Goal: Task Accomplishment & Management: Use online tool/utility

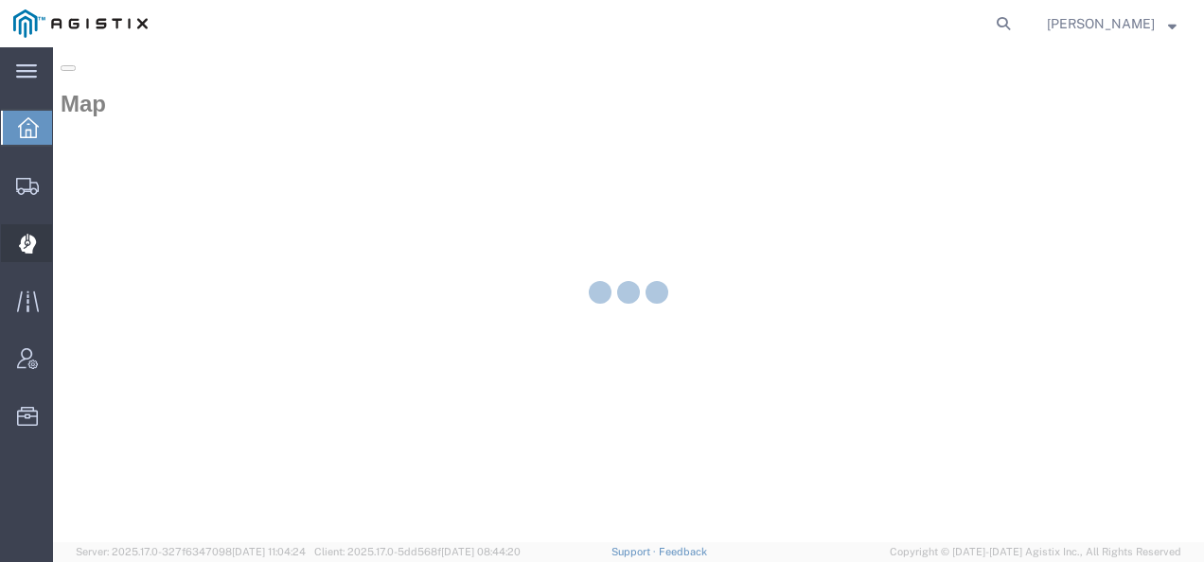
click at [25, 243] on icon at bounding box center [28, 244] width 18 height 20
click at [28, 239] on icon at bounding box center [28, 244] width 18 height 20
click at [28, 239] on icon at bounding box center [27, 237] width 1 height 7
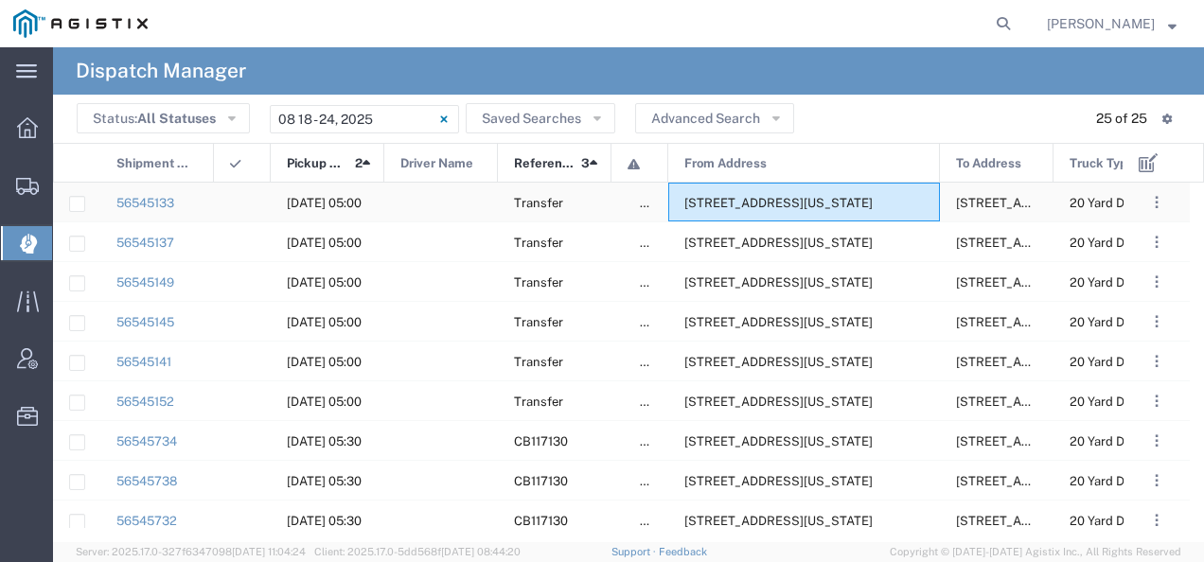
click at [780, 207] on span "[STREET_ADDRESS][US_STATE]" at bounding box center [778, 203] width 188 height 14
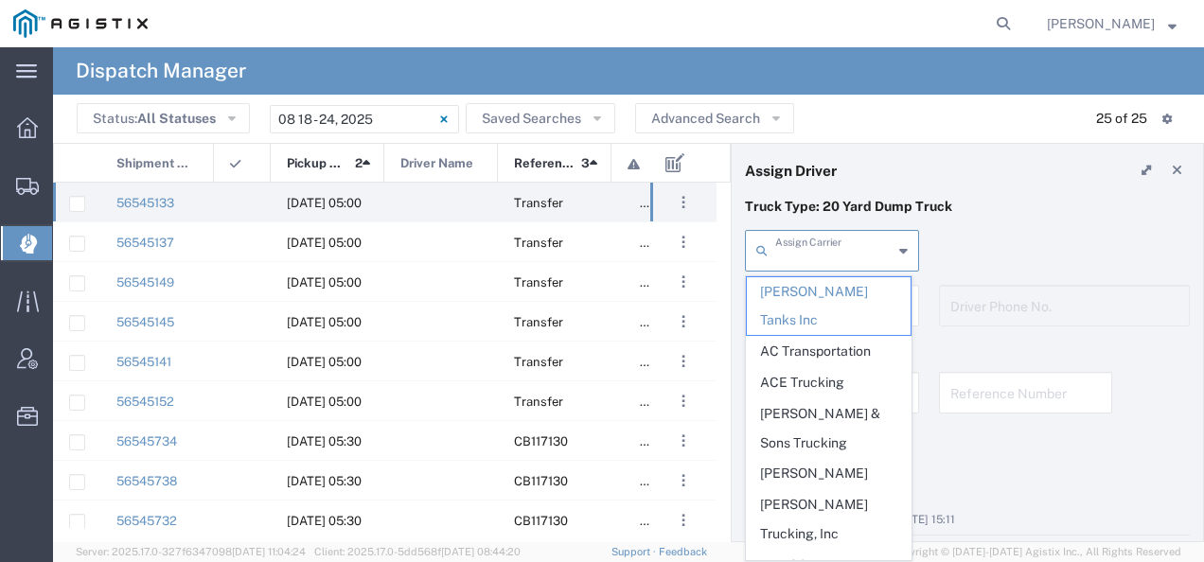
click at [814, 257] on input "text" at bounding box center [833, 249] width 117 height 33
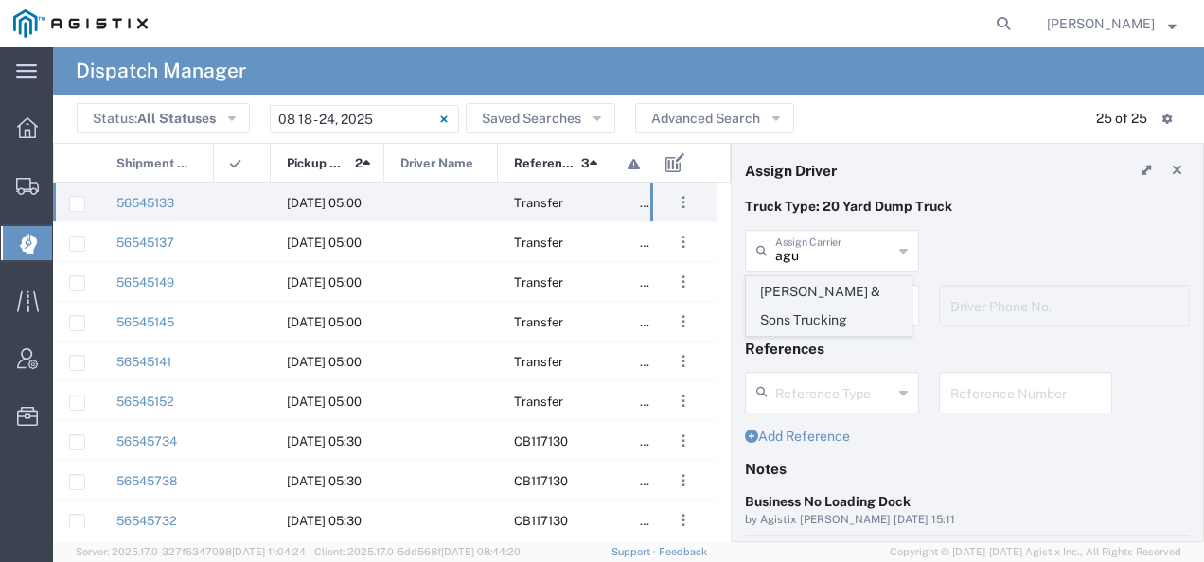
click at [802, 292] on span "[PERSON_NAME] & Sons Trucking" at bounding box center [829, 306] width 164 height 59
type input "[PERSON_NAME] & Sons Trucking"
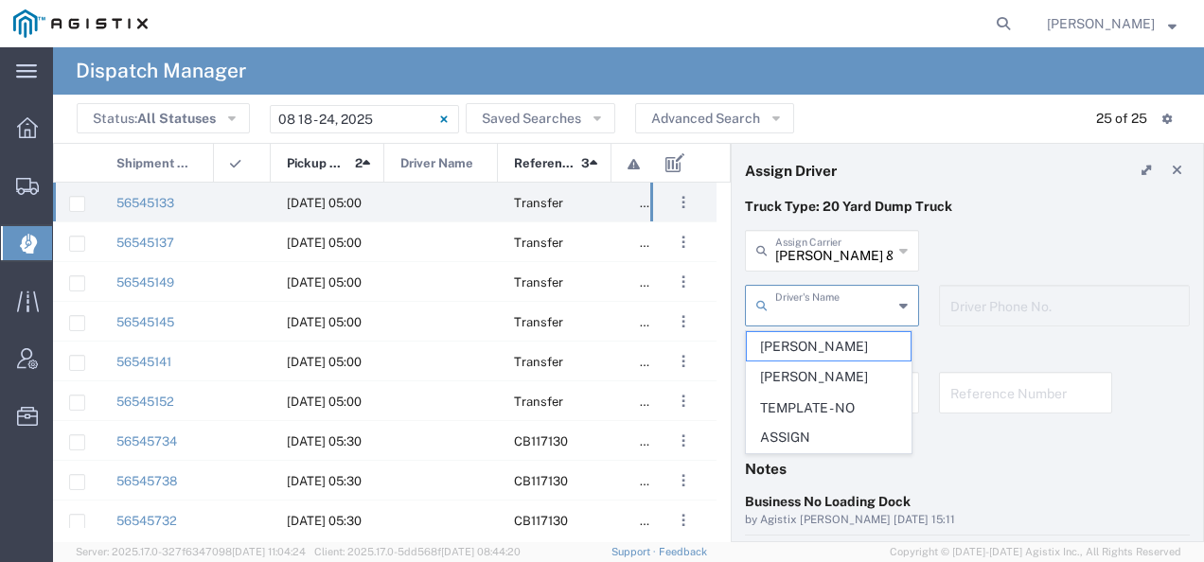
click at [802, 292] on input "text" at bounding box center [833, 304] width 117 height 33
click at [788, 343] on span "[PERSON_NAME]" at bounding box center [829, 346] width 164 height 29
type input "[PERSON_NAME]"
type input "9093499772"
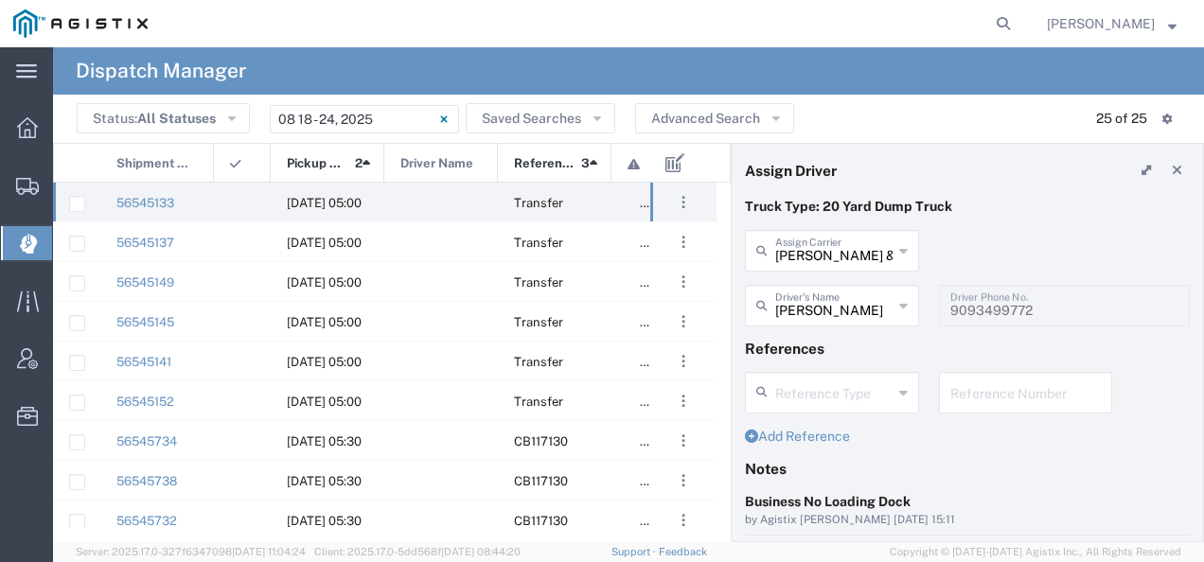
scroll to position [189, 0]
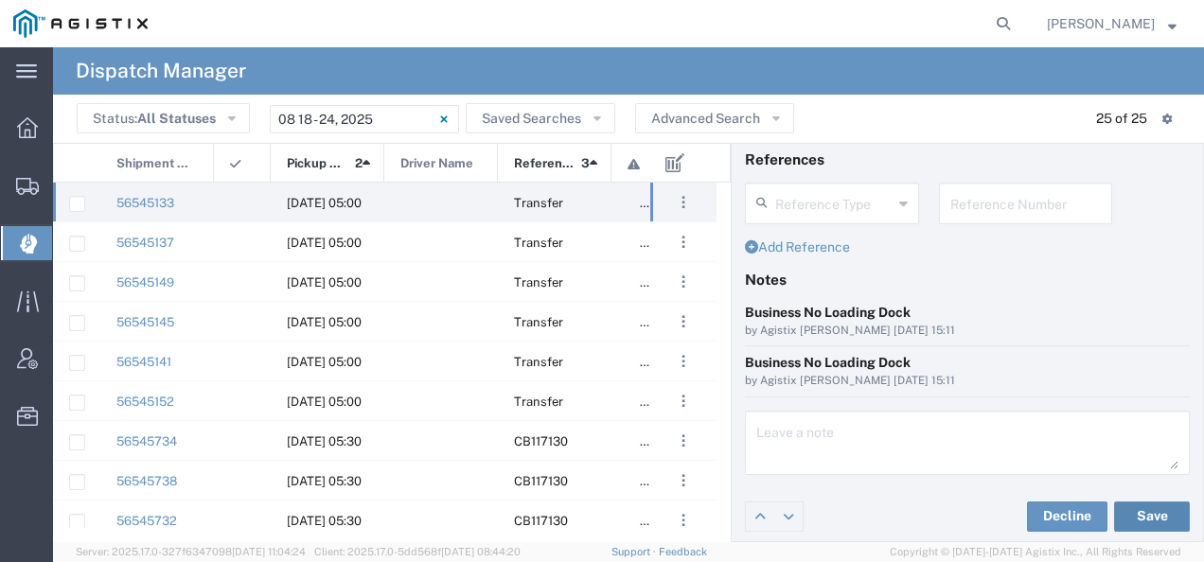
click at [1138, 523] on button "Save" at bounding box center [1152, 517] width 76 height 30
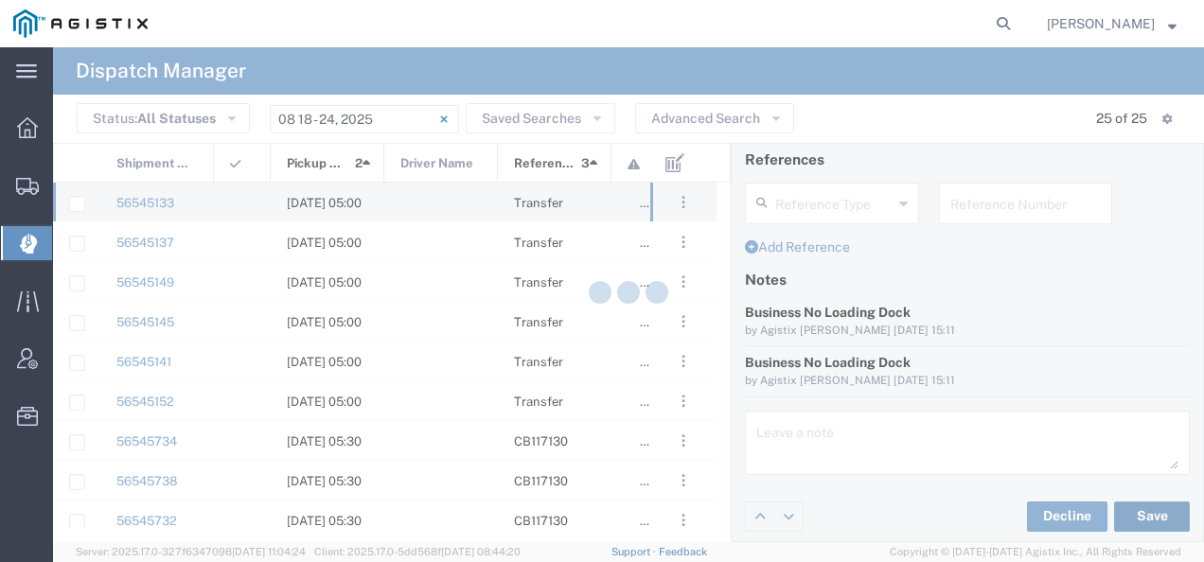
type input "[PERSON_NAME]"
type input "[PERSON_NAME] & Sons Trucking"
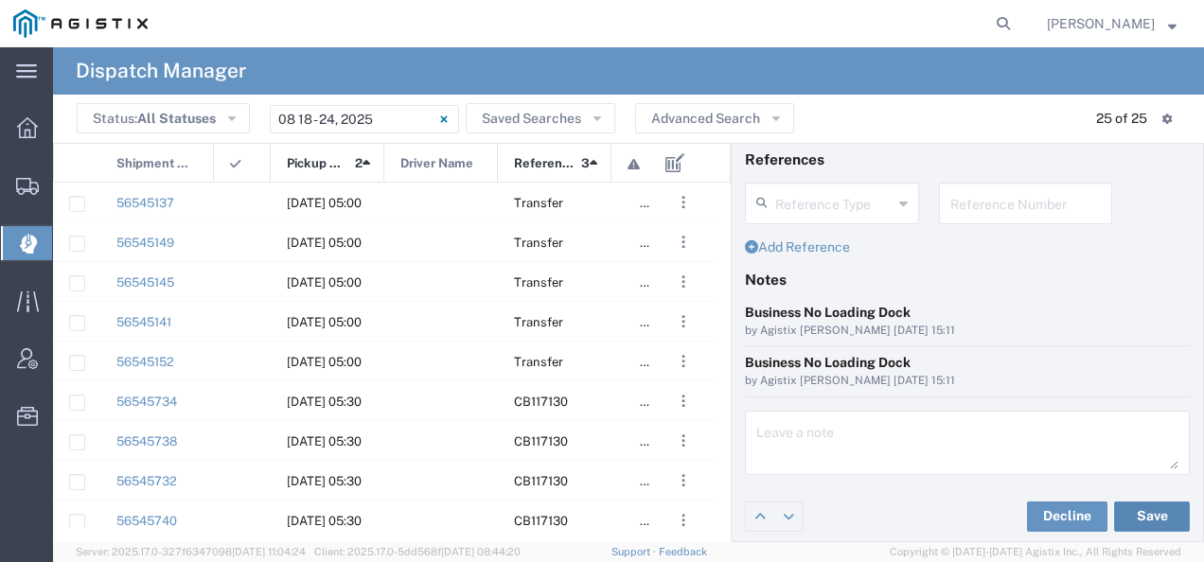
scroll to position [0, 0]
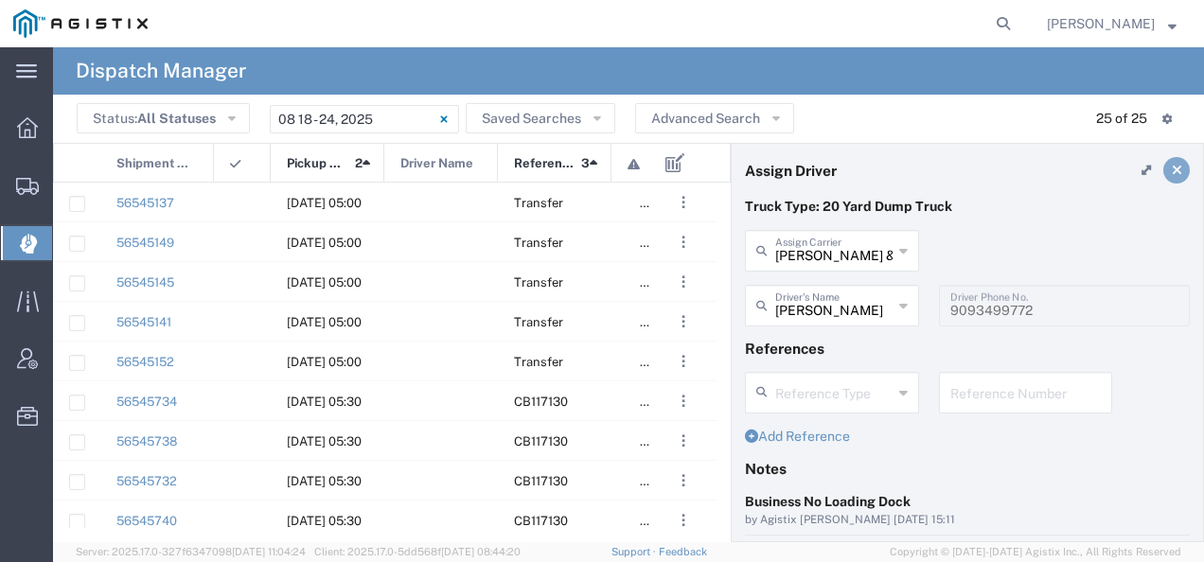
click at [1172, 165] on icon at bounding box center [1177, 170] width 10 height 13
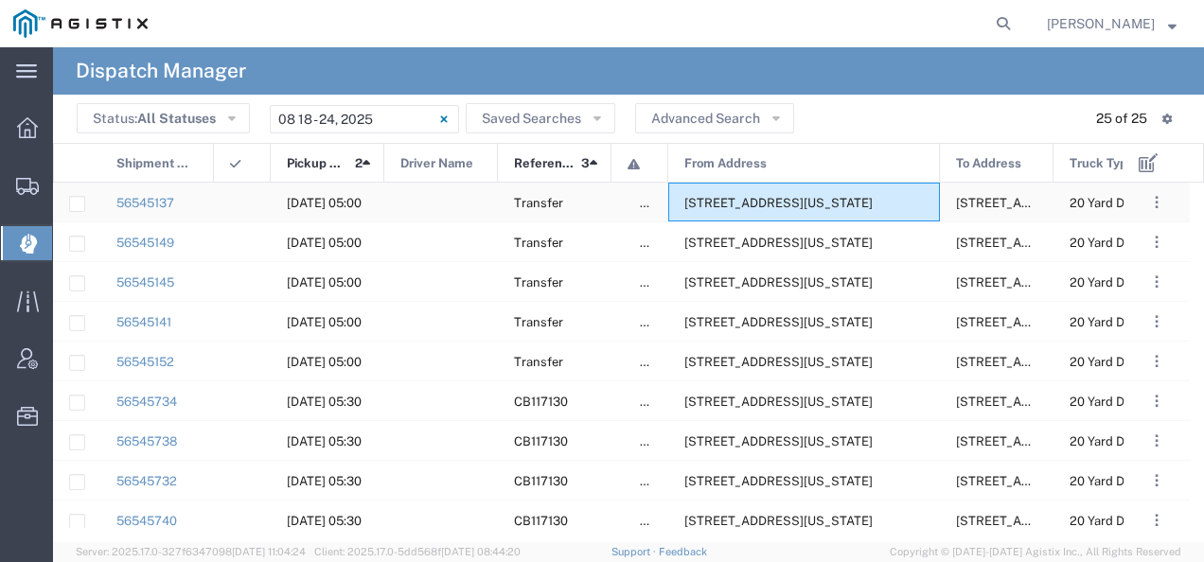
click at [783, 199] on span "[STREET_ADDRESS][US_STATE]" at bounding box center [778, 203] width 188 height 14
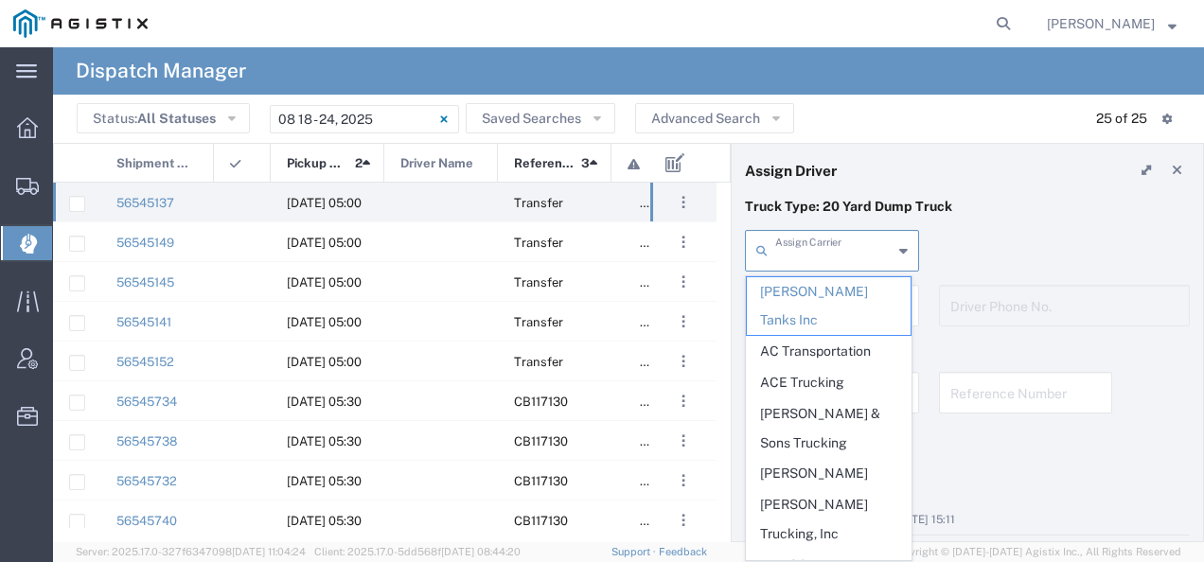
click at [803, 257] on input "text" at bounding box center [833, 249] width 117 height 33
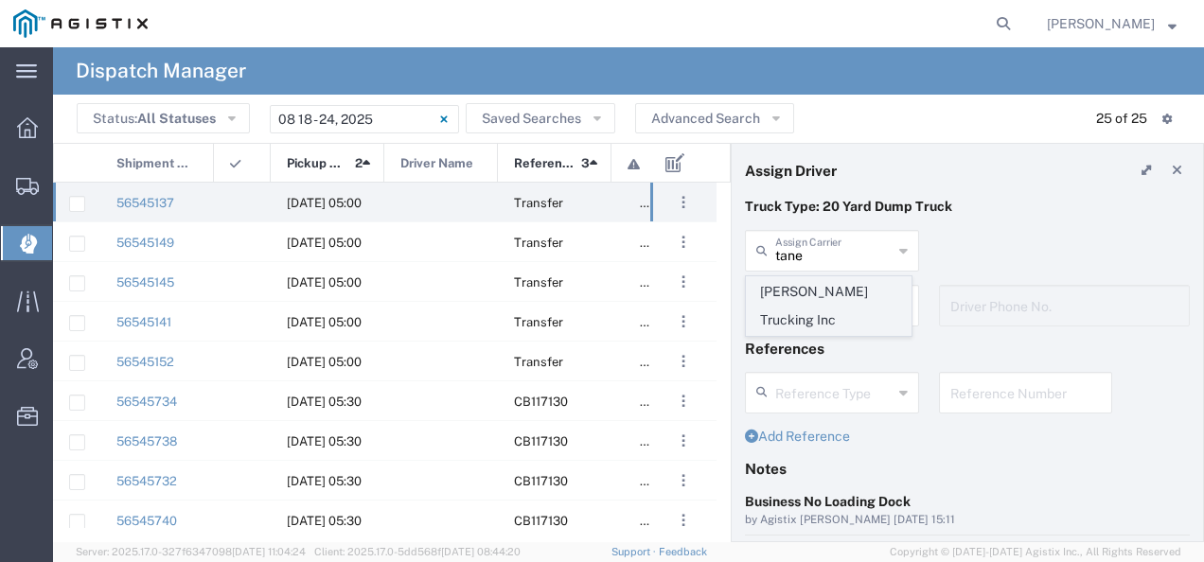
click at [788, 293] on span "[PERSON_NAME] Trucking Inc" at bounding box center [829, 306] width 164 height 59
type input "[PERSON_NAME] Trucking Inc"
click at [788, 293] on input "text" at bounding box center [833, 304] width 117 height 33
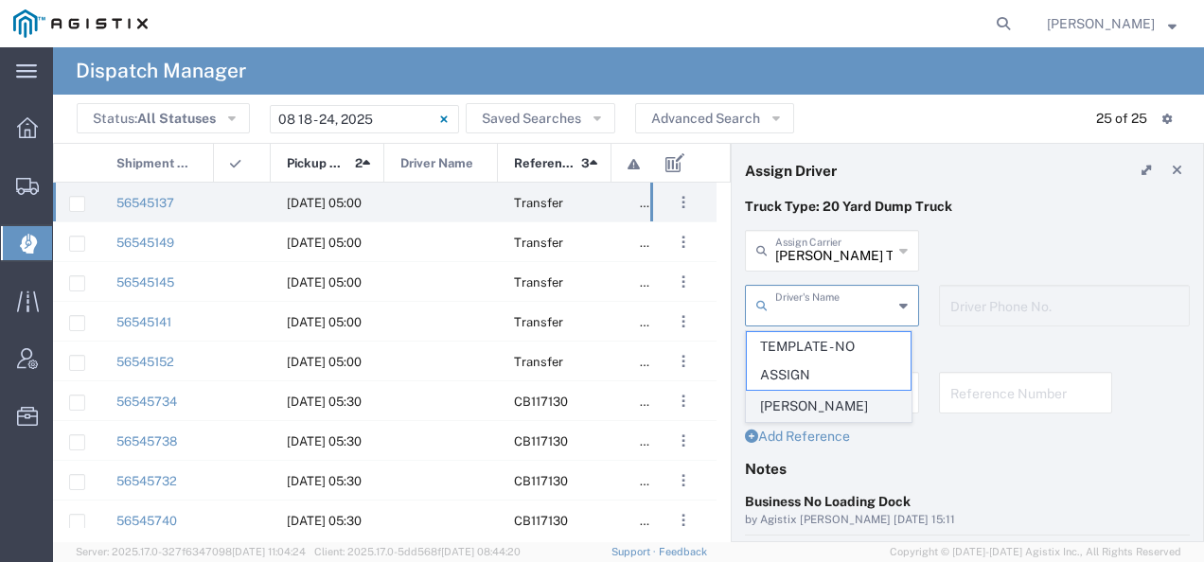
click at [809, 412] on span "[PERSON_NAME]" at bounding box center [829, 406] width 164 height 29
type input "[PERSON_NAME]"
type input "[PHONE_NUMBER]"
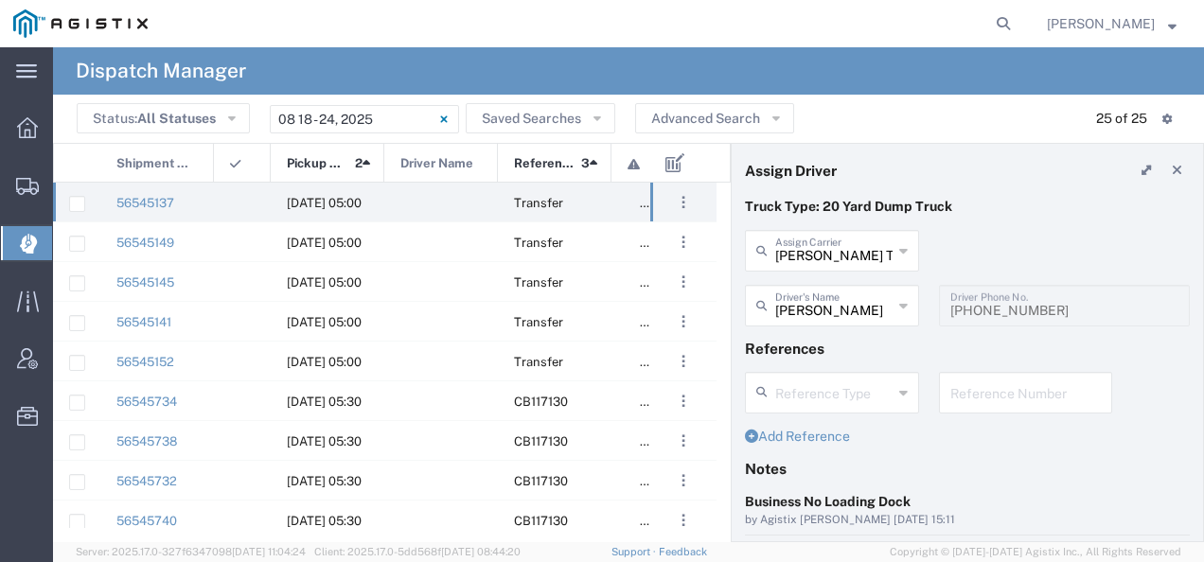
scroll to position [189, 0]
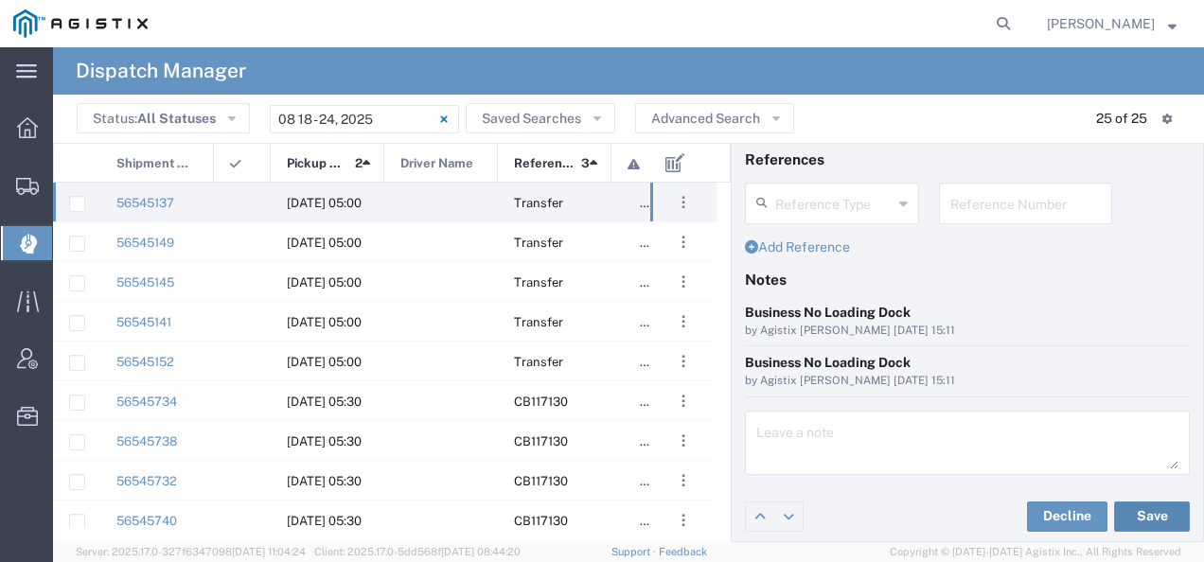
click at [1134, 514] on button "Save" at bounding box center [1152, 517] width 76 height 30
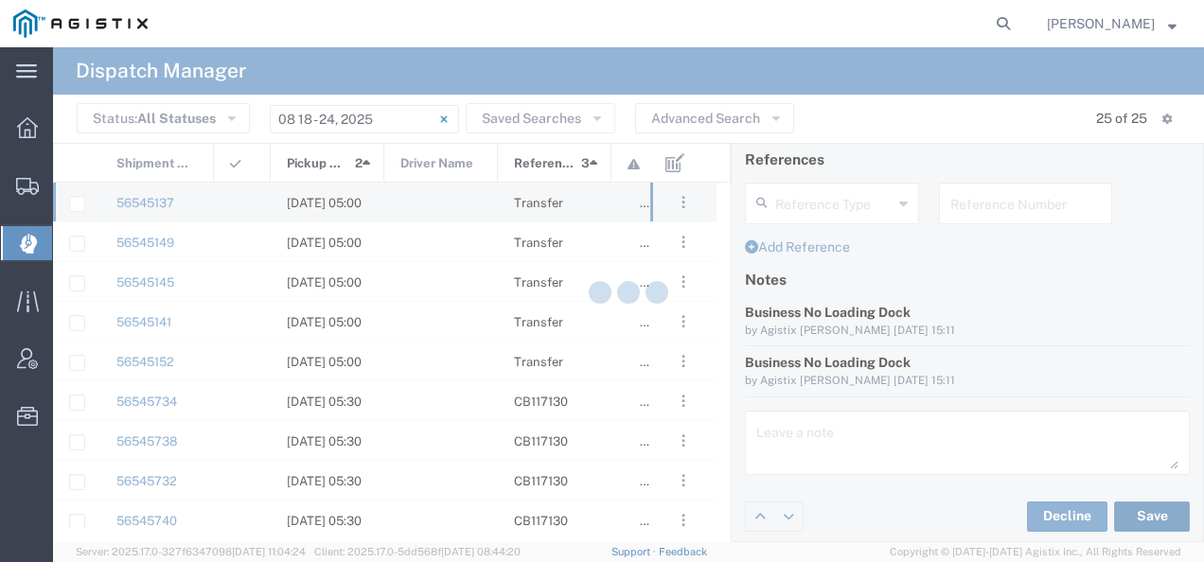
type input "[PERSON_NAME]"
type input "[PERSON_NAME] Trucking Inc"
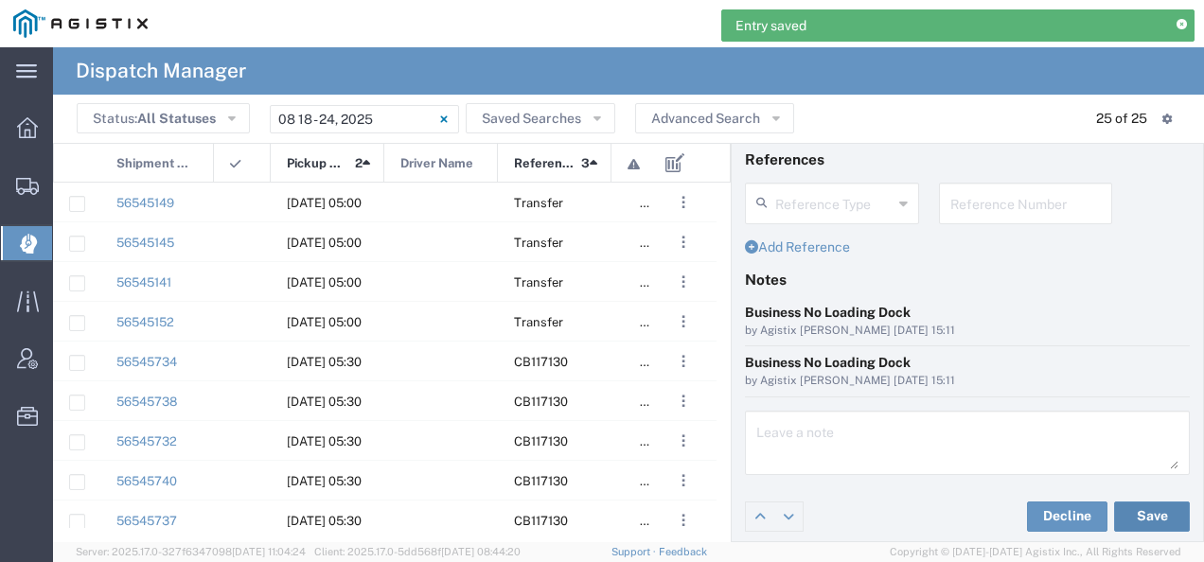
scroll to position [0, 0]
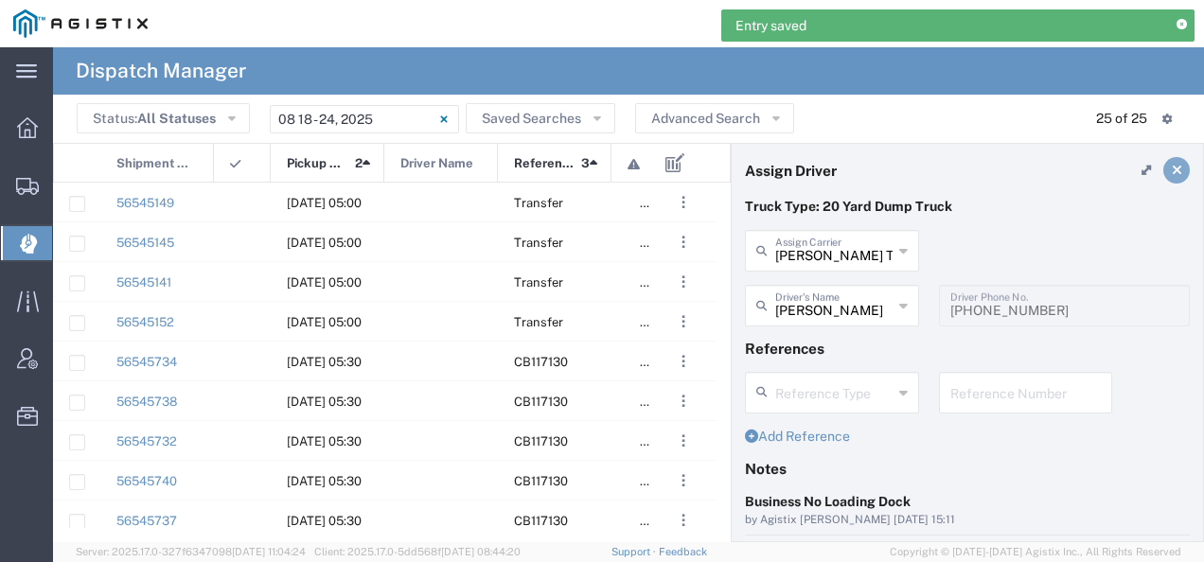
click at [1163, 161] on link at bounding box center [1176, 170] width 27 height 27
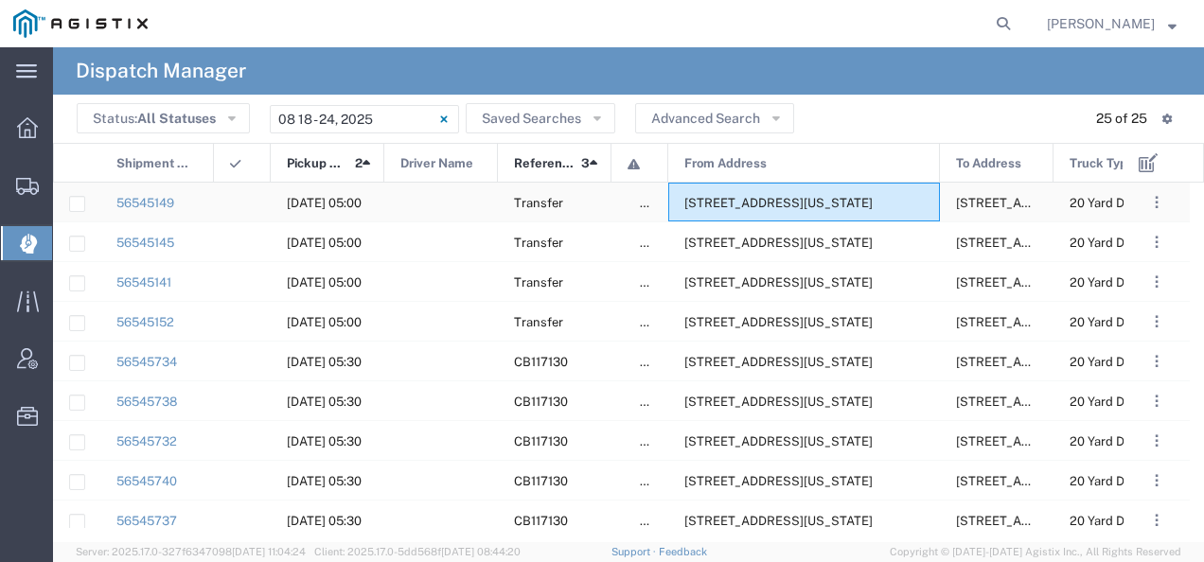
click at [788, 202] on span "[STREET_ADDRESS][US_STATE]" at bounding box center [778, 203] width 188 height 14
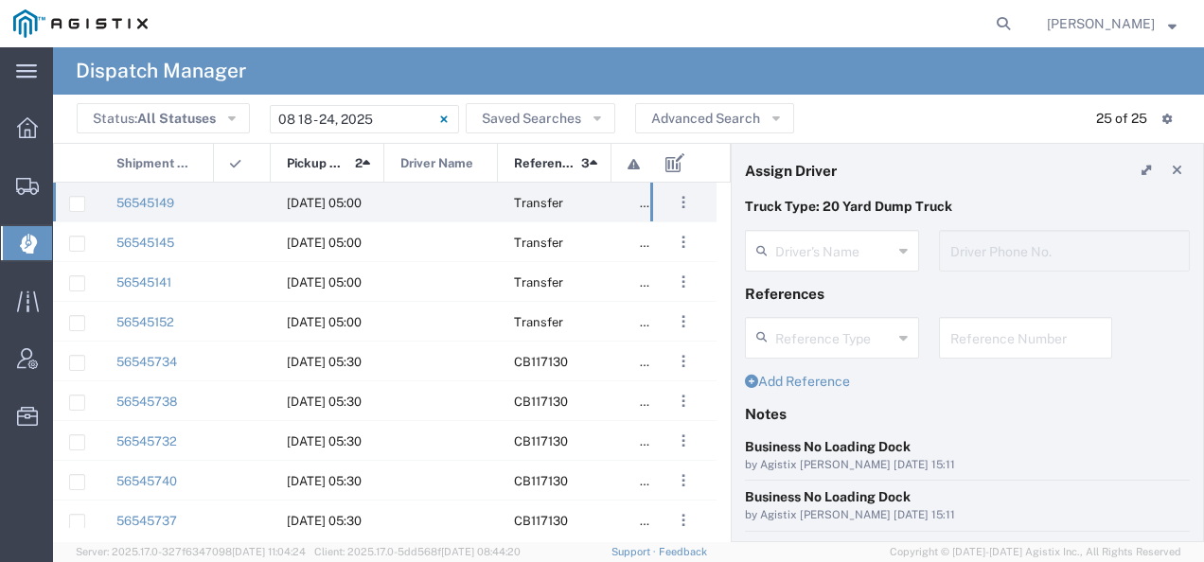
click at [806, 237] on agx-dispatcher-assign-widget "Driver's Name Driver Phone No." at bounding box center [967, 257] width 445 height 55
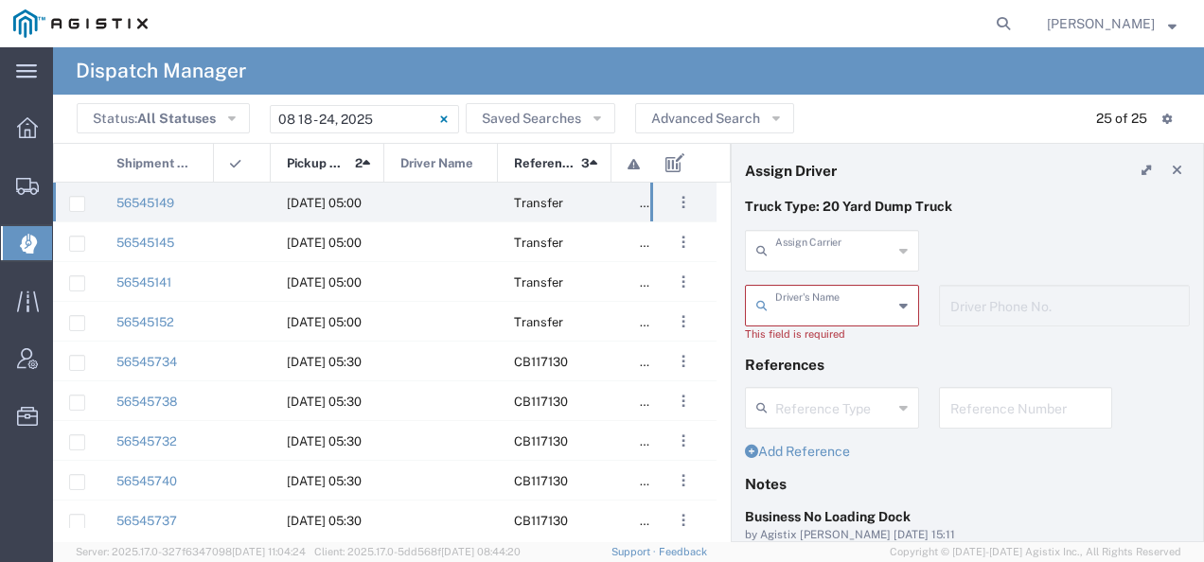
click at [806, 236] on input "text" at bounding box center [833, 249] width 117 height 33
click at [797, 292] on span "[PERSON_NAME] Transportation" at bounding box center [829, 306] width 164 height 59
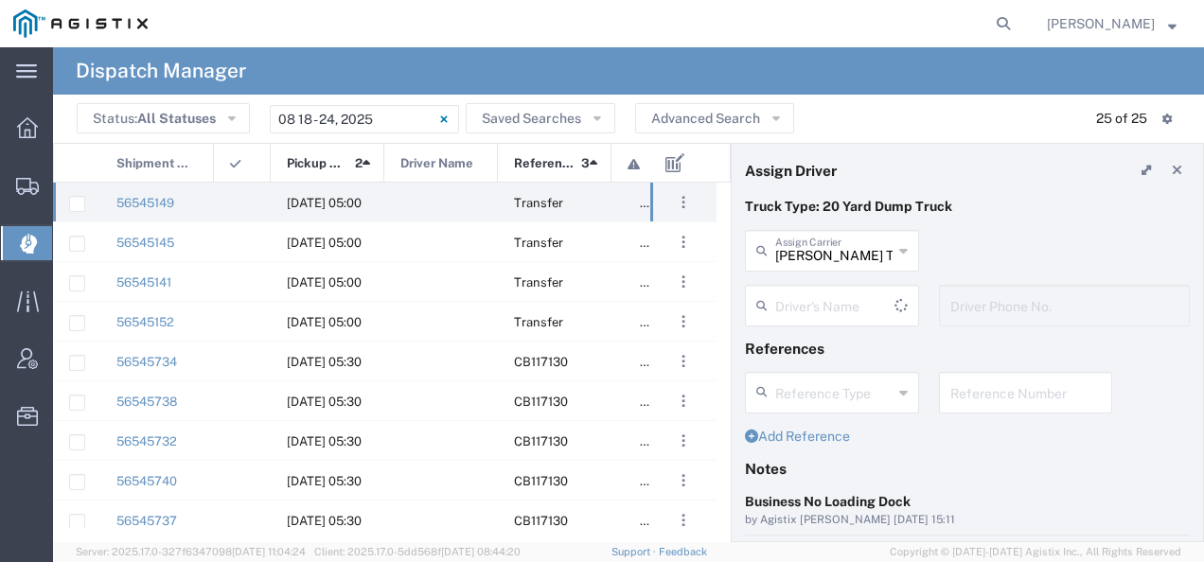
click at [795, 290] on input "text" at bounding box center [834, 304] width 119 height 33
click at [950, 167] on header "Assign Driver" at bounding box center [967, 170] width 471 height 53
type input "[PERSON_NAME] Transportation"
click at [812, 263] on input "[PERSON_NAME] Transportation" at bounding box center [833, 249] width 117 height 33
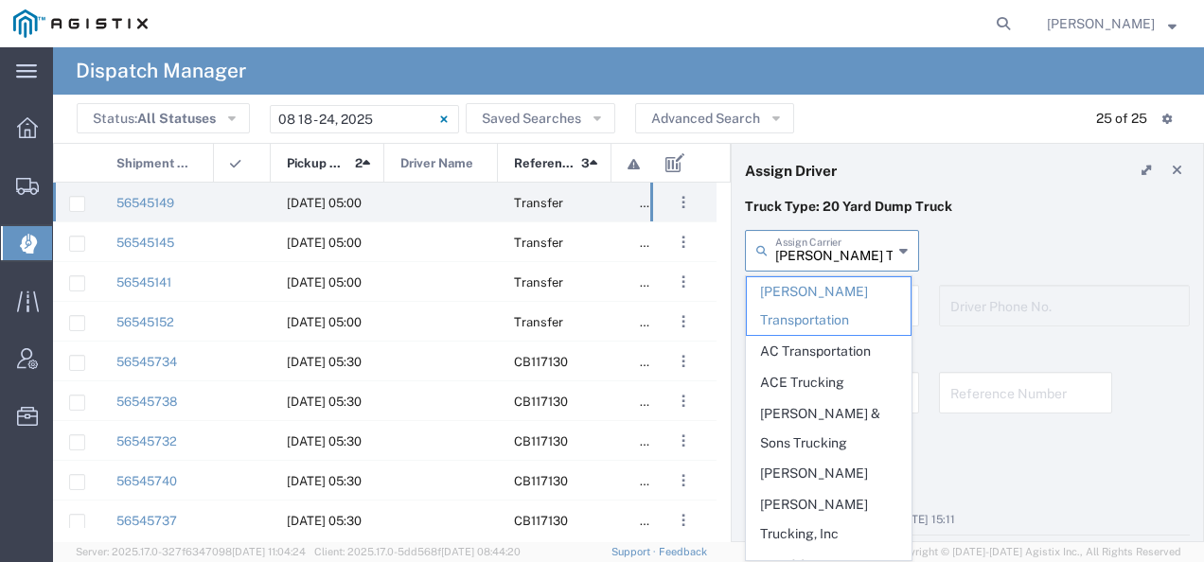
click at [920, 168] on header "Assign Driver" at bounding box center [967, 170] width 471 height 53
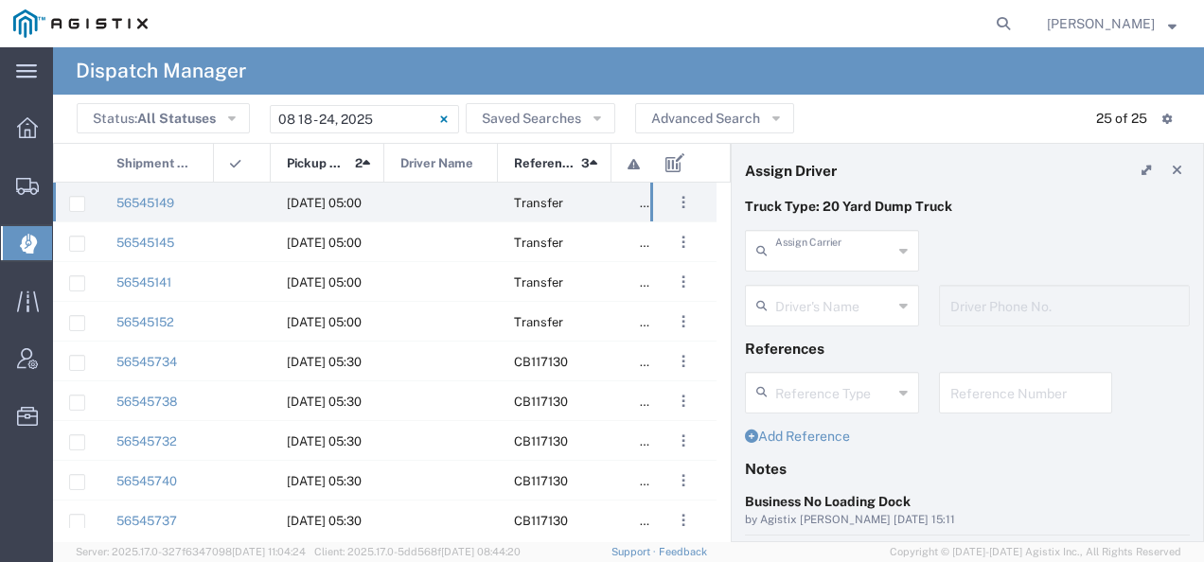
click at [814, 254] on input "text" at bounding box center [833, 249] width 117 height 33
click at [801, 303] on span "[PERSON_NAME] Trucking" at bounding box center [829, 306] width 164 height 59
type input "[PERSON_NAME] Trucking"
click at [801, 302] on input "text" at bounding box center [834, 304] width 119 height 33
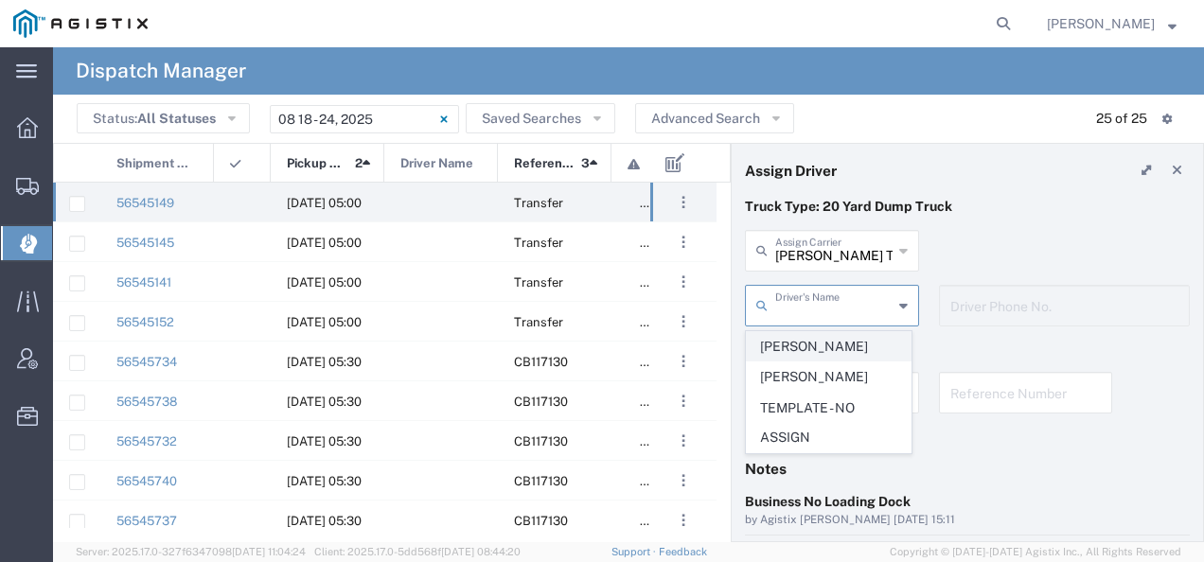
click at [792, 345] on span "[PERSON_NAME]" at bounding box center [829, 346] width 164 height 29
type input "[PERSON_NAME]"
type input "[PHONE_NUMBER]"
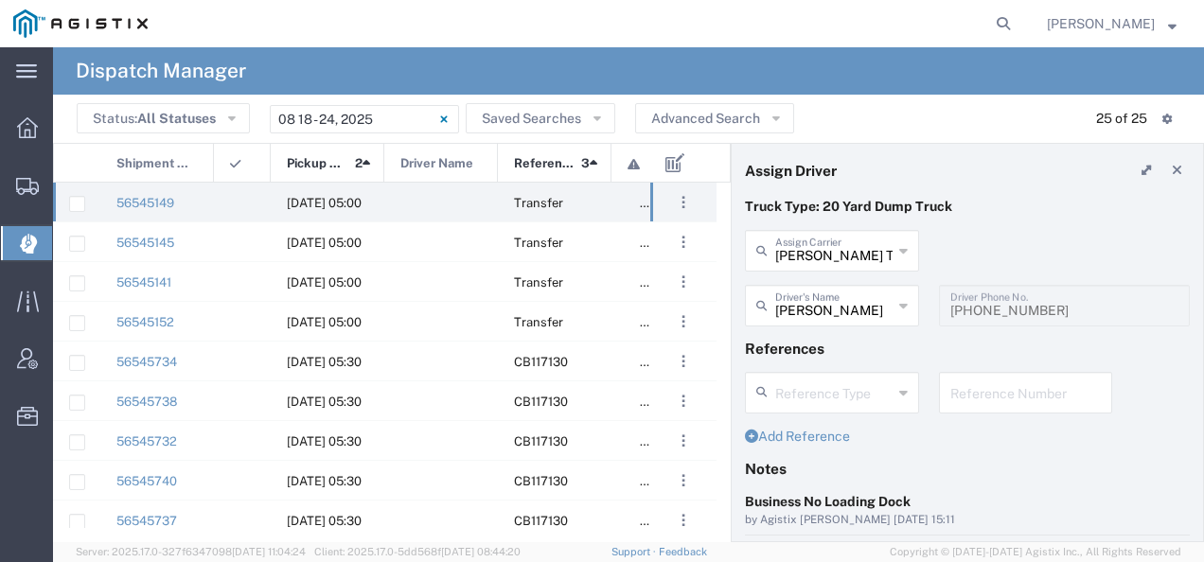
scroll to position [189, 0]
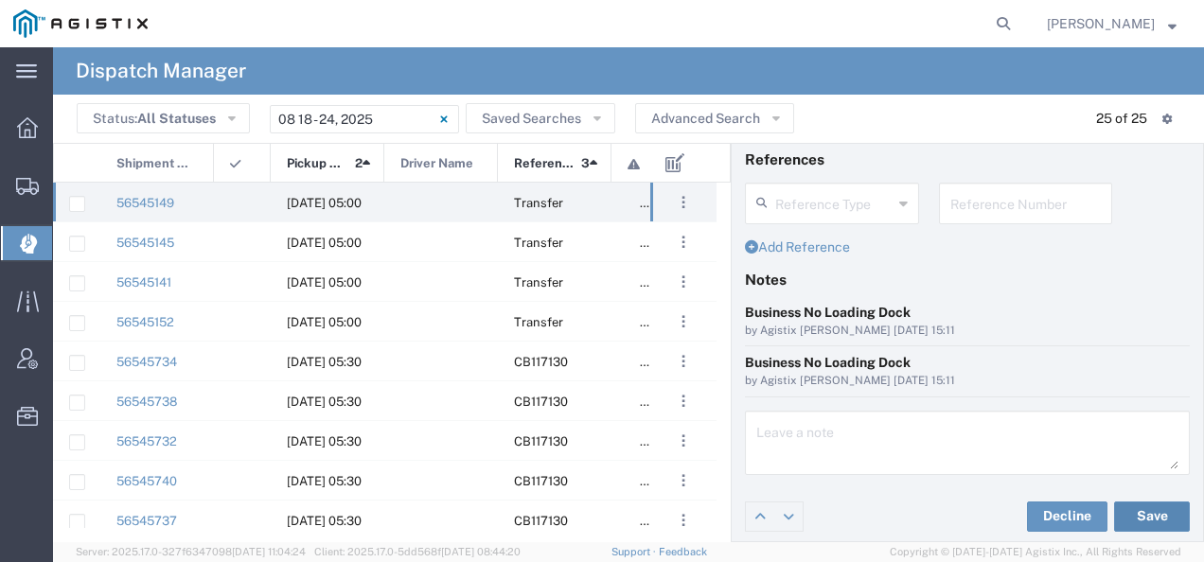
click at [1135, 511] on button "Save" at bounding box center [1152, 517] width 76 height 30
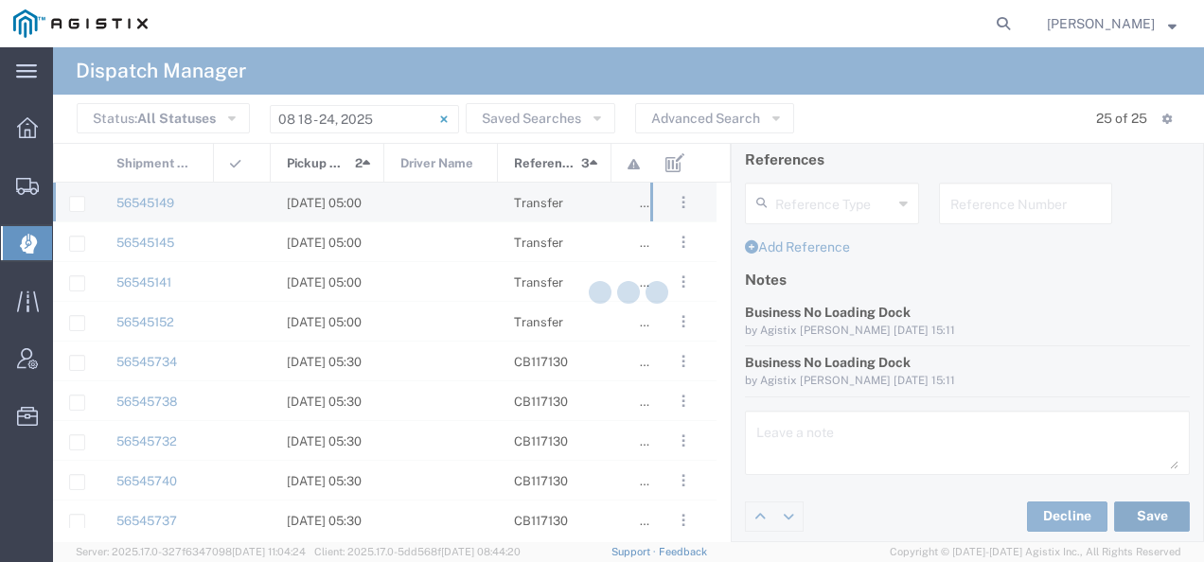
type input "[PERSON_NAME]"
type input "[PERSON_NAME] Trucking"
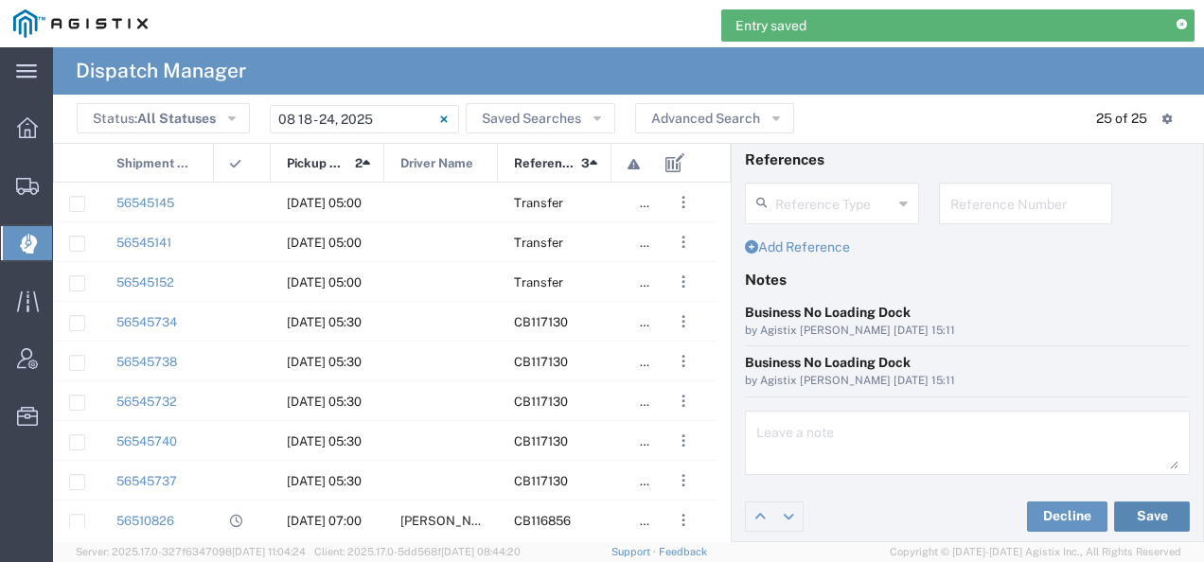
scroll to position [0, 0]
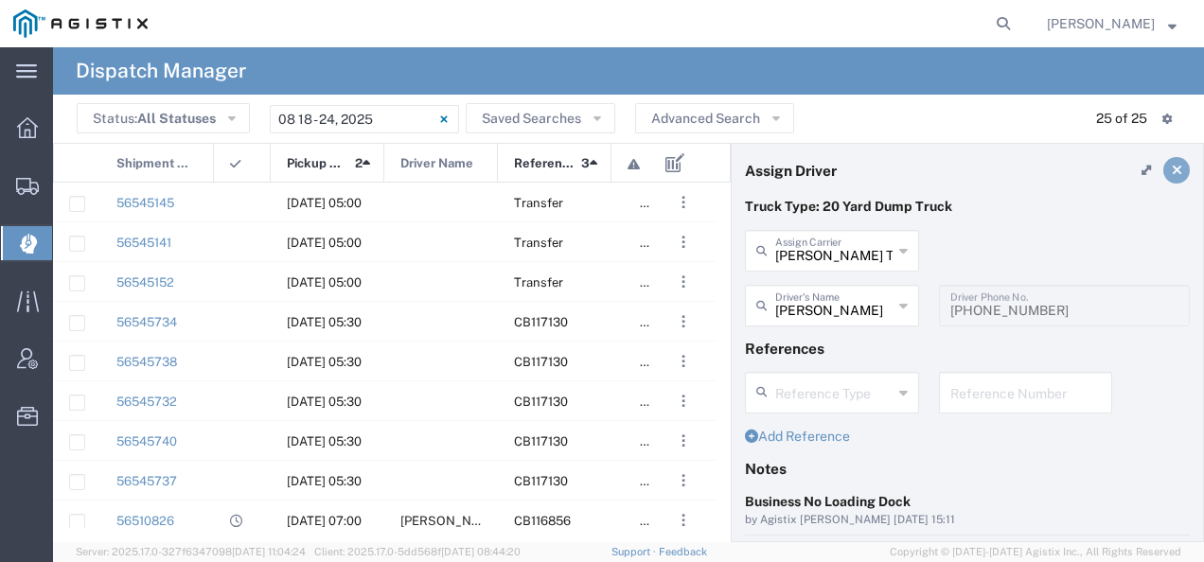
click at [1172, 170] on icon at bounding box center [1177, 170] width 10 height 13
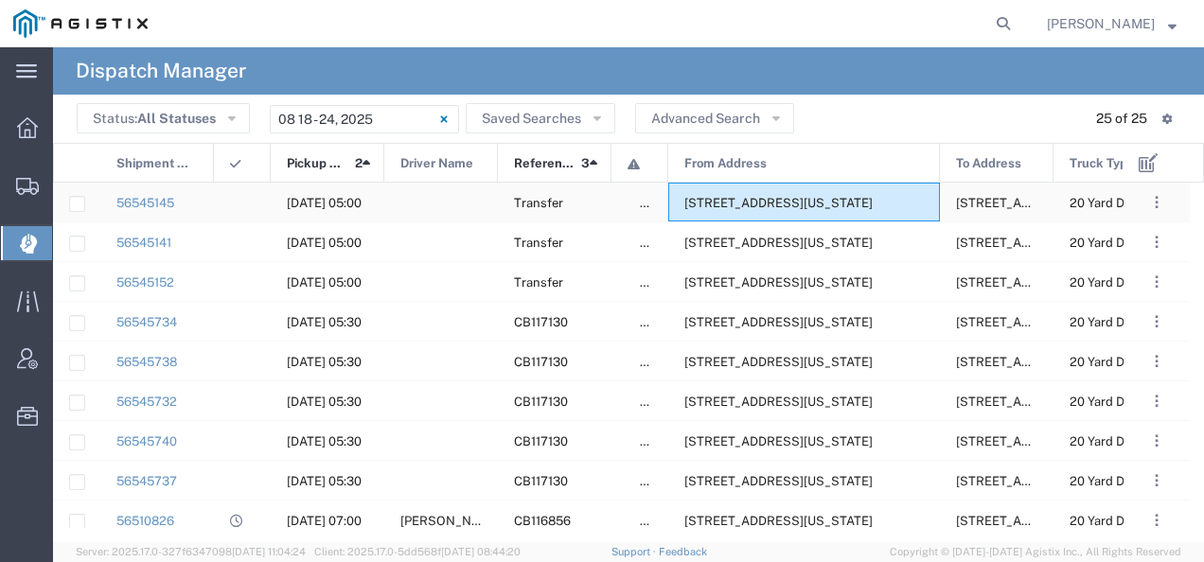
click at [743, 197] on span "[STREET_ADDRESS][US_STATE]" at bounding box center [778, 203] width 188 height 14
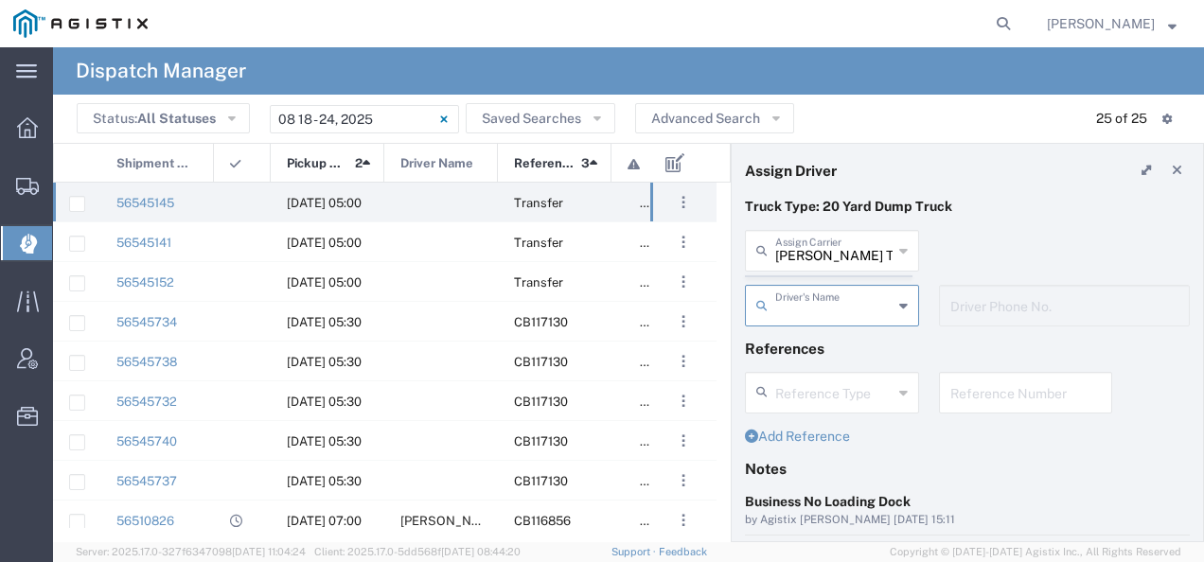
click at [831, 240] on agx-dispatcher-assign-widget "[PERSON_NAME] Tanks Inc Assign [PERSON_NAME] Tanks Inc AC Transportation ACE Tr…" at bounding box center [967, 285] width 445 height 110
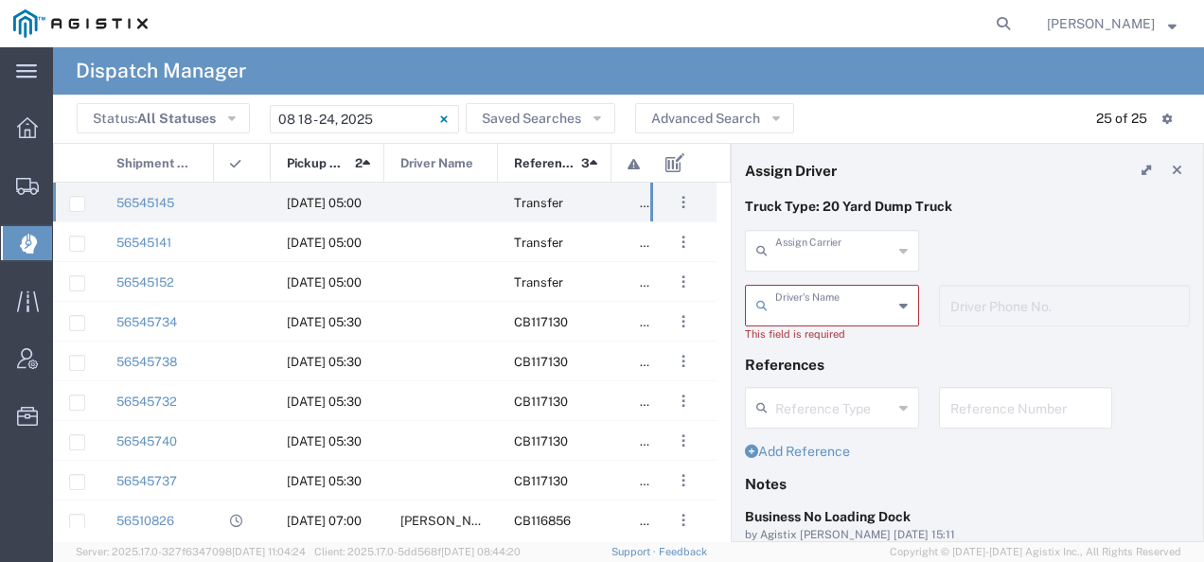
click at [831, 240] on input "text" at bounding box center [833, 249] width 117 height 33
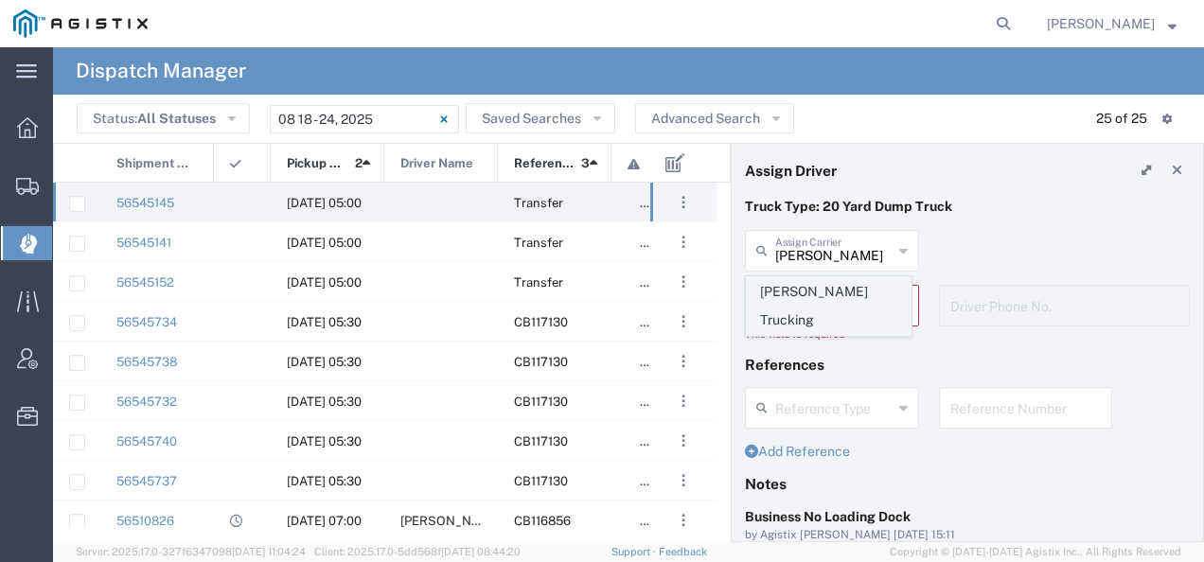
click at [818, 280] on span "[PERSON_NAME] Trucking" at bounding box center [829, 306] width 164 height 59
type input "[PERSON_NAME] Trucking"
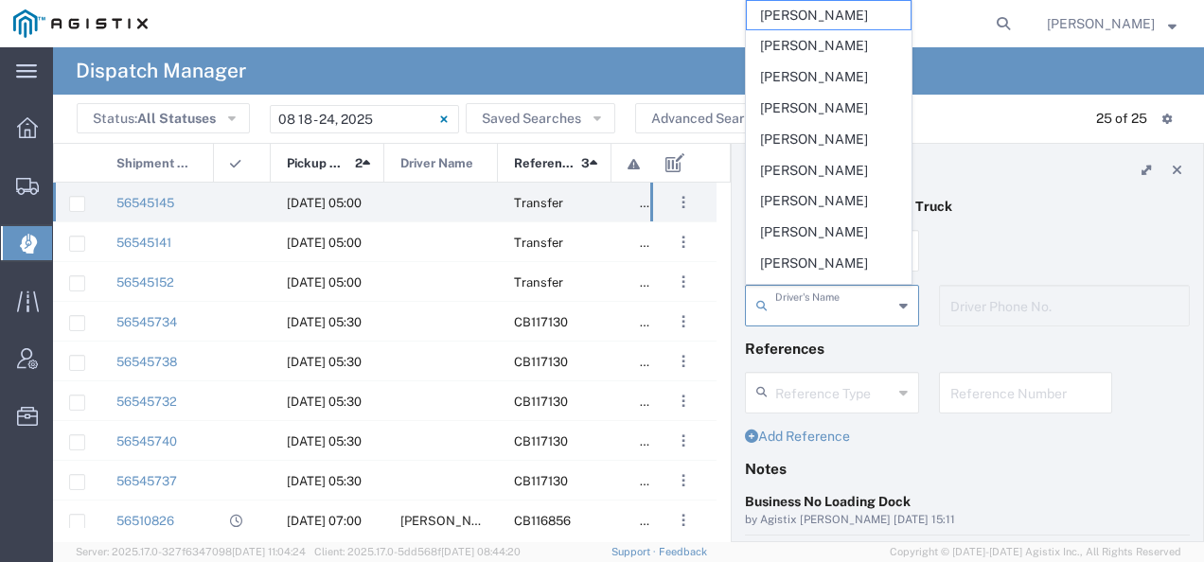
click at [809, 305] on input "text" at bounding box center [833, 304] width 117 height 33
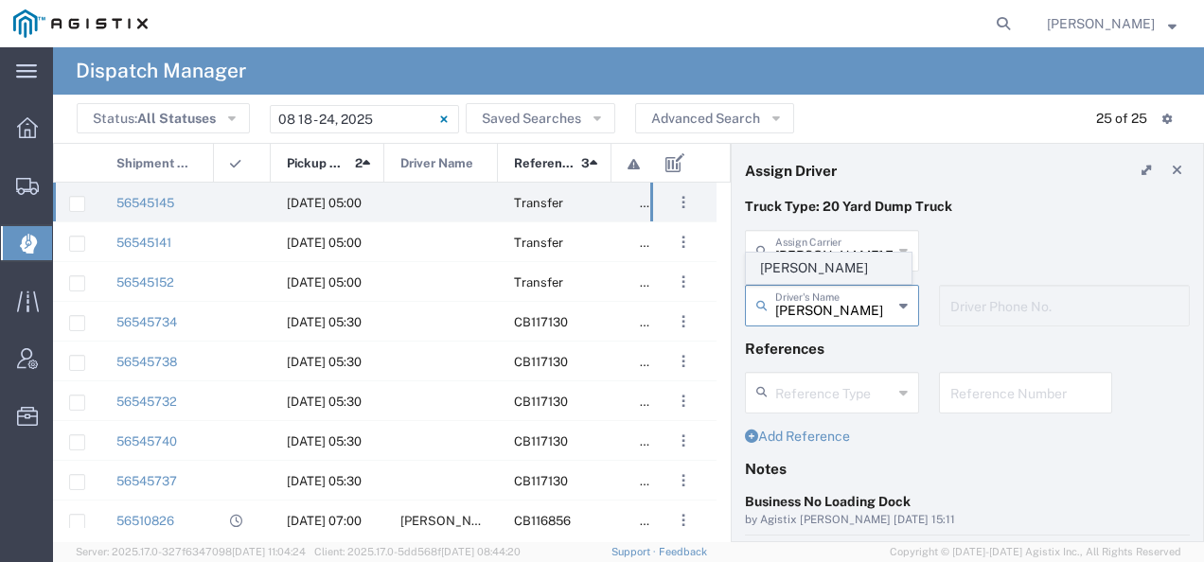
click at [799, 270] on span "[PERSON_NAME]" at bounding box center [829, 268] width 164 height 29
type input "[PERSON_NAME]"
type input "4084380716"
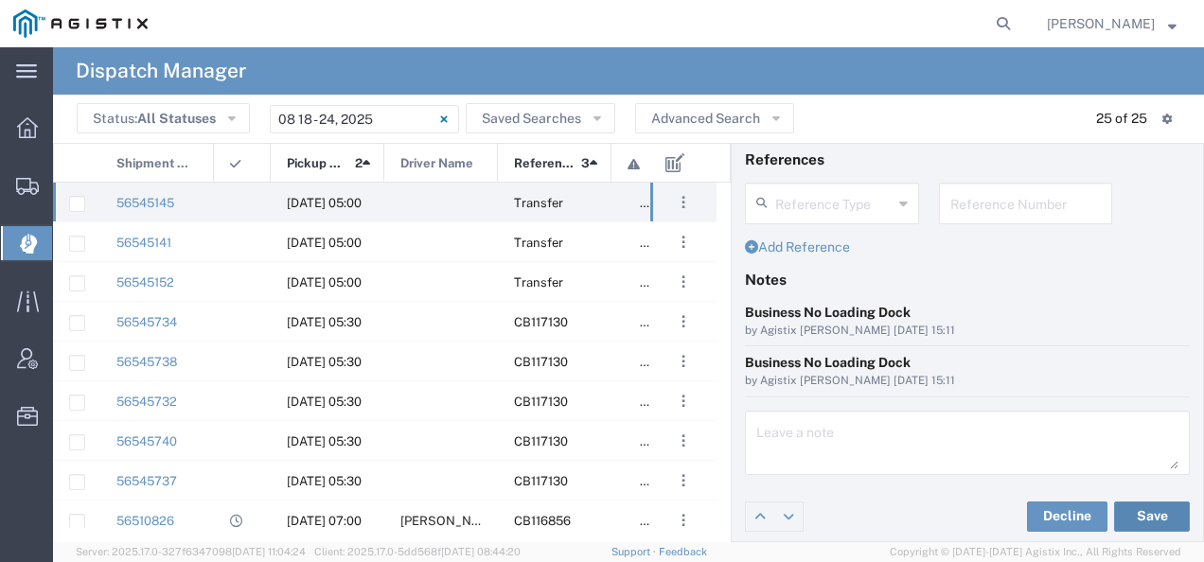
click at [1125, 508] on button "Save" at bounding box center [1152, 517] width 76 height 30
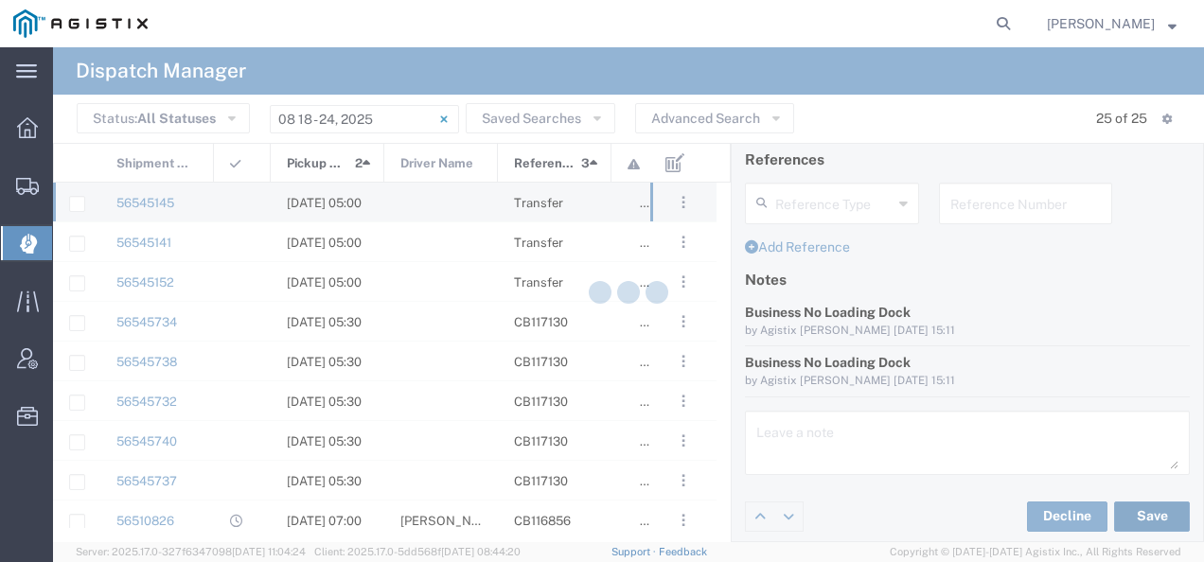
type input "[PERSON_NAME]"
type input "[PERSON_NAME] Trucking"
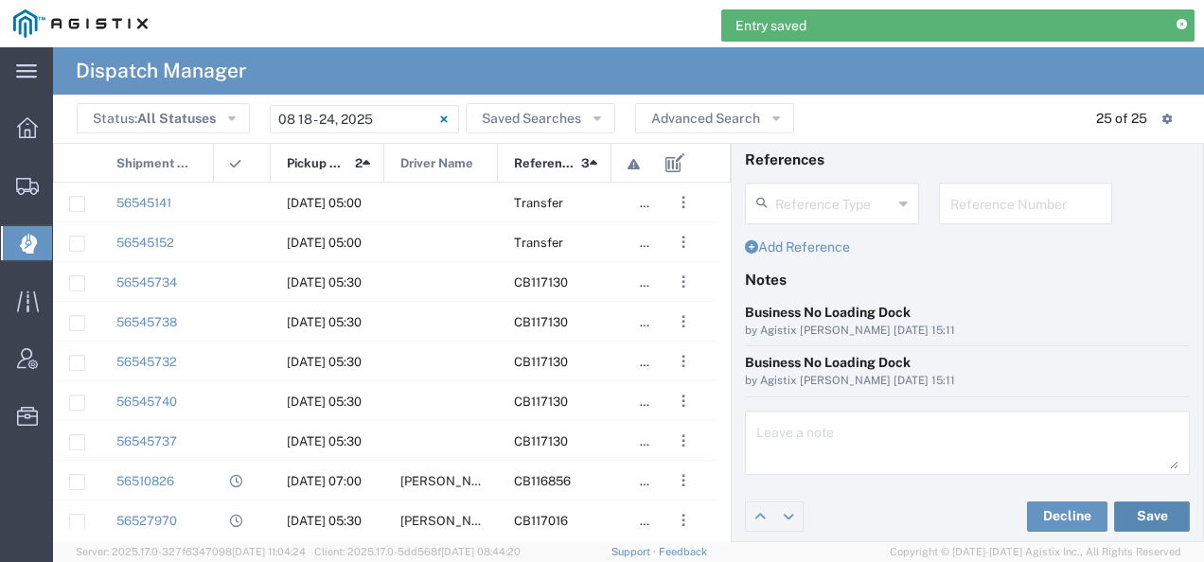
scroll to position [0, 0]
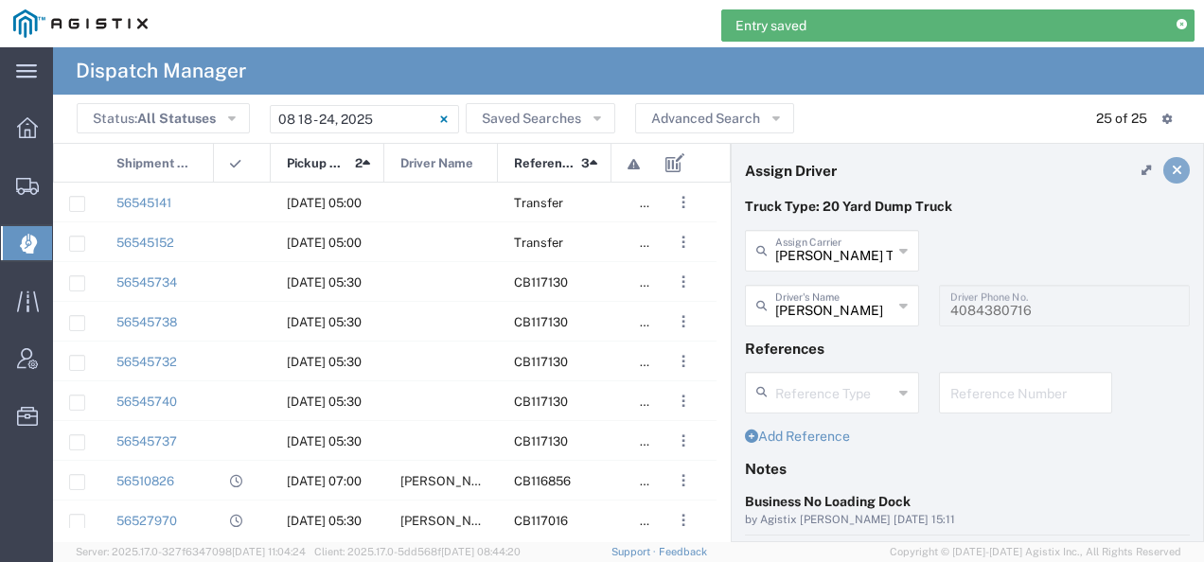
click at [1167, 168] on link at bounding box center [1176, 170] width 27 height 27
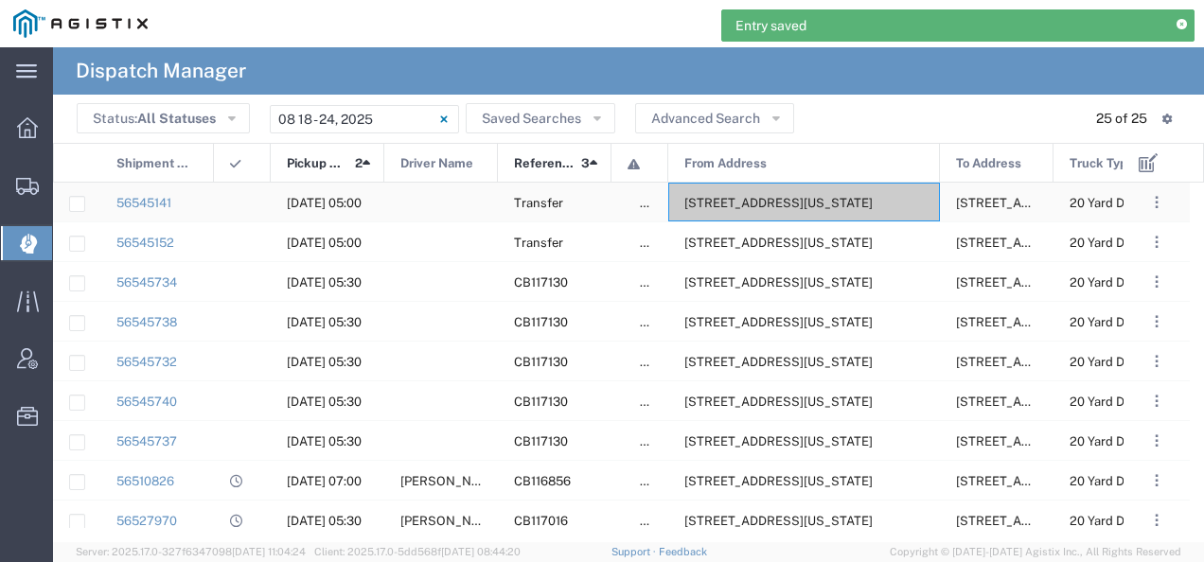
click at [783, 216] on div "[STREET_ADDRESS][US_STATE]" at bounding box center [804, 202] width 272 height 39
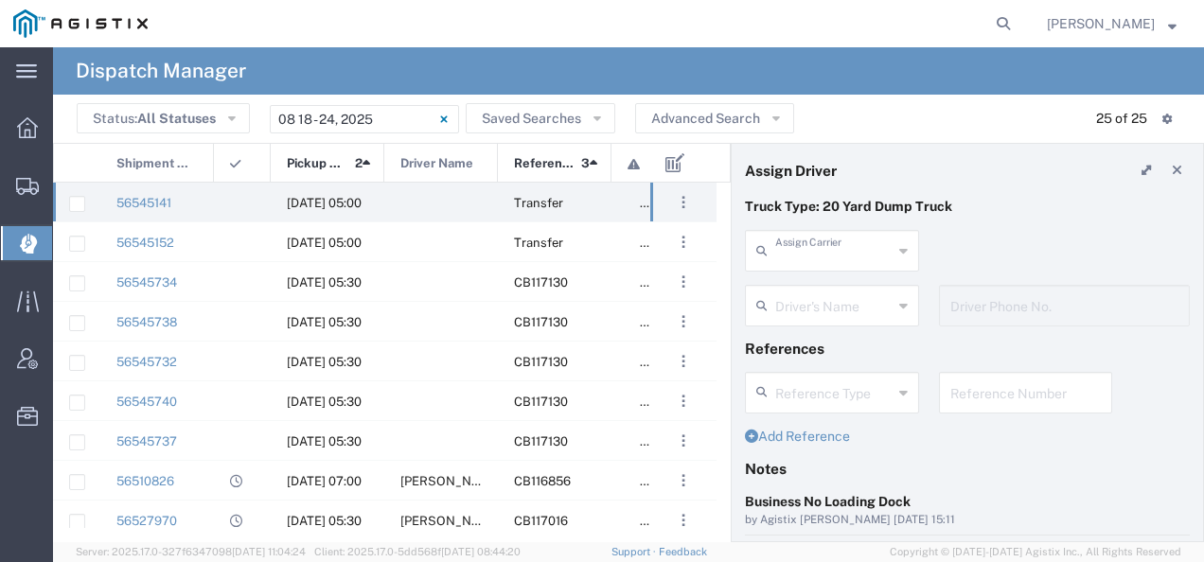
click at [805, 240] on input "text" at bounding box center [833, 249] width 117 height 33
click at [796, 293] on span "[PERSON_NAME] Trucking" at bounding box center [829, 306] width 164 height 59
type input "[PERSON_NAME] Trucking"
click at [796, 294] on input "text" at bounding box center [833, 304] width 117 height 33
click at [792, 267] on span "[PERSON_NAME]" at bounding box center [829, 268] width 164 height 29
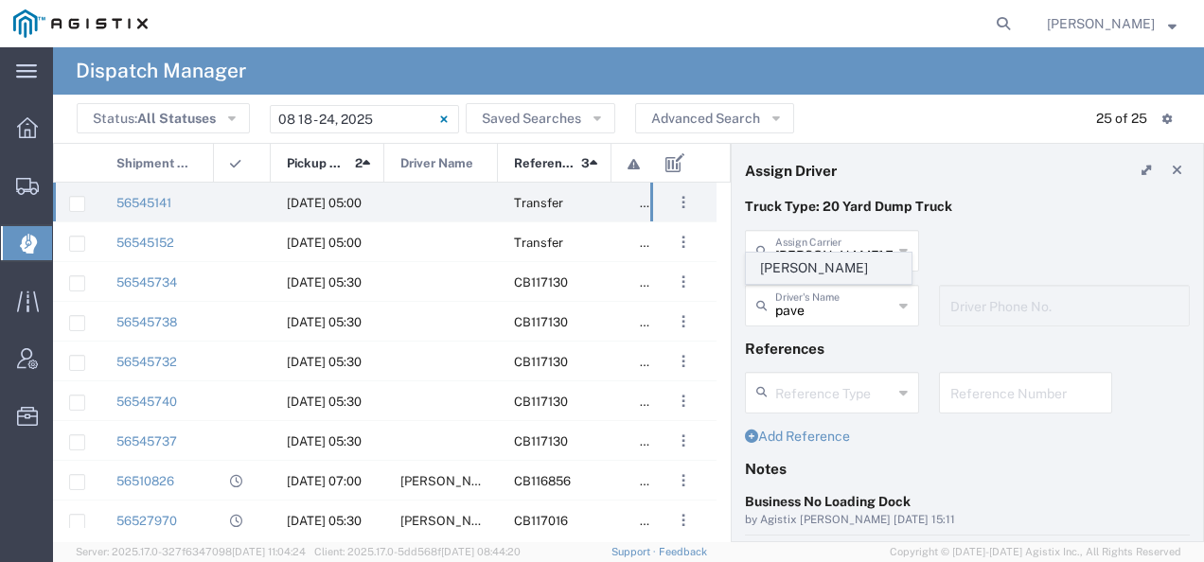
type input "[PERSON_NAME]"
type input "6692604984"
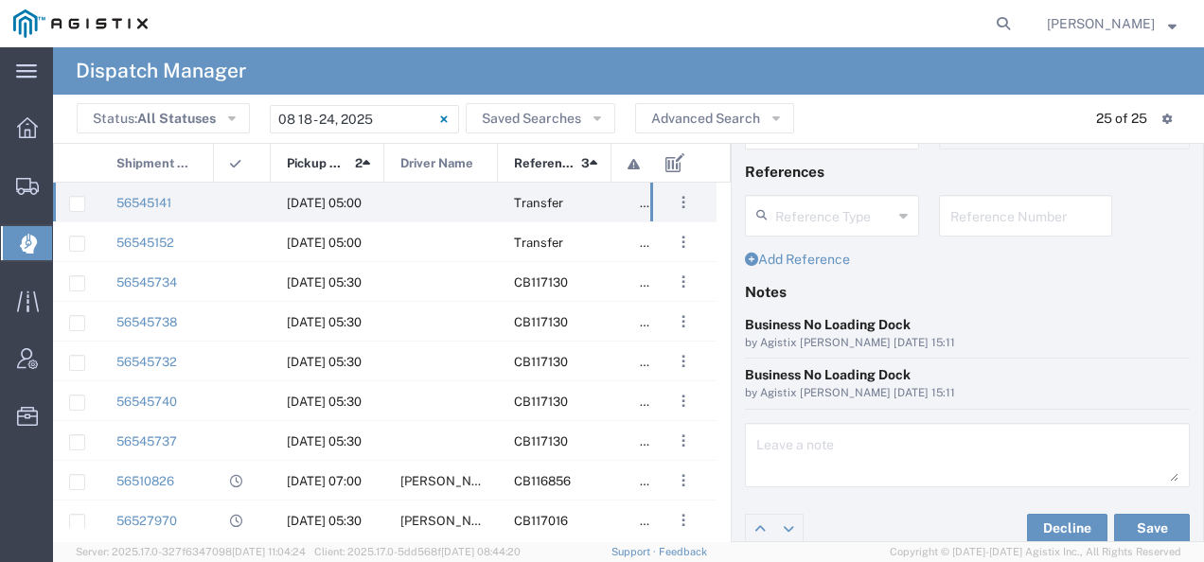
scroll to position [189, 0]
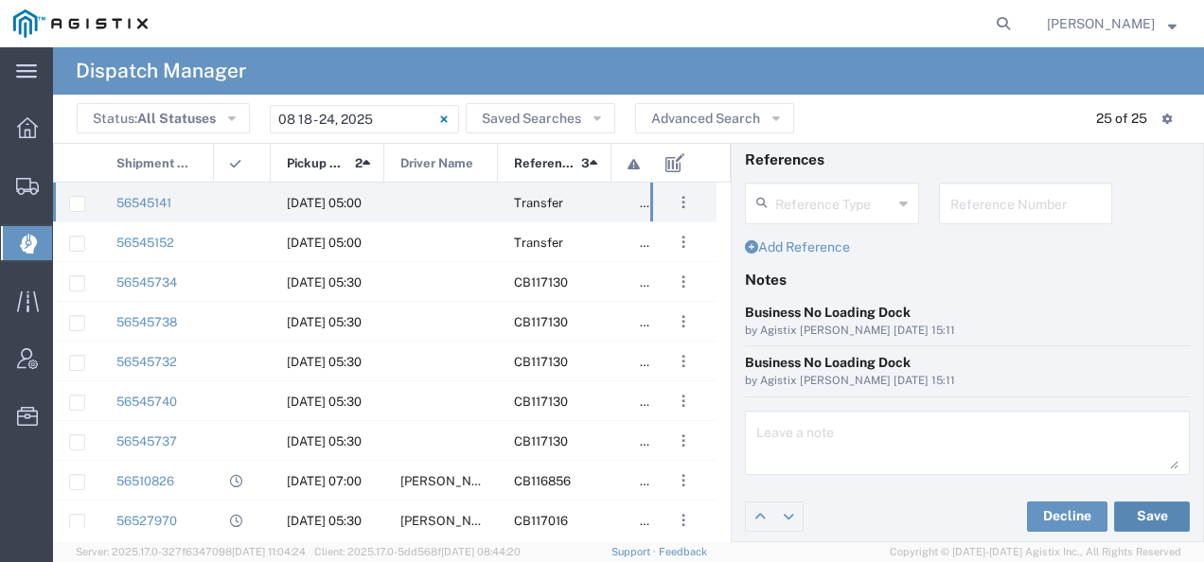
click at [1130, 507] on button "Save" at bounding box center [1152, 517] width 76 height 30
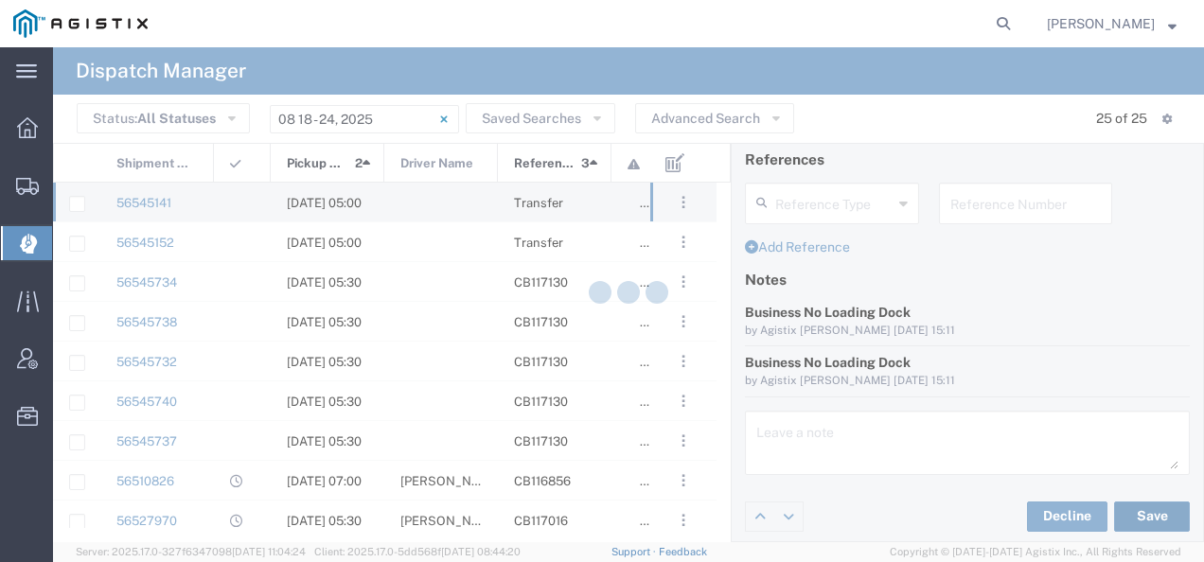
type input "[PERSON_NAME]"
type input "[PERSON_NAME] Trucking"
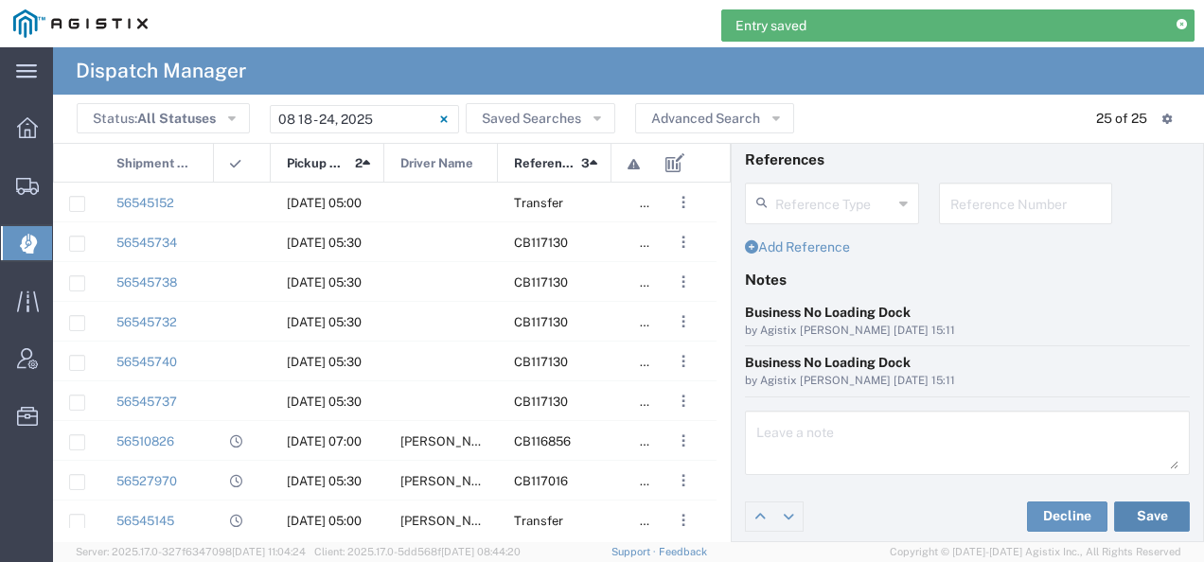
scroll to position [0, 0]
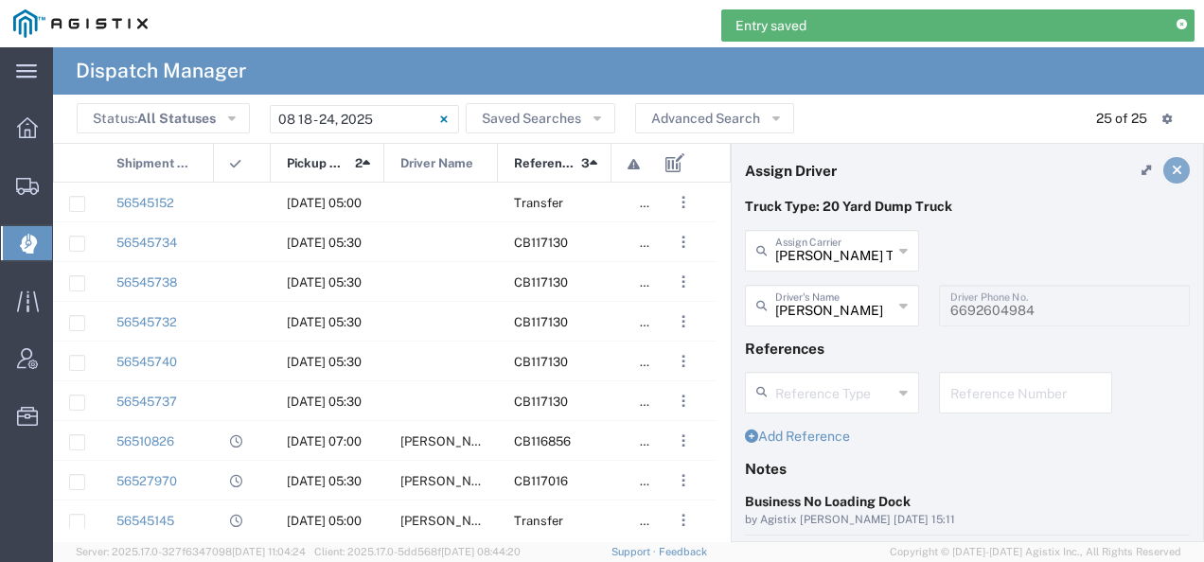
click at [1172, 167] on icon at bounding box center [1177, 170] width 10 height 13
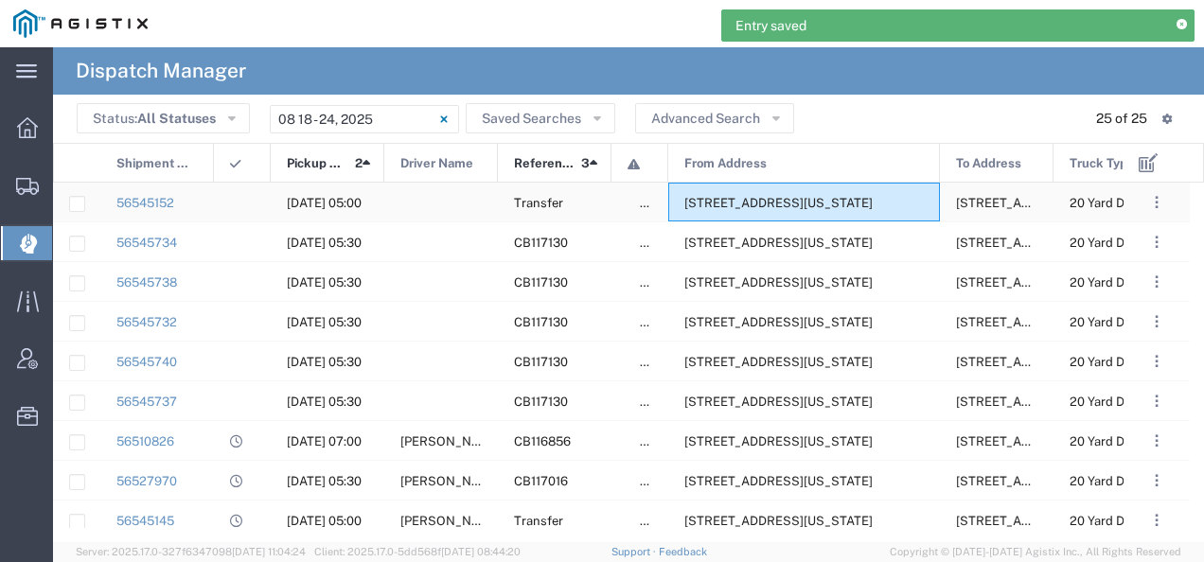
click at [863, 201] on span "[STREET_ADDRESS][US_STATE]" at bounding box center [778, 203] width 188 height 14
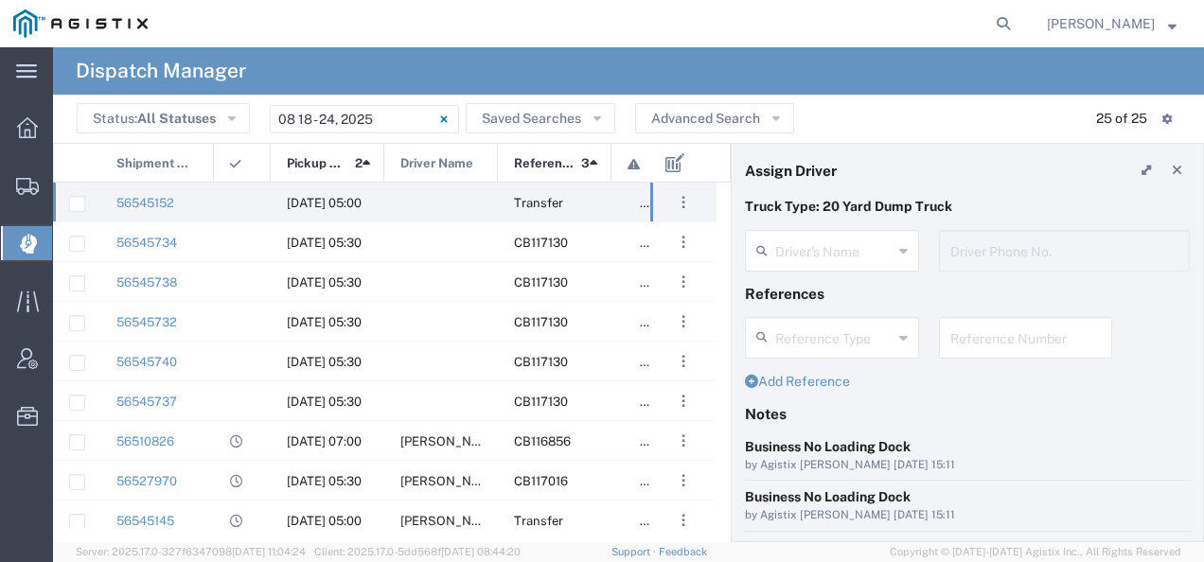
click at [799, 231] on div "Driver's Name" at bounding box center [832, 251] width 174 height 42
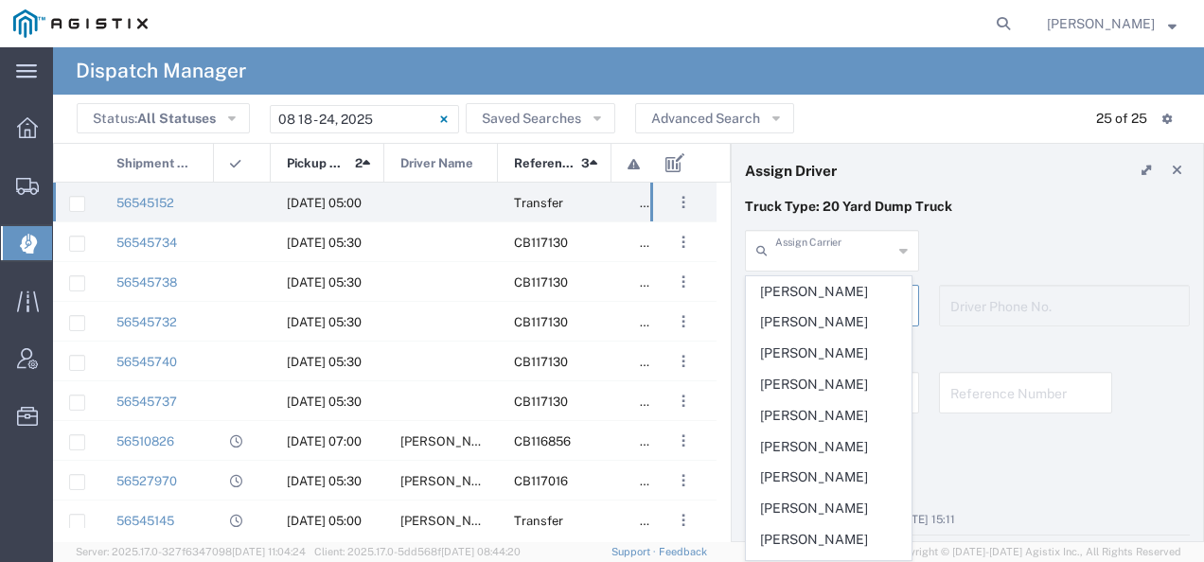
click at [787, 244] on input "text" at bounding box center [833, 249] width 117 height 33
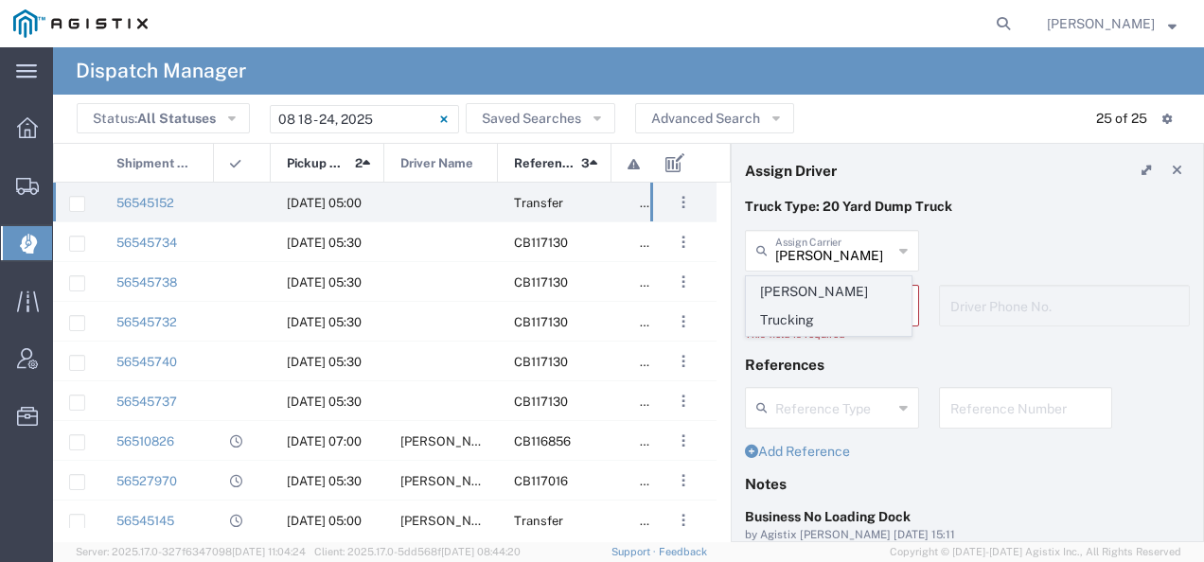
click at [782, 286] on span "[PERSON_NAME] Trucking" at bounding box center [829, 306] width 164 height 59
type input "[PERSON_NAME] Trucking"
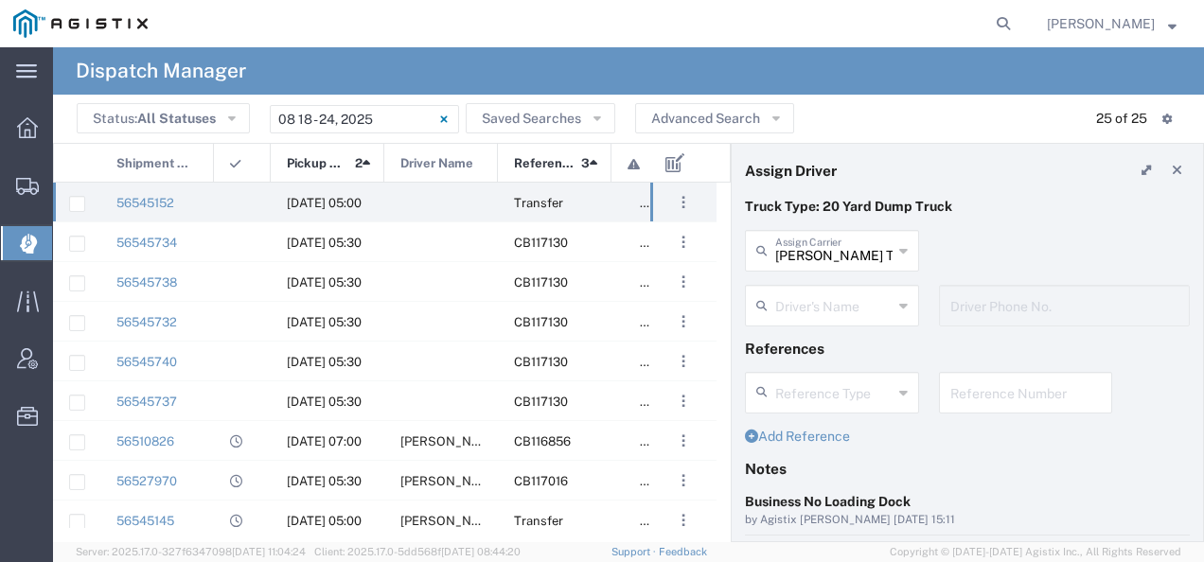
click at [785, 293] on input "text" at bounding box center [833, 304] width 117 height 33
click at [779, 264] on span "[PERSON_NAME]" at bounding box center [829, 268] width 164 height 29
type input "[PERSON_NAME]"
type input "8312884954"
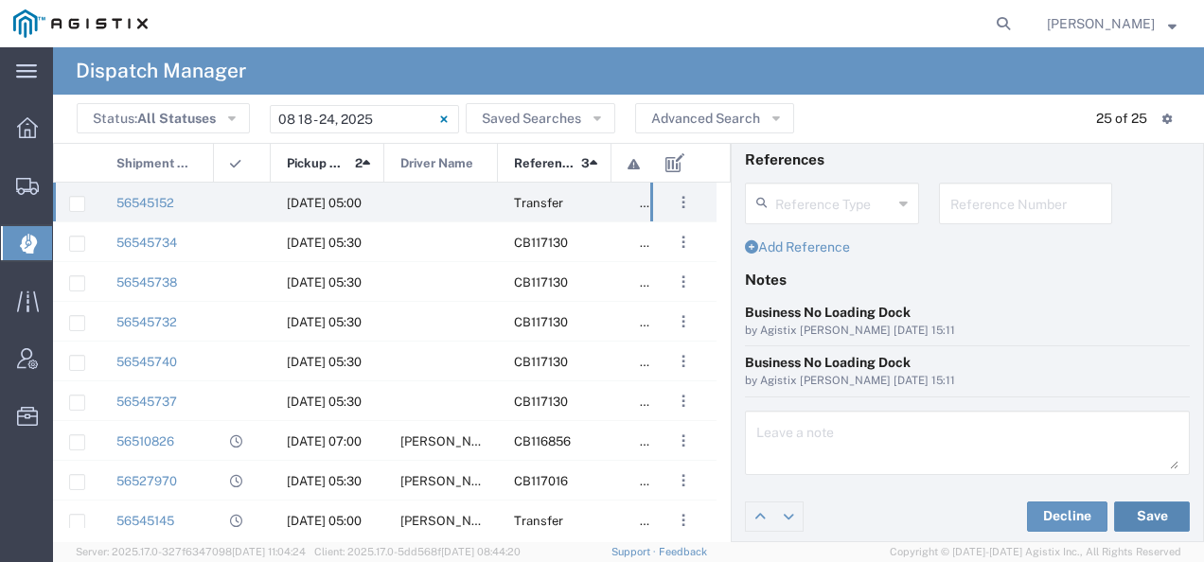
click at [1143, 518] on button "Save" at bounding box center [1152, 517] width 76 height 30
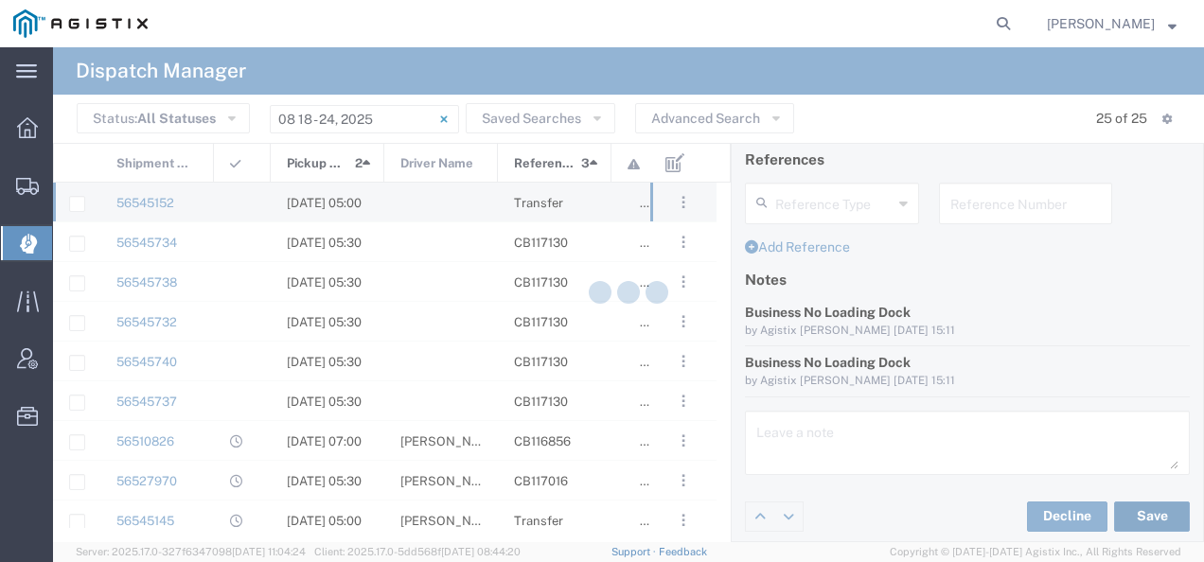
type input "[PERSON_NAME]"
type input "[PERSON_NAME] Trucking"
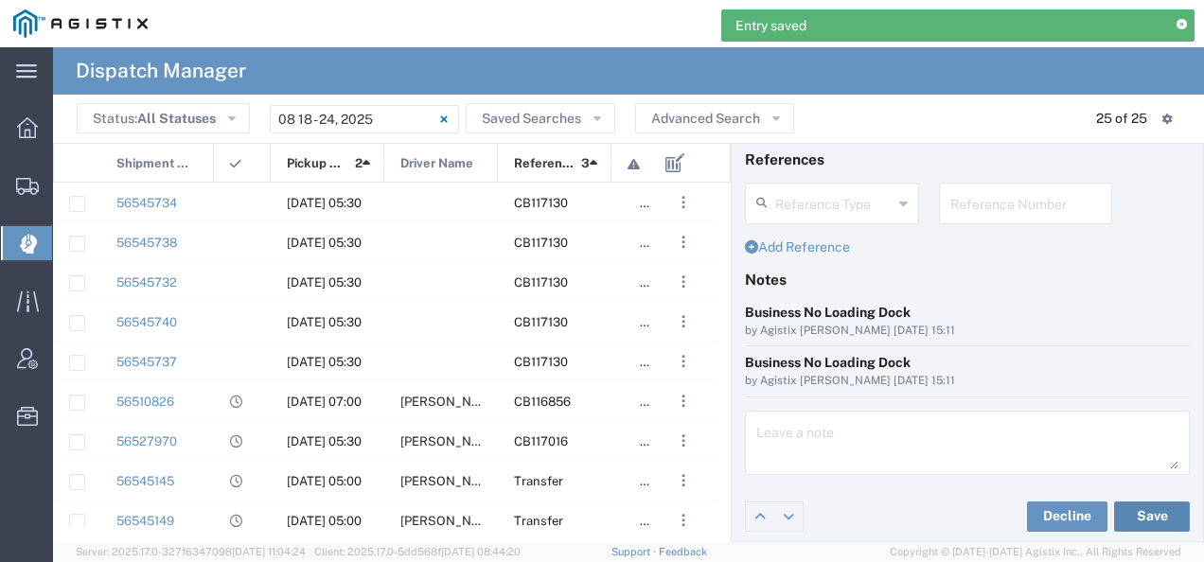
scroll to position [0, 0]
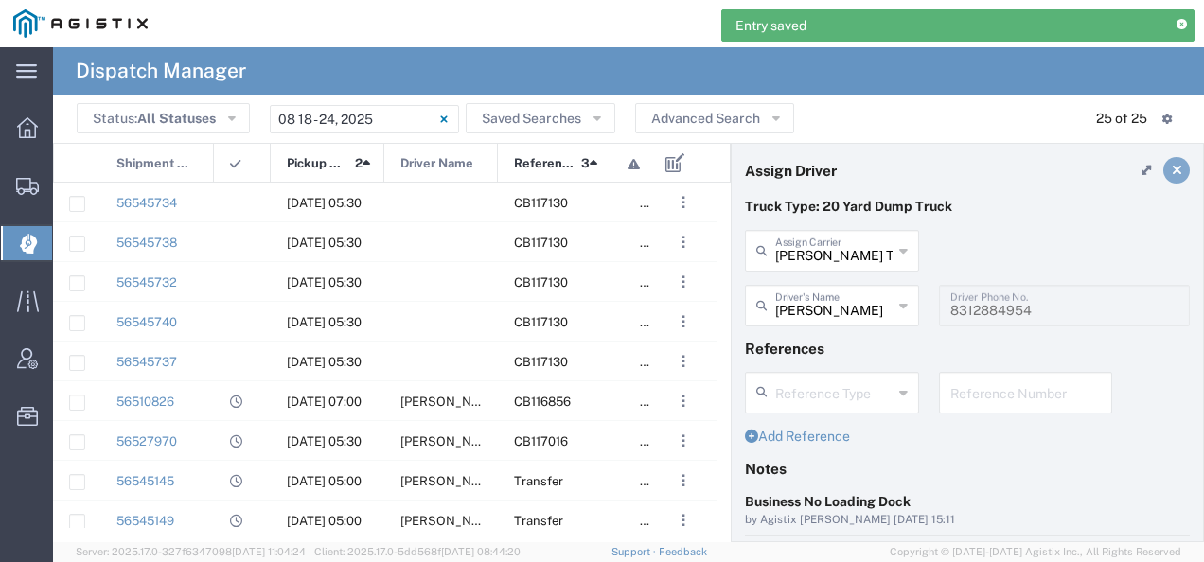
click at [1172, 164] on icon at bounding box center [1177, 170] width 10 height 13
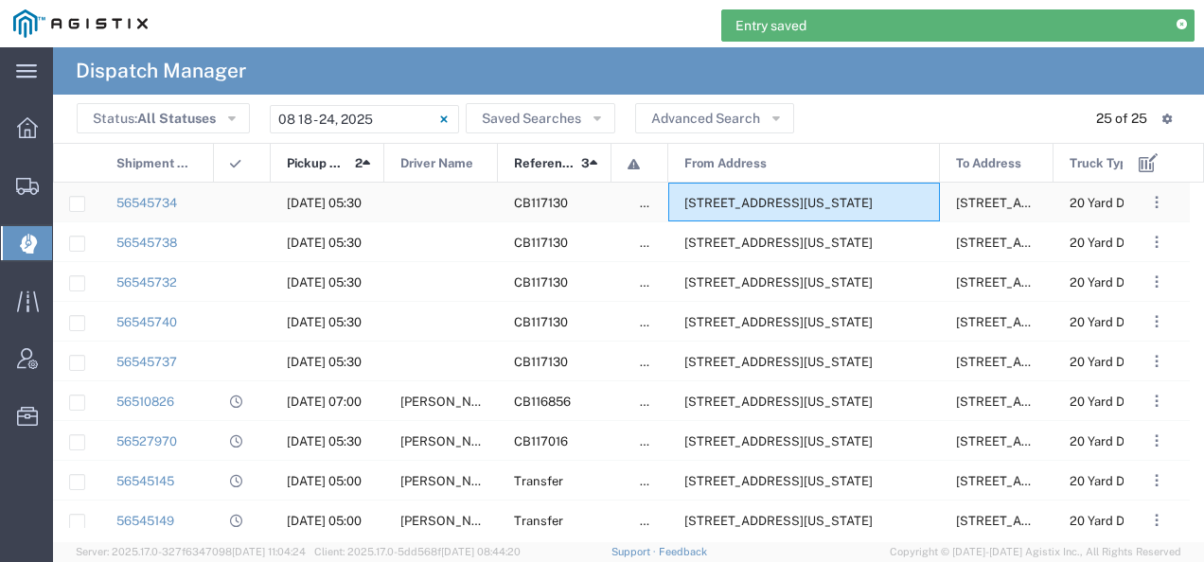
click at [799, 198] on span "[STREET_ADDRESS][US_STATE]" at bounding box center [778, 203] width 188 height 14
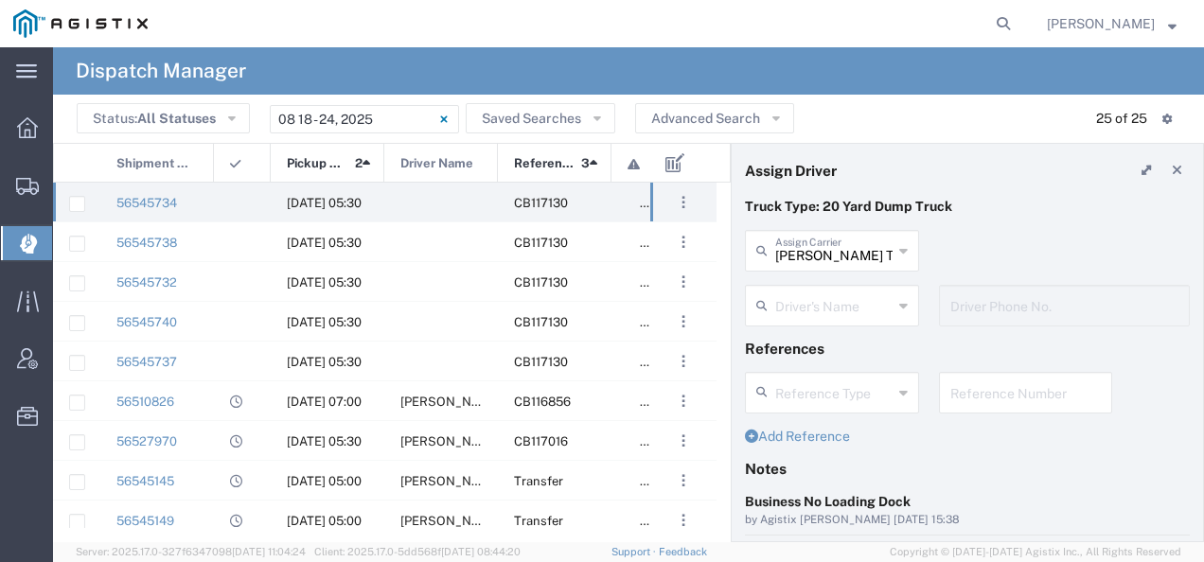
click at [801, 282] on div "[PERSON_NAME] Tanks Inc Assign [PERSON_NAME] Tanks Inc AC Transportation ACE Tr…" at bounding box center [832, 257] width 194 height 55
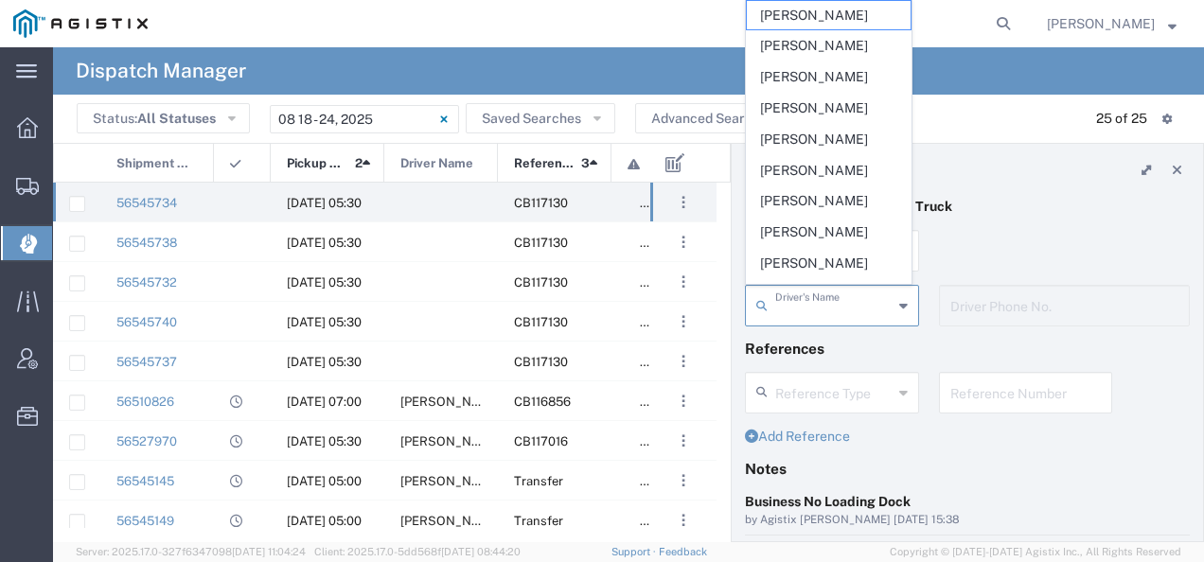
click at [788, 301] on input "text" at bounding box center [833, 304] width 117 height 33
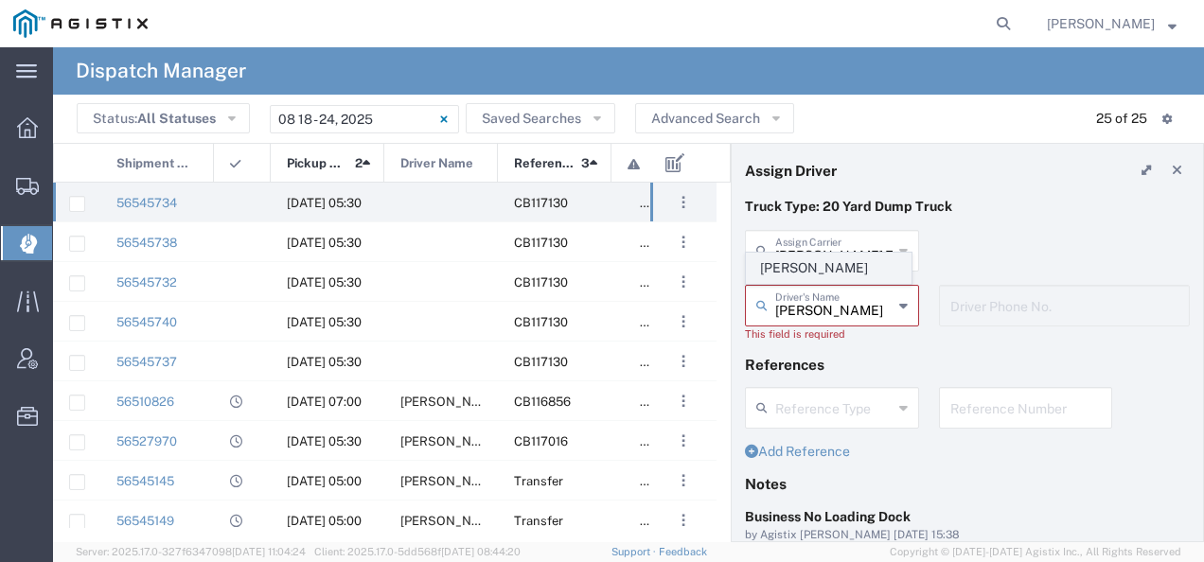
click at [787, 271] on span "[PERSON_NAME]" at bounding box center [829, 268] width 164 height 29
type input "[PERSON_NAME]"
type input "2097079350"
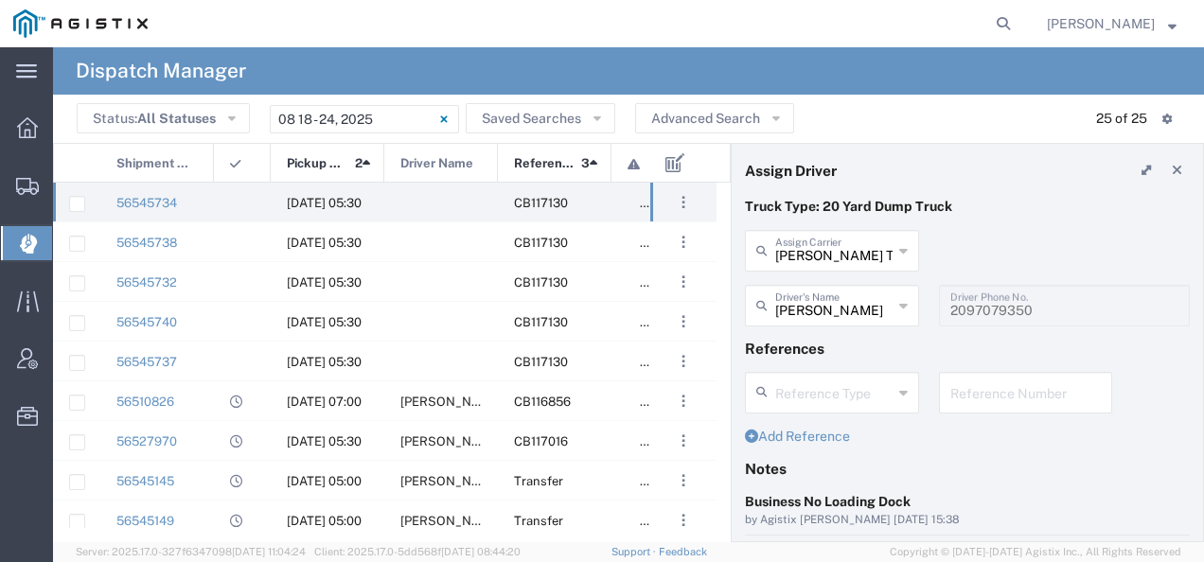
scroll to position [189, 0]
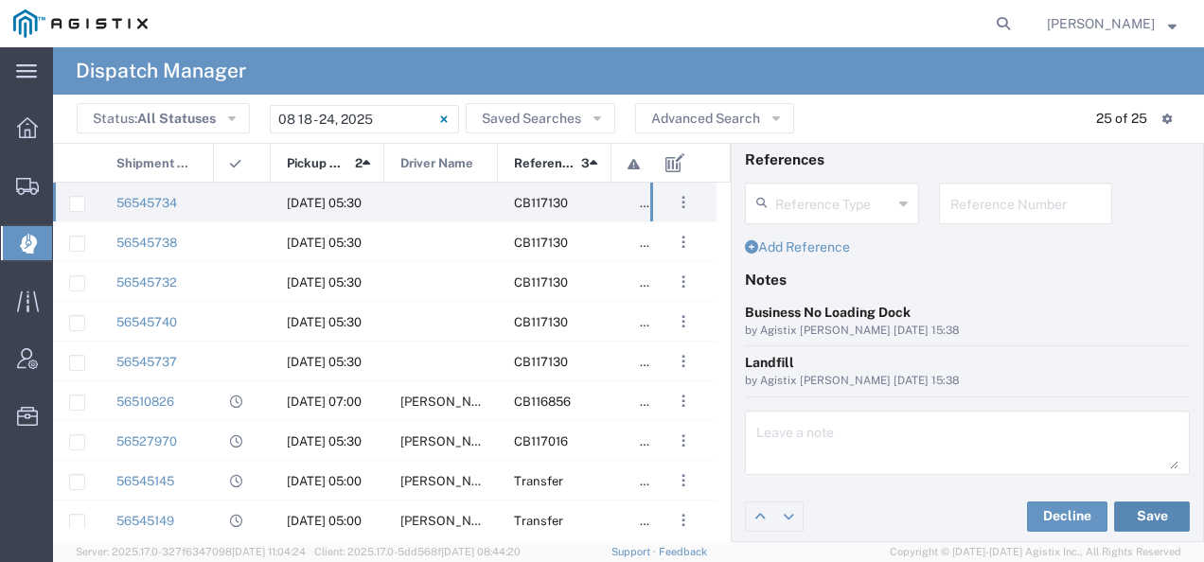
click at [1132, 509] on button "Save" at bounding box center [1152, 517] width 76 height 30
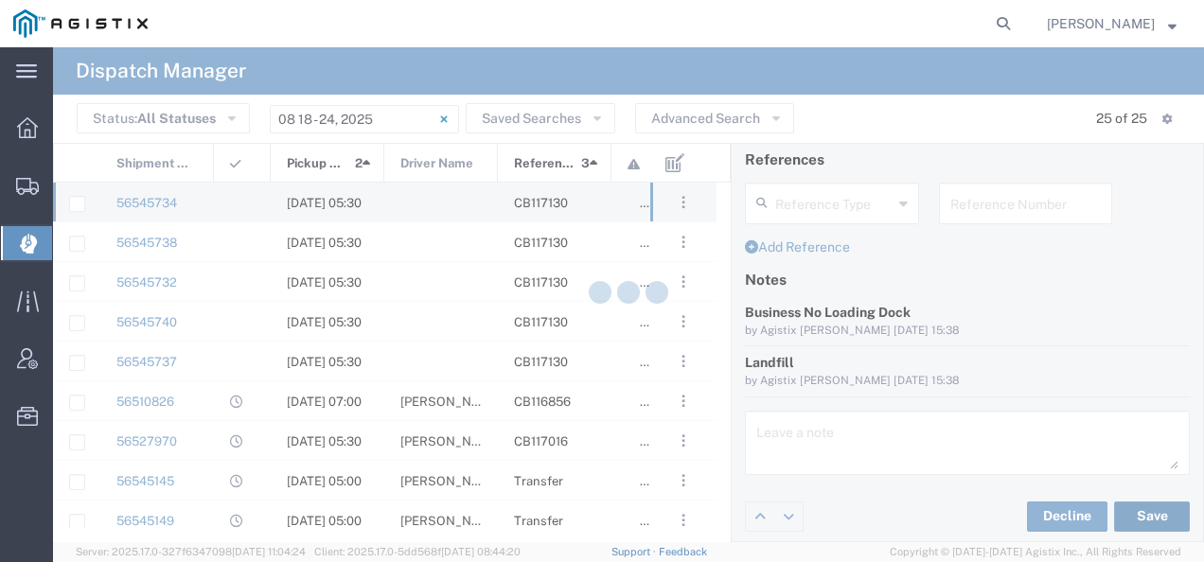
type input "[PERSON_NAME]"
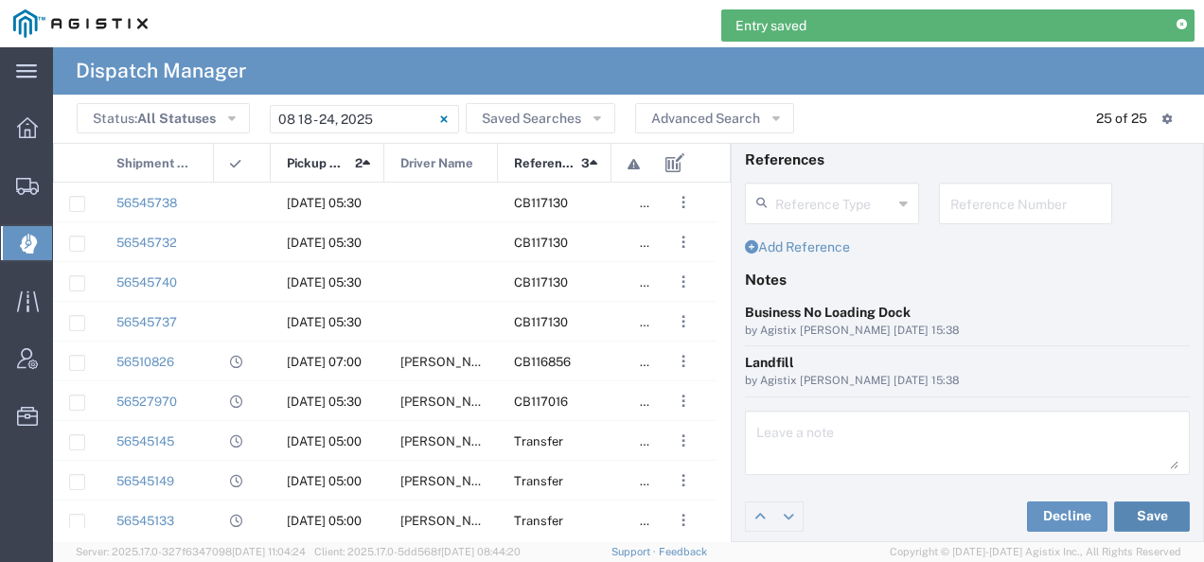
scroll to position [0, 0]
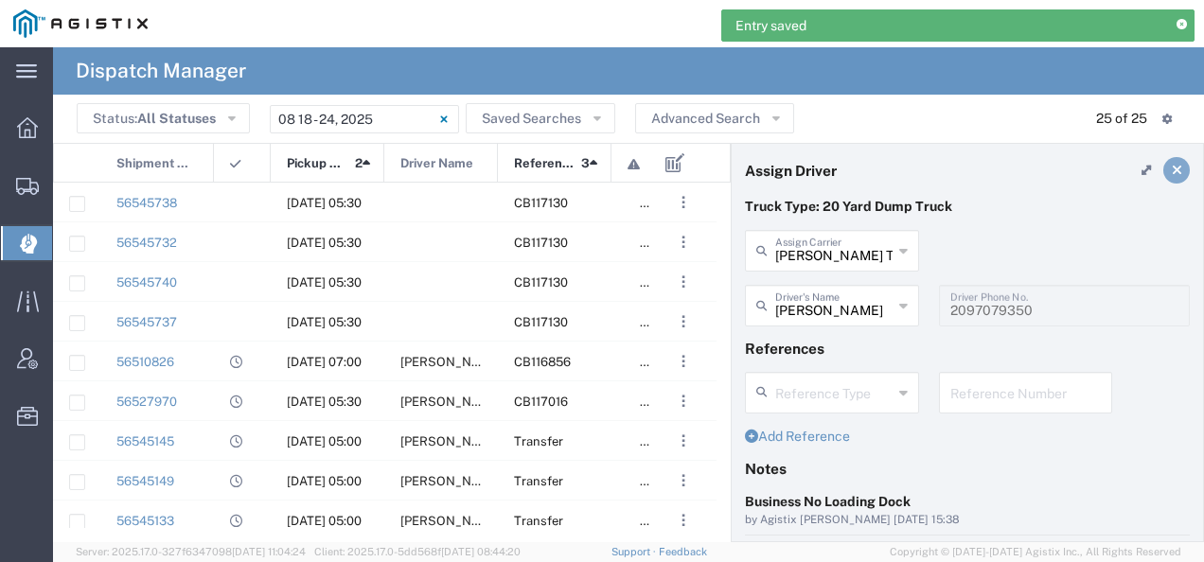
click at [1168, 168] on link at bounding box center [1176, 170] width 27 height 27
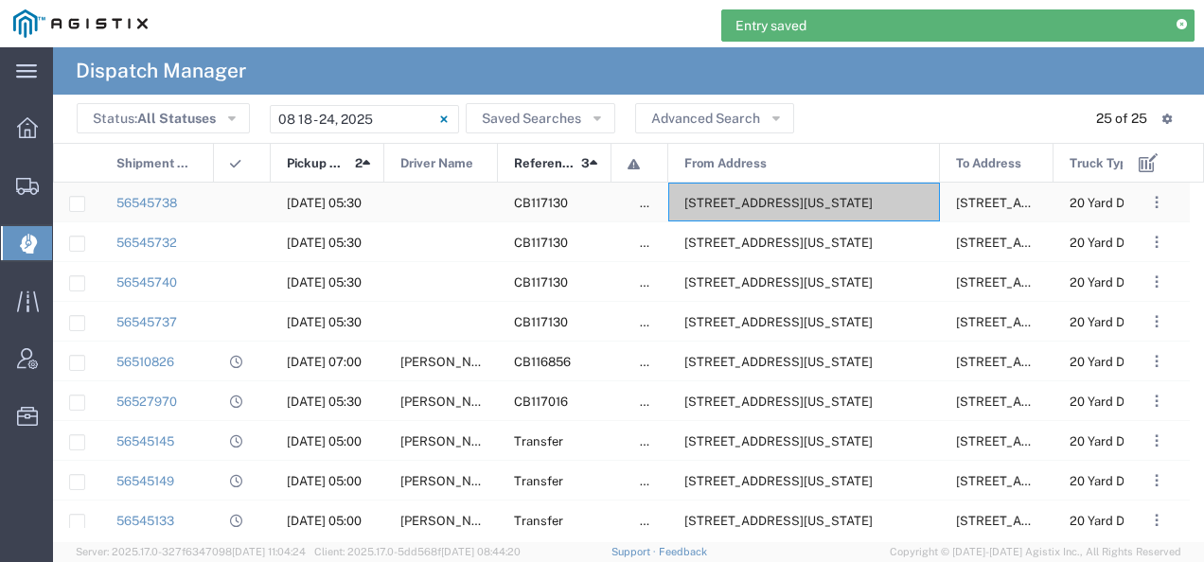
click at [808, 197] on span "[STREET_ADDRESS][US_STATE]" at bounding box center [778, 203] width 188 height 14
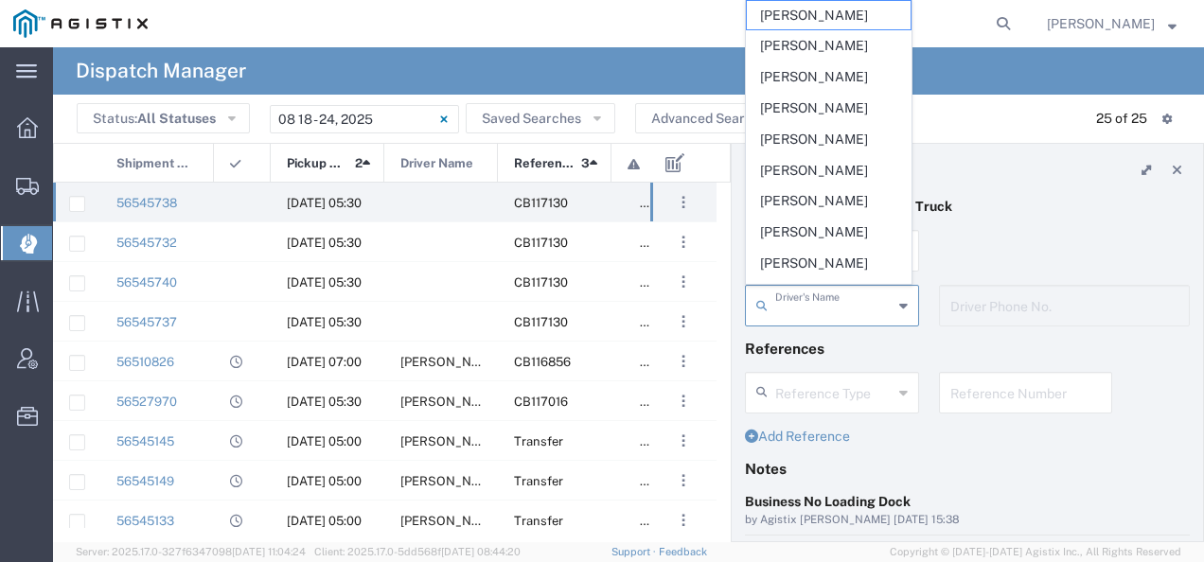
click at [799, 303] on input "text" at bounding box center [833, 304] width 117 height 33
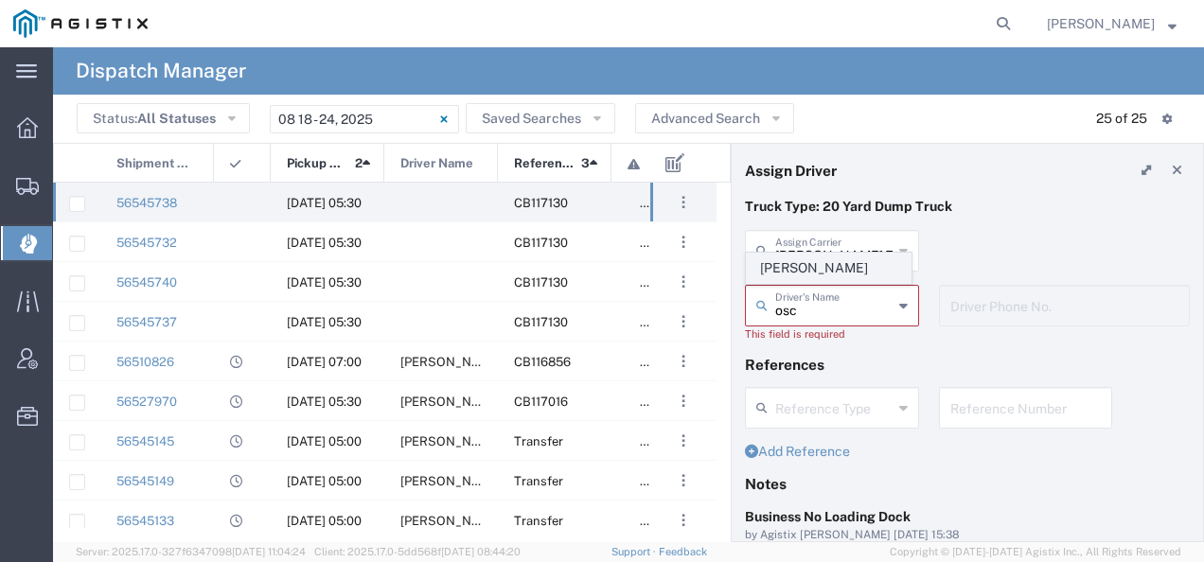
click at [789, 271] on span "[PERSON_NAME]" at bounding box center [829, 268] width 164 height 29
type input "[PERSON_NAME]"
type input "2093004091"
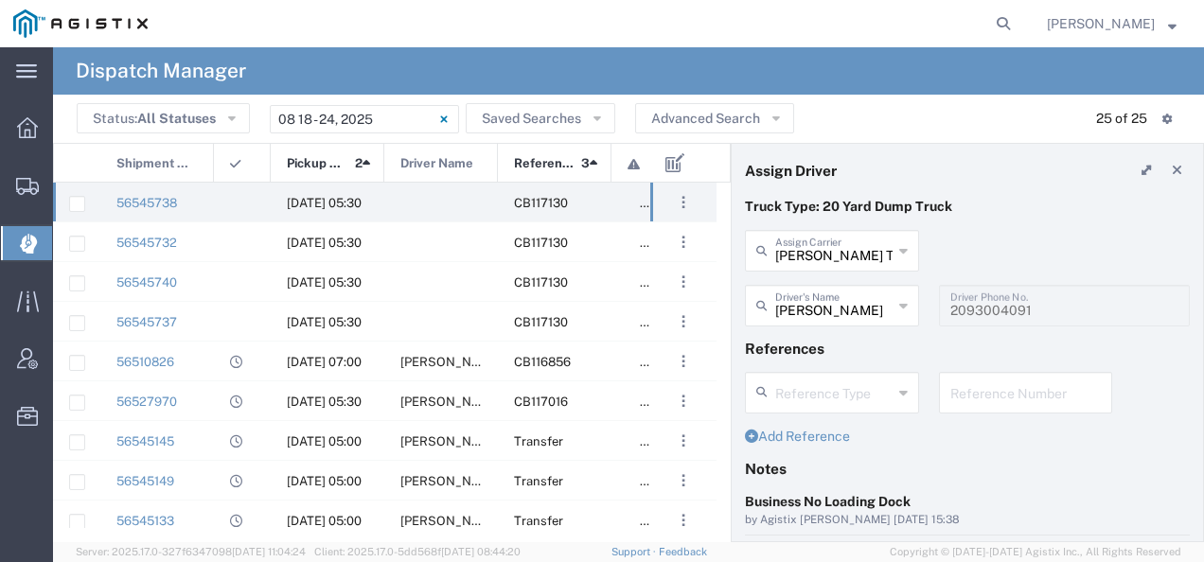
scroll to position [189, 0]
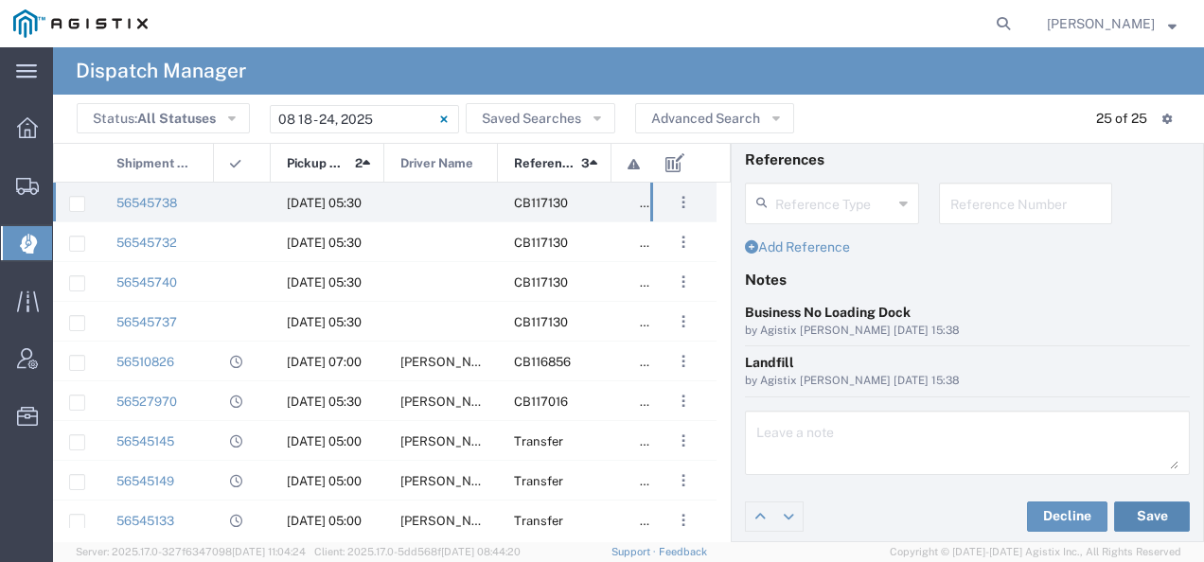
click at [1136, 502] on button "Save" at bounding box center [1152, 517] width 76 height 30
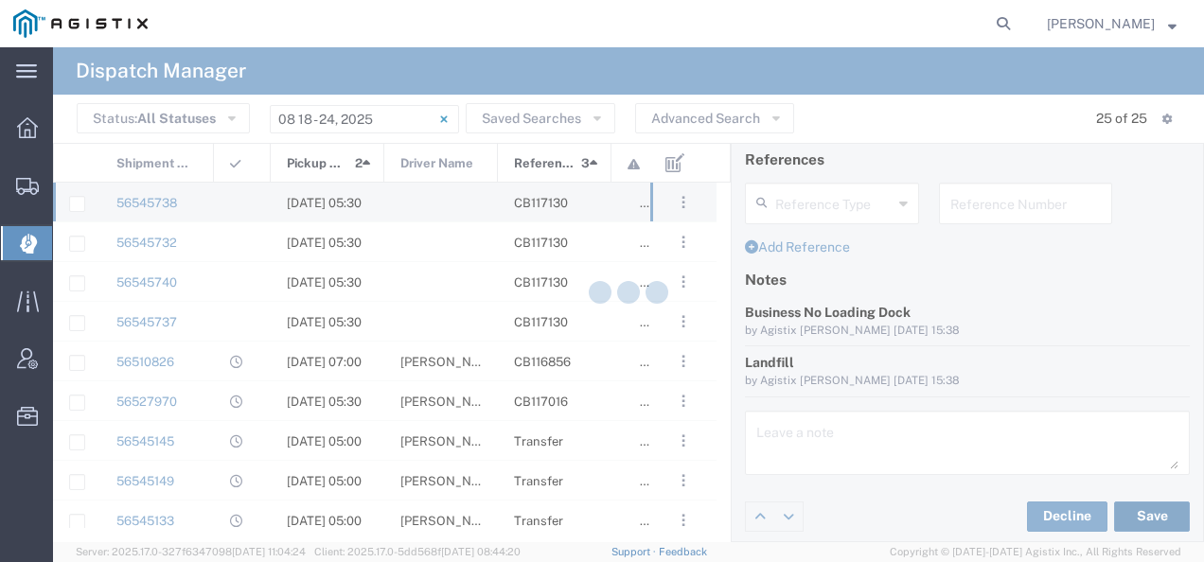
type input "[PERSON_NAME]"
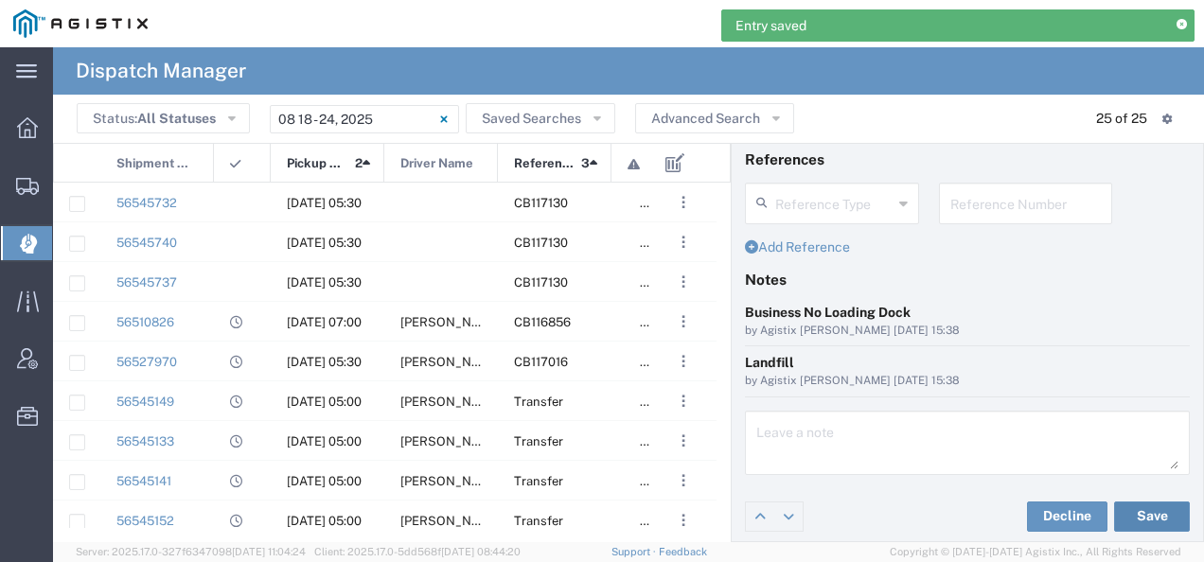
scroll to position [0, 0]
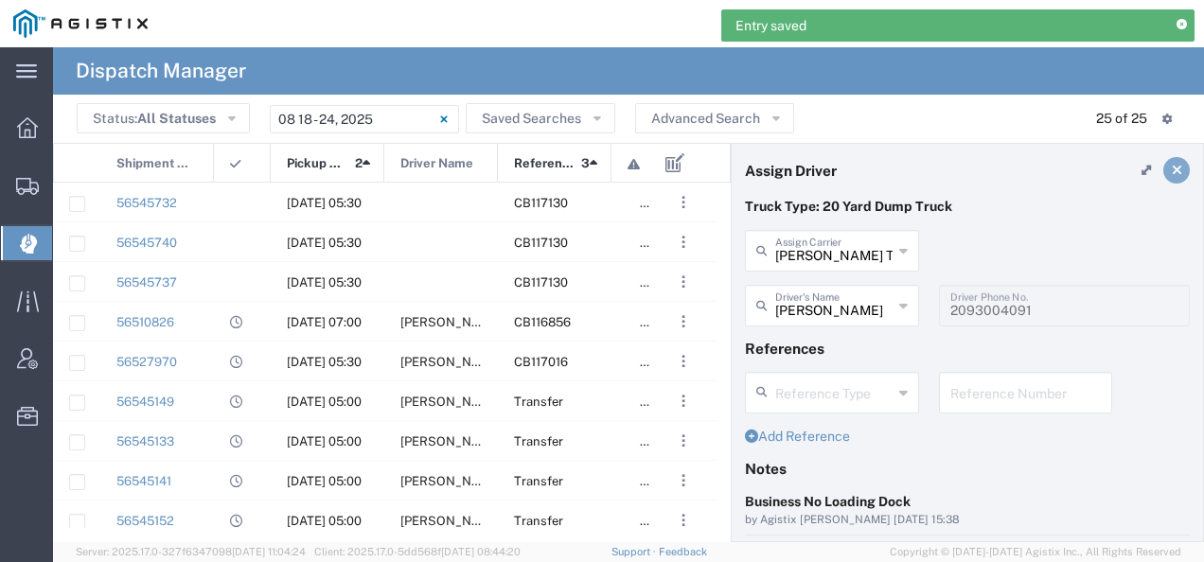
click at [1163, 161] on link at bounding box center [1176, 170] width 27 height 27
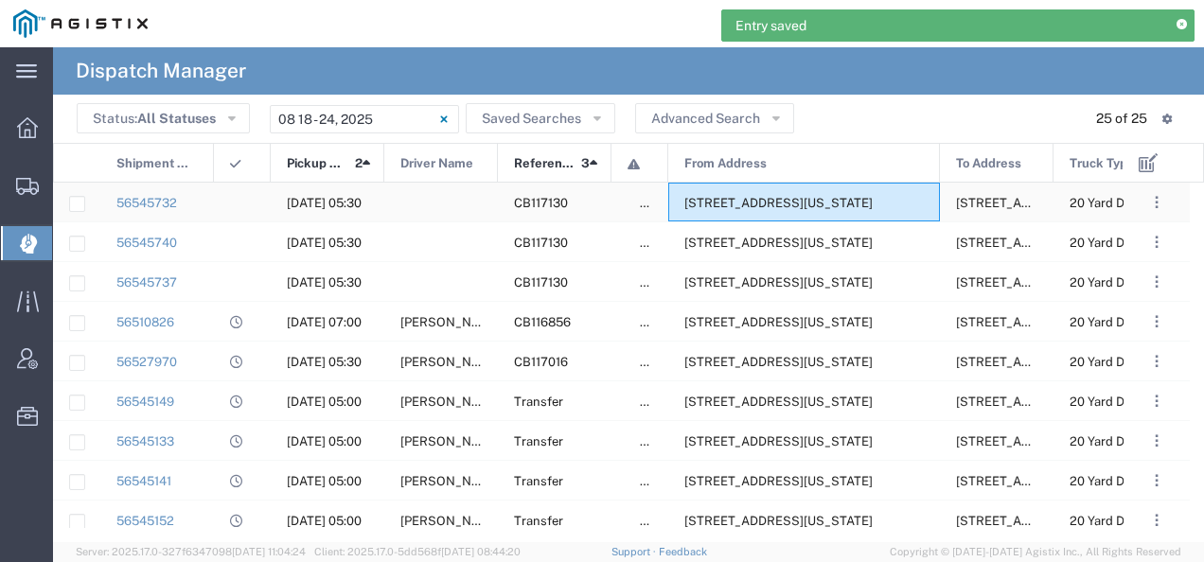
click at [759, 207] on span "[STREET_ADDRESS][US_STATE]" at bounding box center [778, 203] width 188 height 14
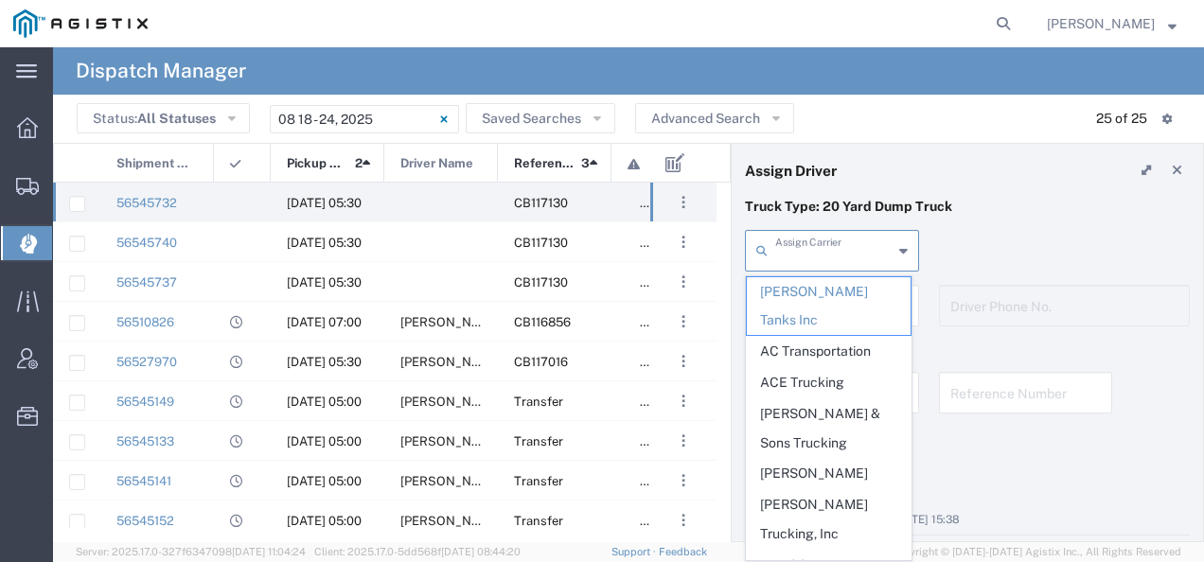
click at [824, 258] on input "text" at bounding box center [833, 249] width 117 height 33
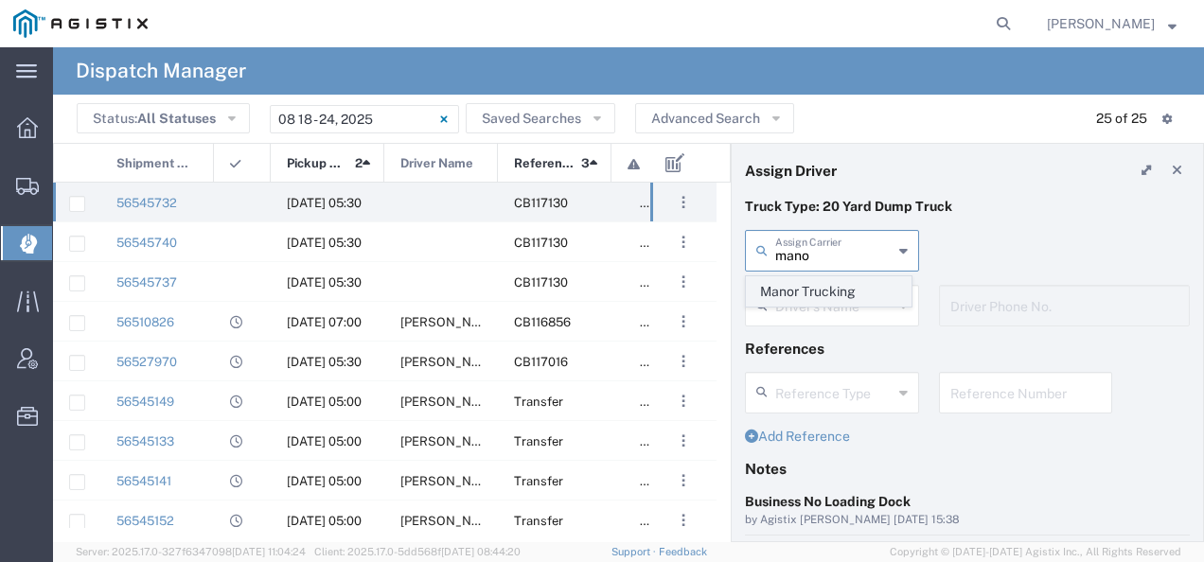
click at [805, 282] on span "Manor Trucking" at bounding box center [829, 291] width 164 height 29
type input "Manor Trucking"
click at [801, 292] on input "text" at bounding box center [834, 304] width 119 height 33
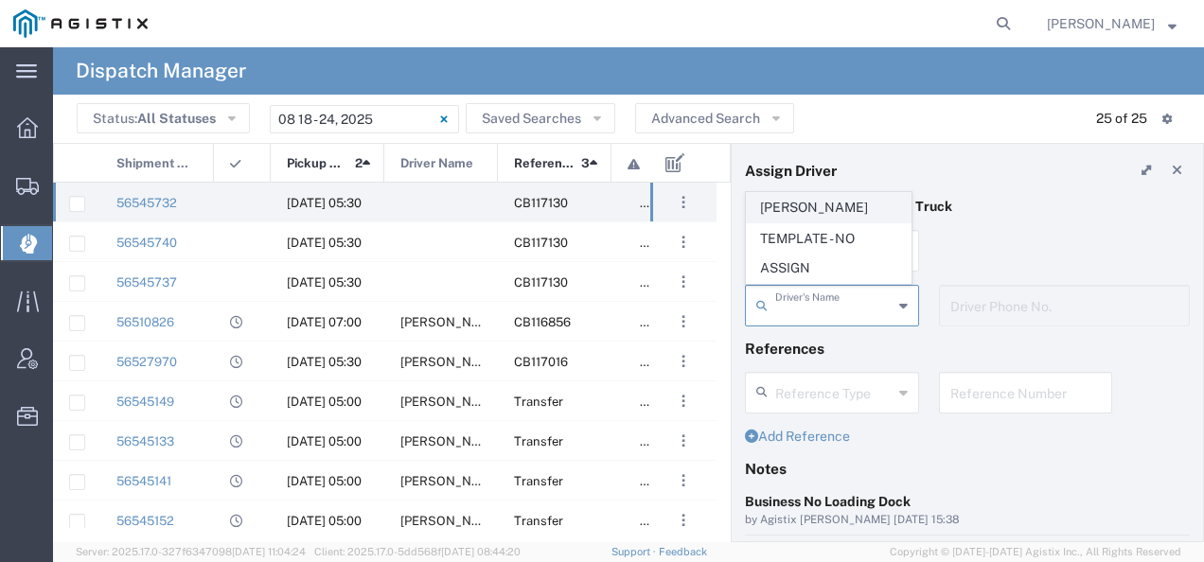
click at [798, 208] on span "[PERSON_NAME]" at bounding box center [829, 207] width 164 height 29
type input "[PERSON_NAME]"
type input "2093218686"
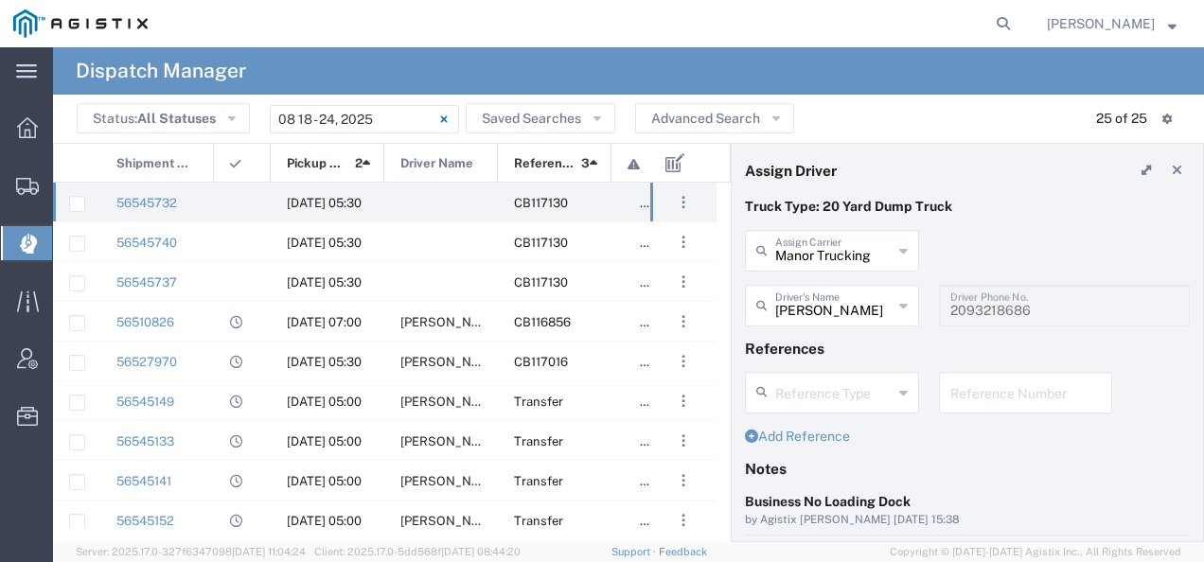
scroll to position [189, 0]
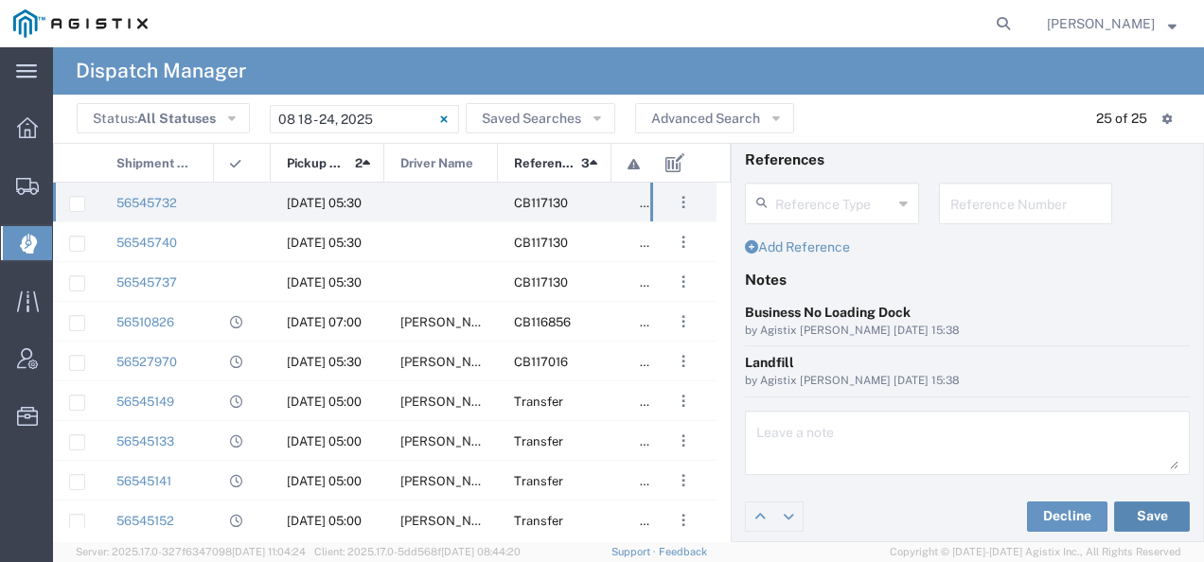
click at [1147, 513] on button "Save" at bounding box center [1152, 517] width 76 height 30
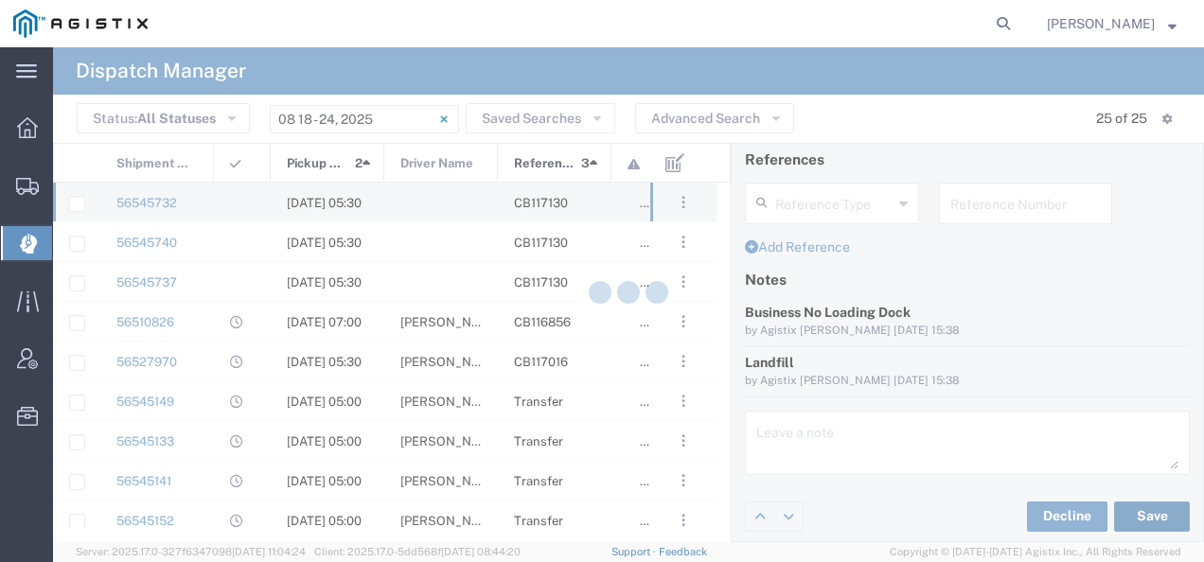
type input "[PERSON_NAME]"
type input "Manor Trucking"
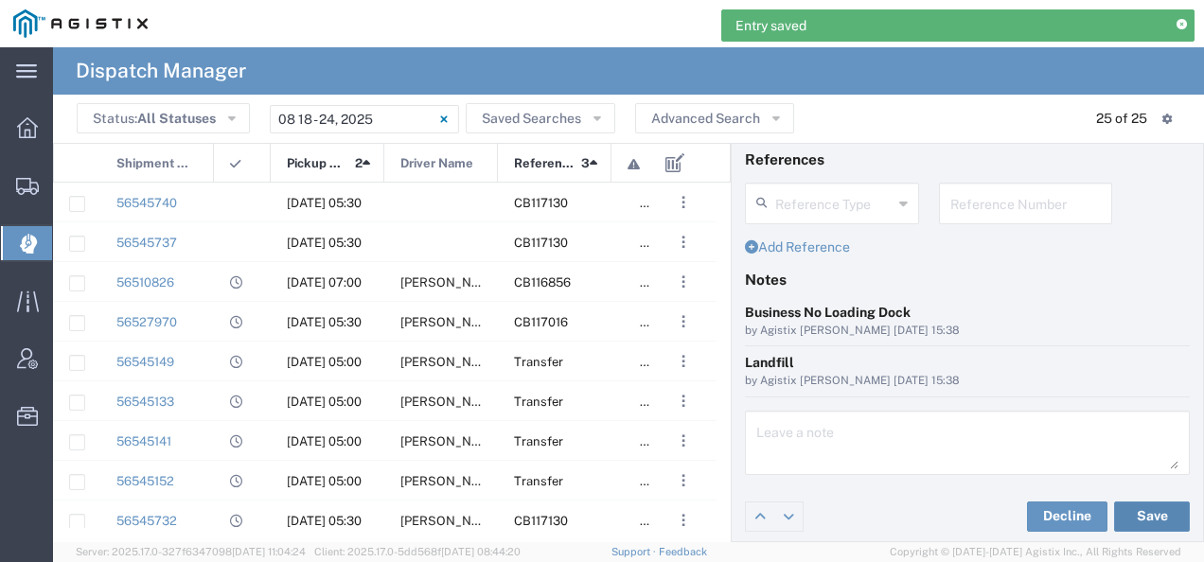
scroll to position [0, 0]
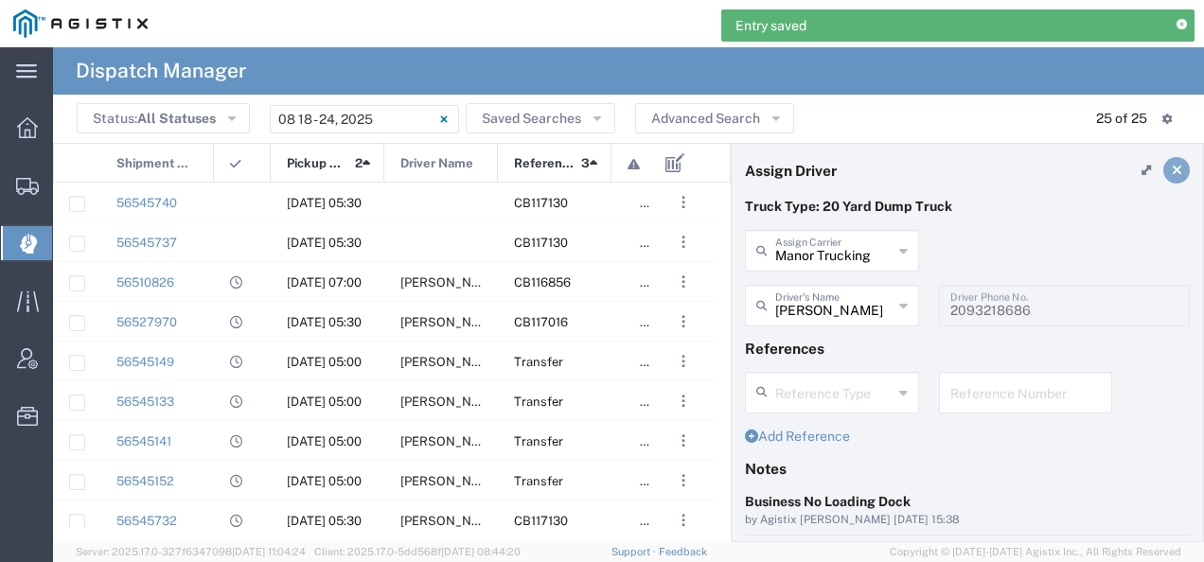
click at [1172, 175] on icon at bounding box center [1177, 170] width 10 height 13
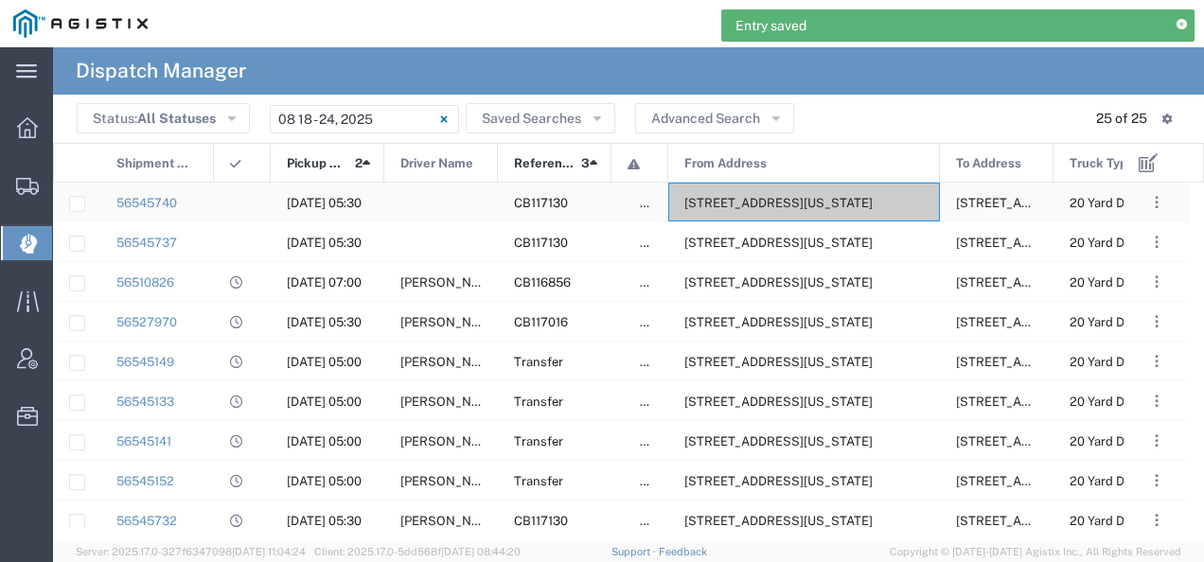
click at [841, 201] on span "[STREET_ADDRESS][US_STATE]" at bounding box center [778, 203] width 188 height 14
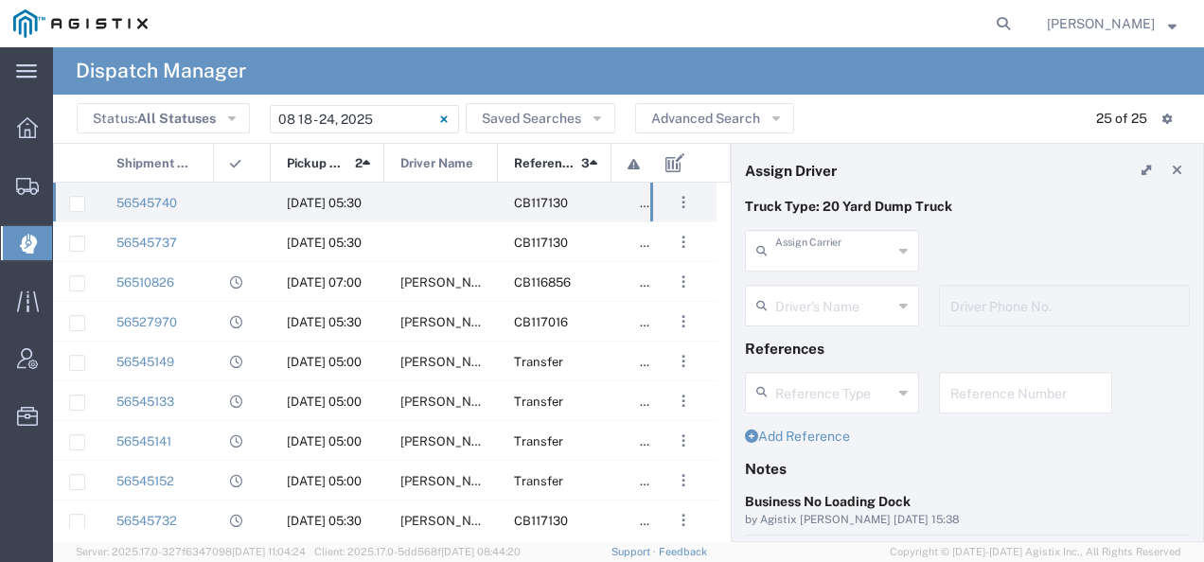
click at [817, 251] on input "text" at bounding box center [833, 249] width 117 height 33
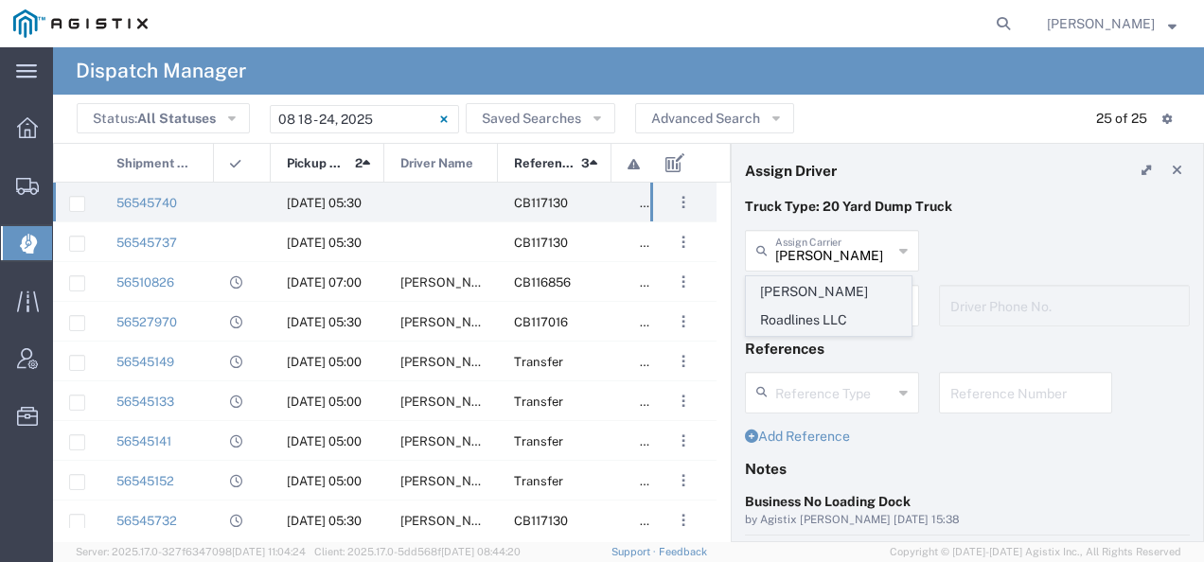
click at [795, 285] on span "[PERSON_NAME] Roadlines LLC" at bounding box center [829, 306] width 164 height 59
type input "[PERSON_NAME] Roadlines LLC"
click at [795, 286] on div "Driver's Name" at bounding box center [832, 306] width 174 height 42
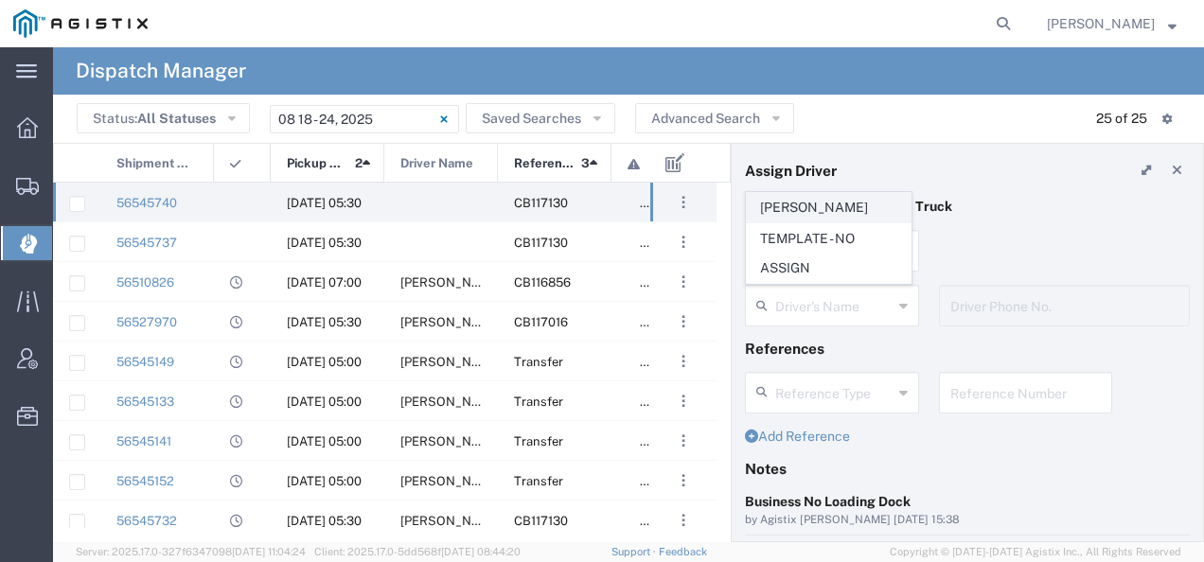
click at [781, 214] on span "[PERSON_NAME]" at bounding box center [829, 207] width 164 height 29
type input "[PERSON_NAME]"
type input "5107149934"
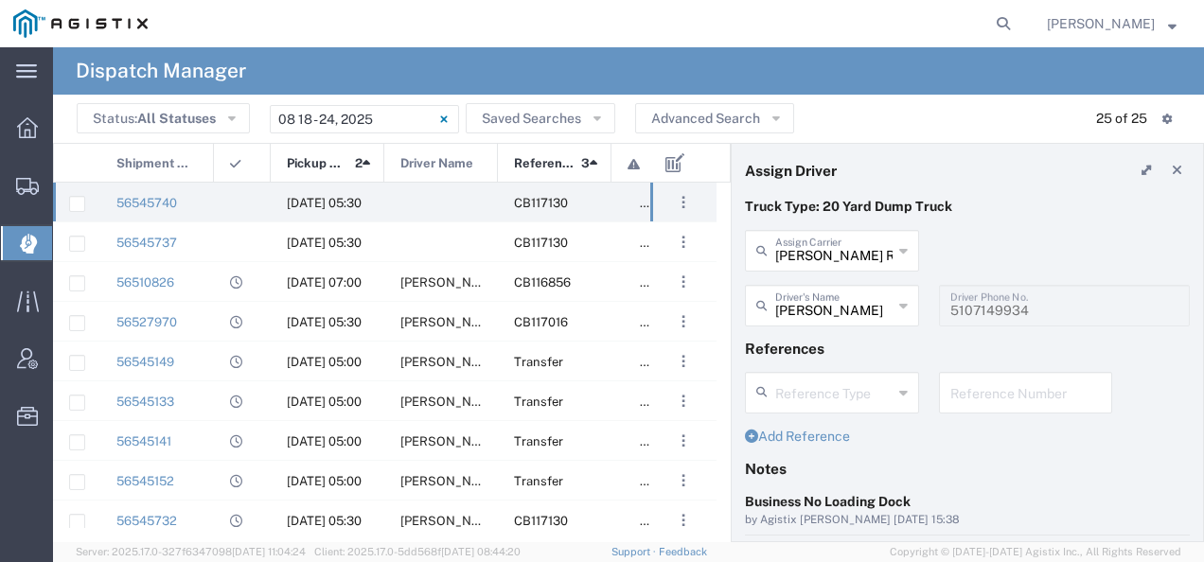
scroll to position [189, 0]
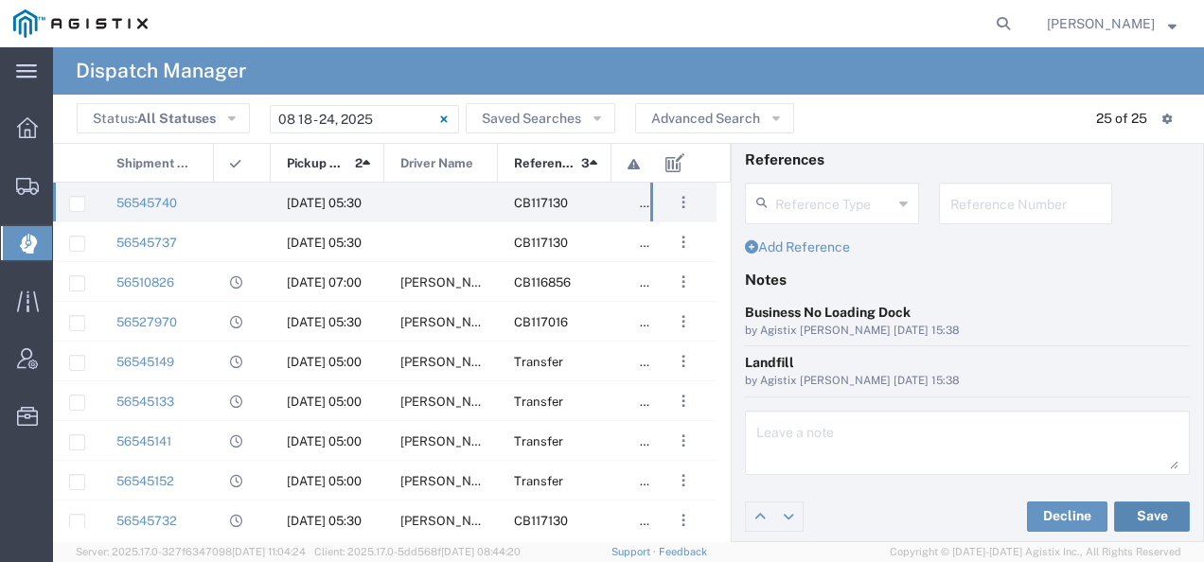
click at [1126, 507] on button "Save" at bounding box center [1152, 517] width 76 height 30
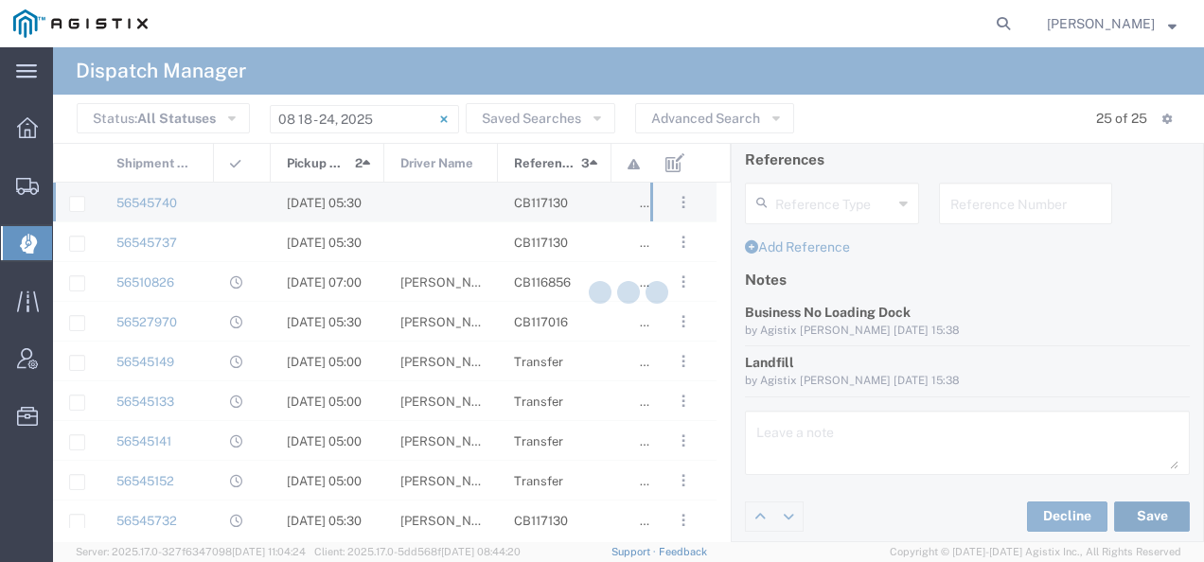
type input "[PERSON_NAME]"
type input "[PERSON_NAME] Roadlines LLC"
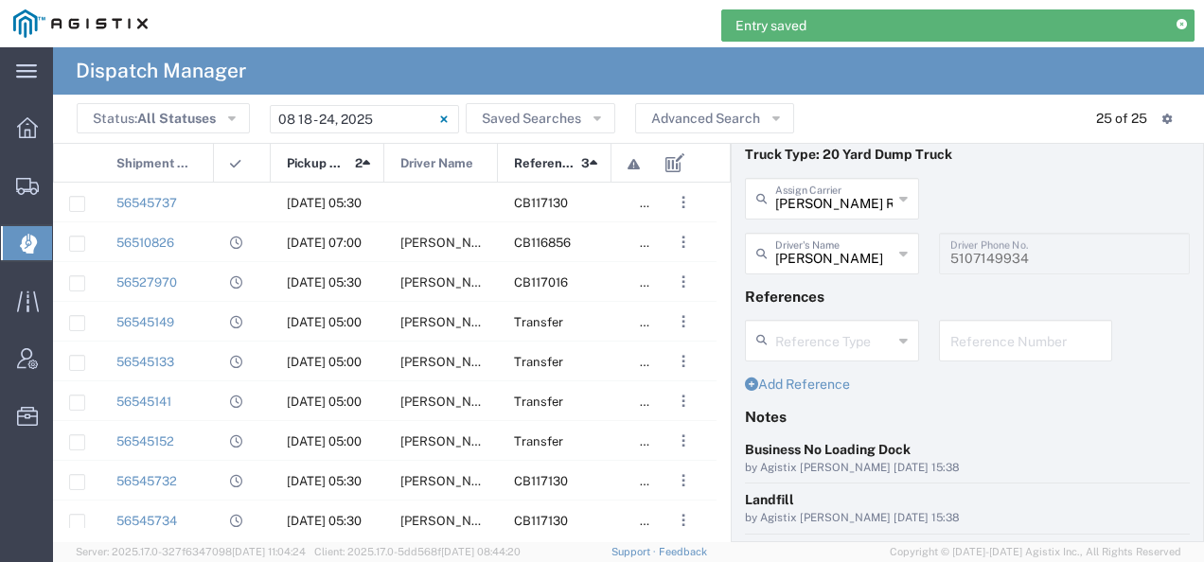
scroll to position [0, 0]
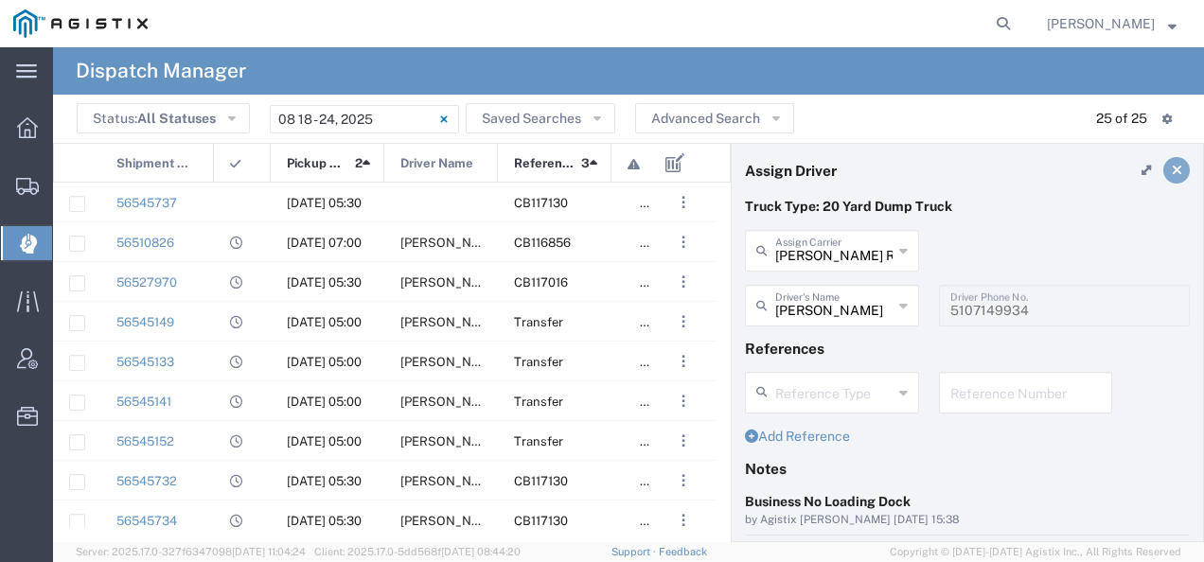
click at [1168, 163] on link at bounding box center [1176, 170] width 27 height 27
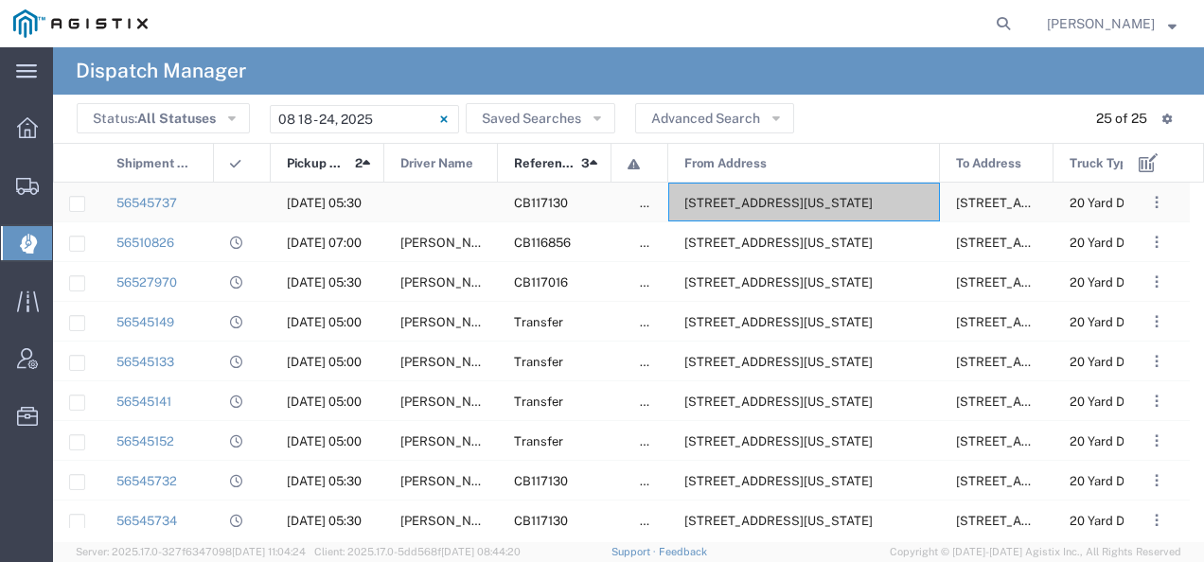
click at [829, 197] on span "[STREET_ADDRESS][US_STATE]" at bounding box center [778, 203] width 188 height 14
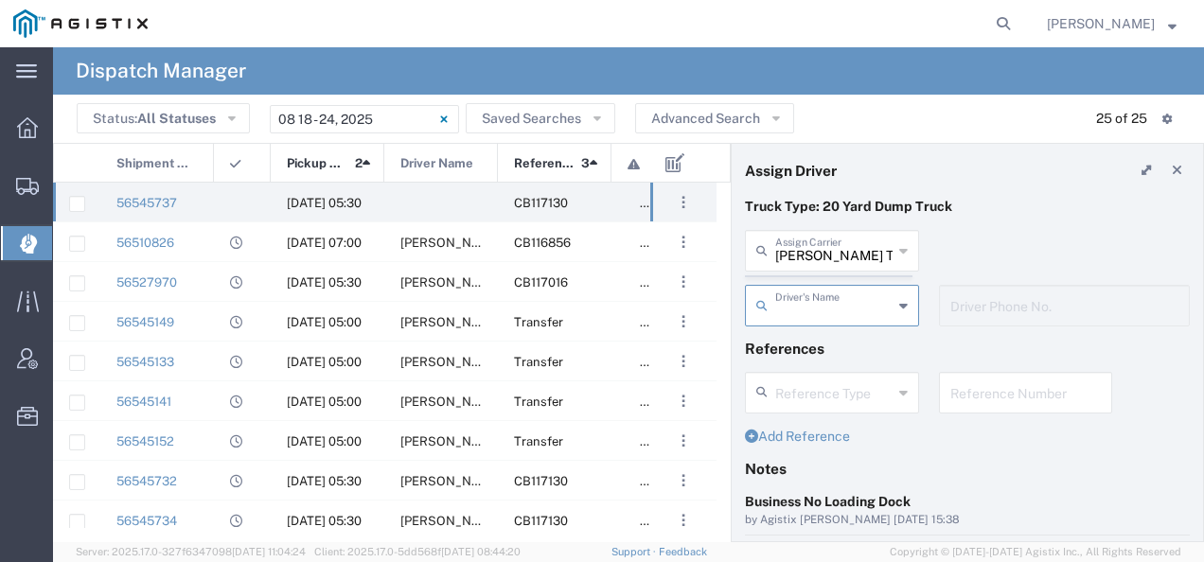
click at [780, 240] on agx-dispatcher-assign-widget "[PERSON_NAME] Tanks Inc Assign [PERSON_NAME] Tanks Inc AC Transportation ACE Tr…" at bounding box center [967, 285] width 445 height 110
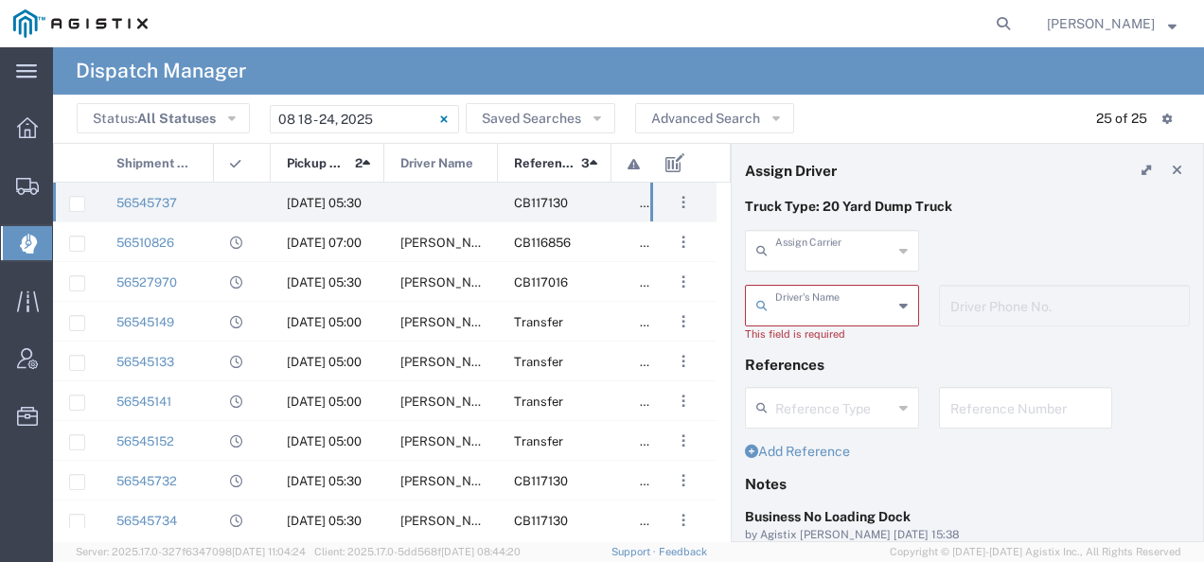
click at [780, 240] on input "text" at bounding box center [833, 249] width 117 height 33
click at [780, 288] on span "JMS Carriers Inc" at bounding box center [829, 291] width 164 height 29
type input "JMS Carriers Inc"
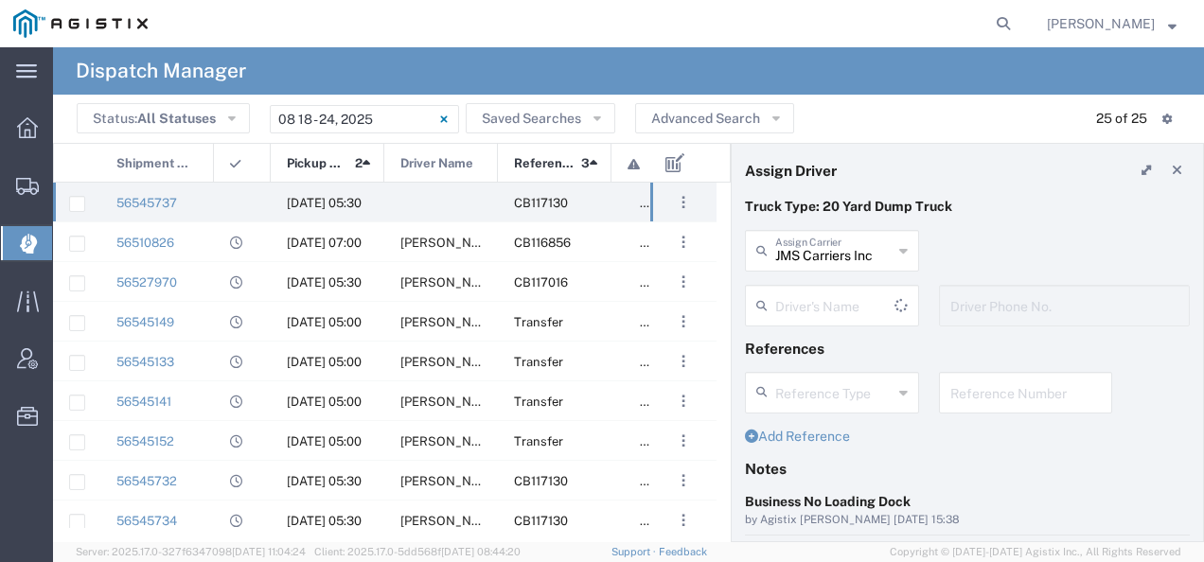
click at [785, 303] on input "text" at bounding box center [834, 304] width 119 height 33
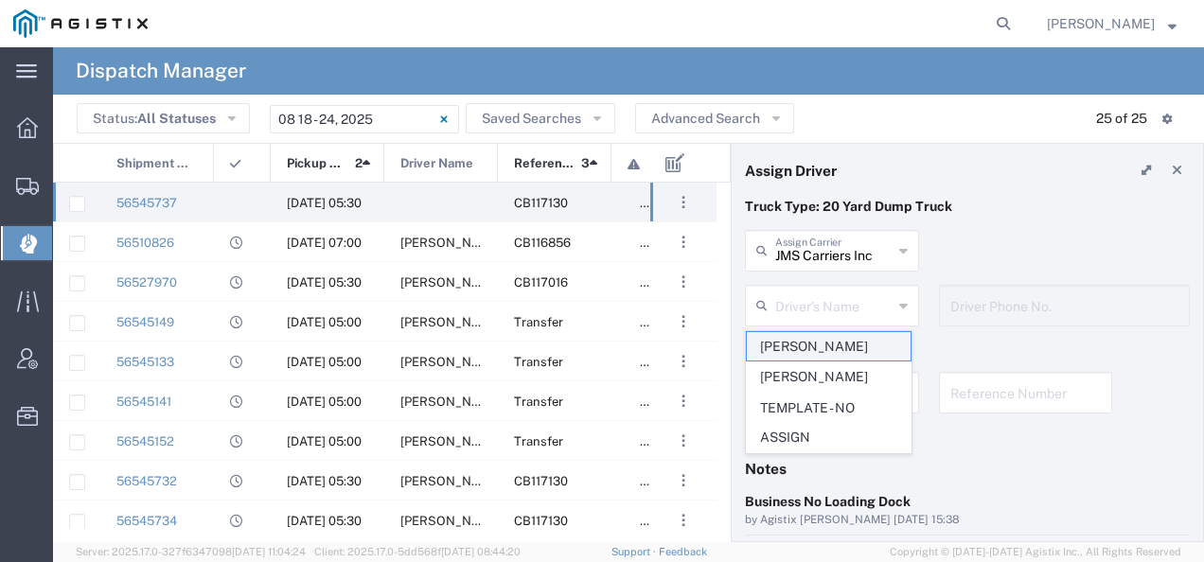
click at [781, 350] on span "[PERSON_NAME]" at bounding box center [829, 346] width 164 height 29
type input "[PERSON_NAME]"
type input "[PHONE_NUMBER]"
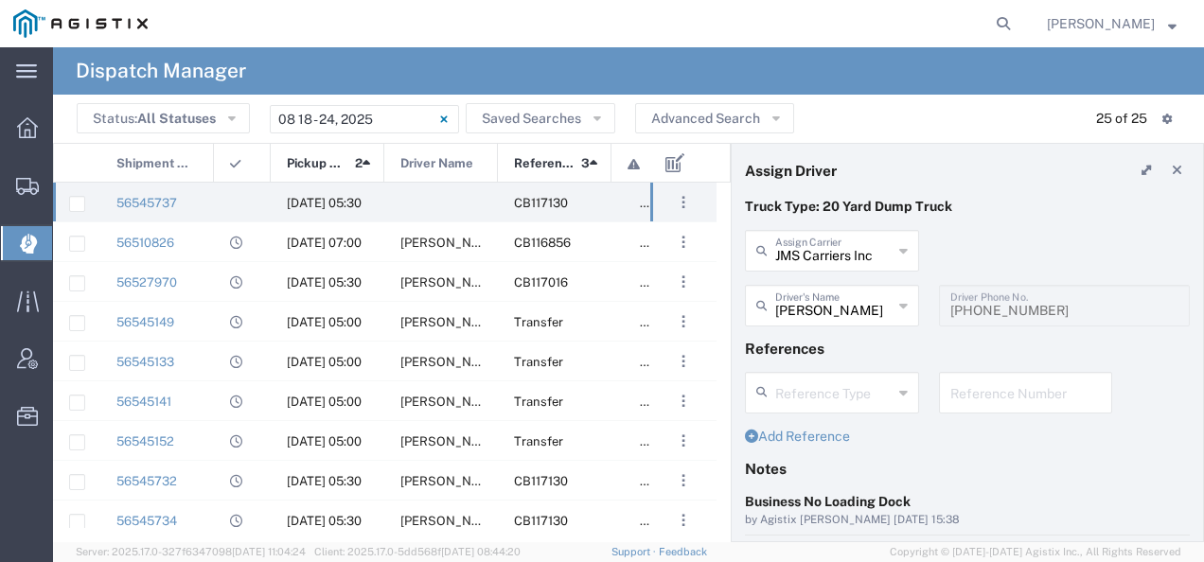
scroll to position [189, 0]
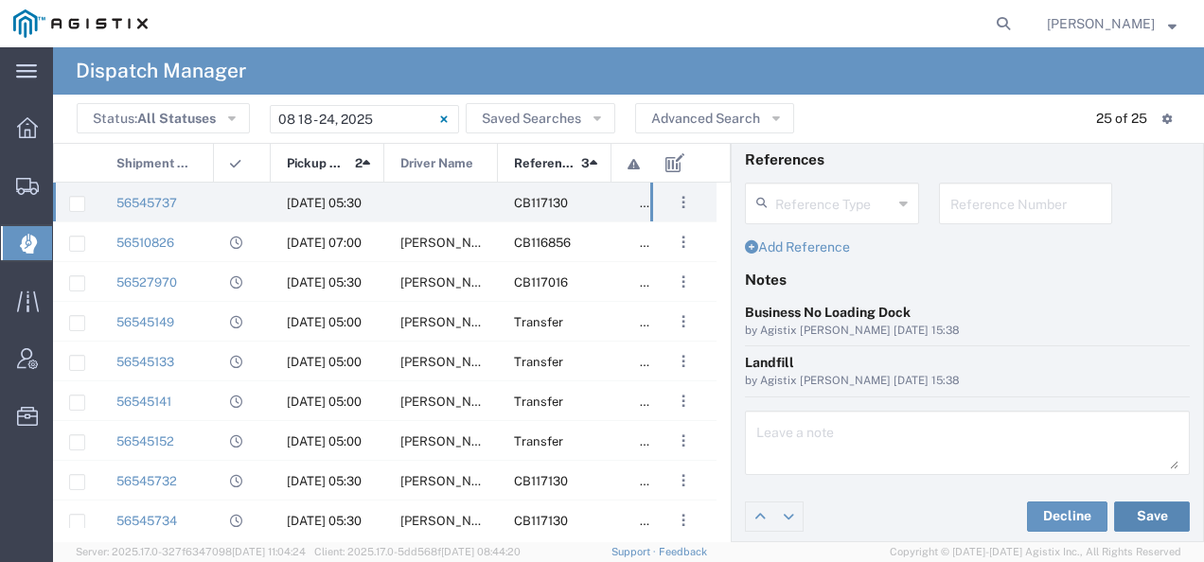
click at [1114, 519] on button "Save" at bounding box center [1152, 517] width 76 height 30
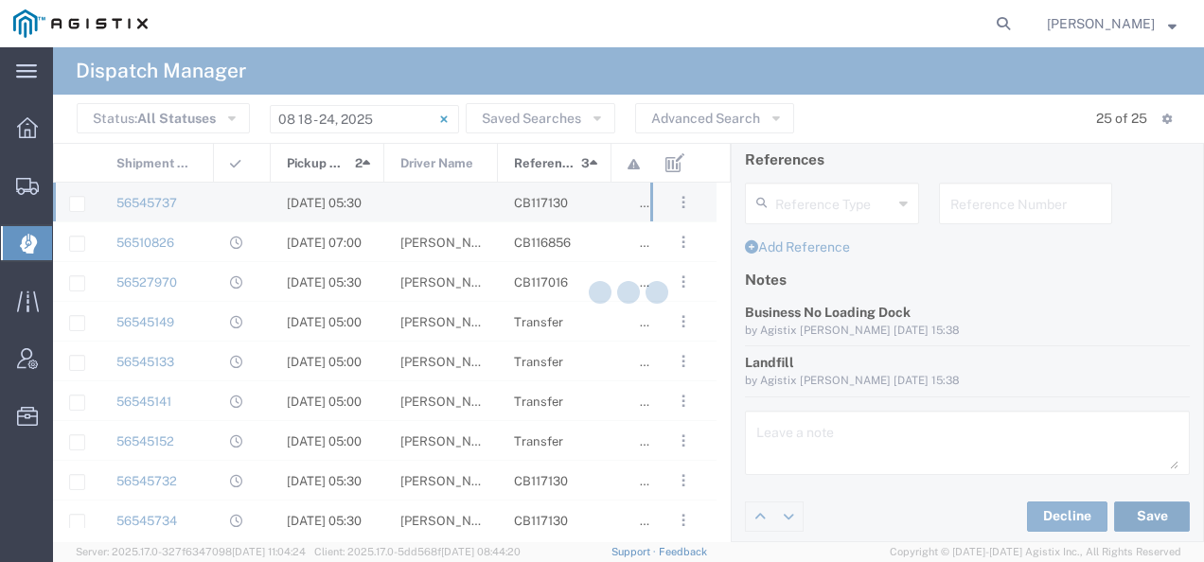
type input "[PERSON_NAME]"
type input "JMS Carriers Inc"
